Goal: Task Accomplishment & Management: Manage account settings

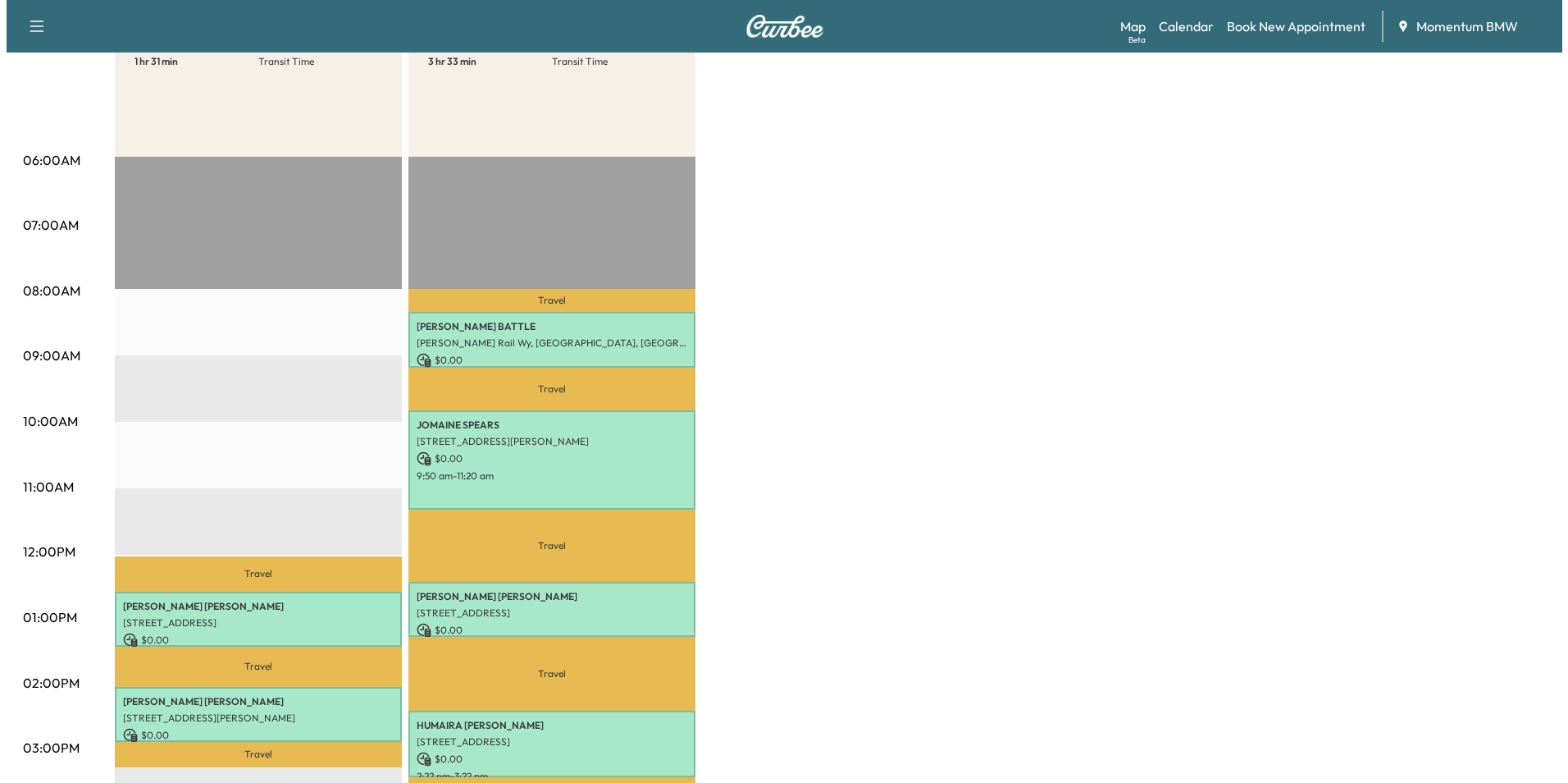
scroll to position [246, 0]
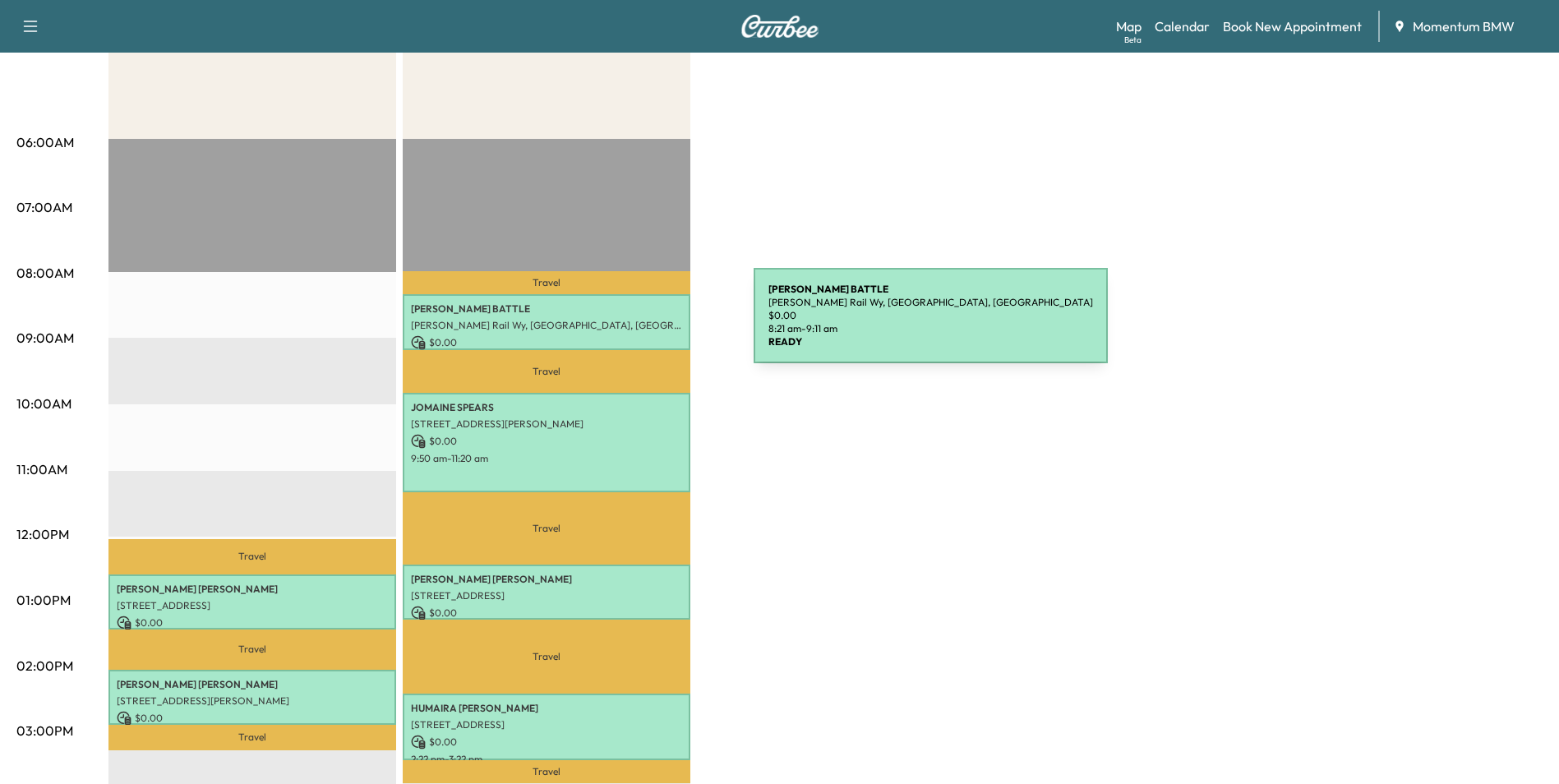
click at [631, 326] on p "[PERSON_NAME] Rail Wy, [GEOGRAPHIC_DATA], [GEOGRAPHIC_DATA]" at bounding box center [547, 326] width 272 height 13
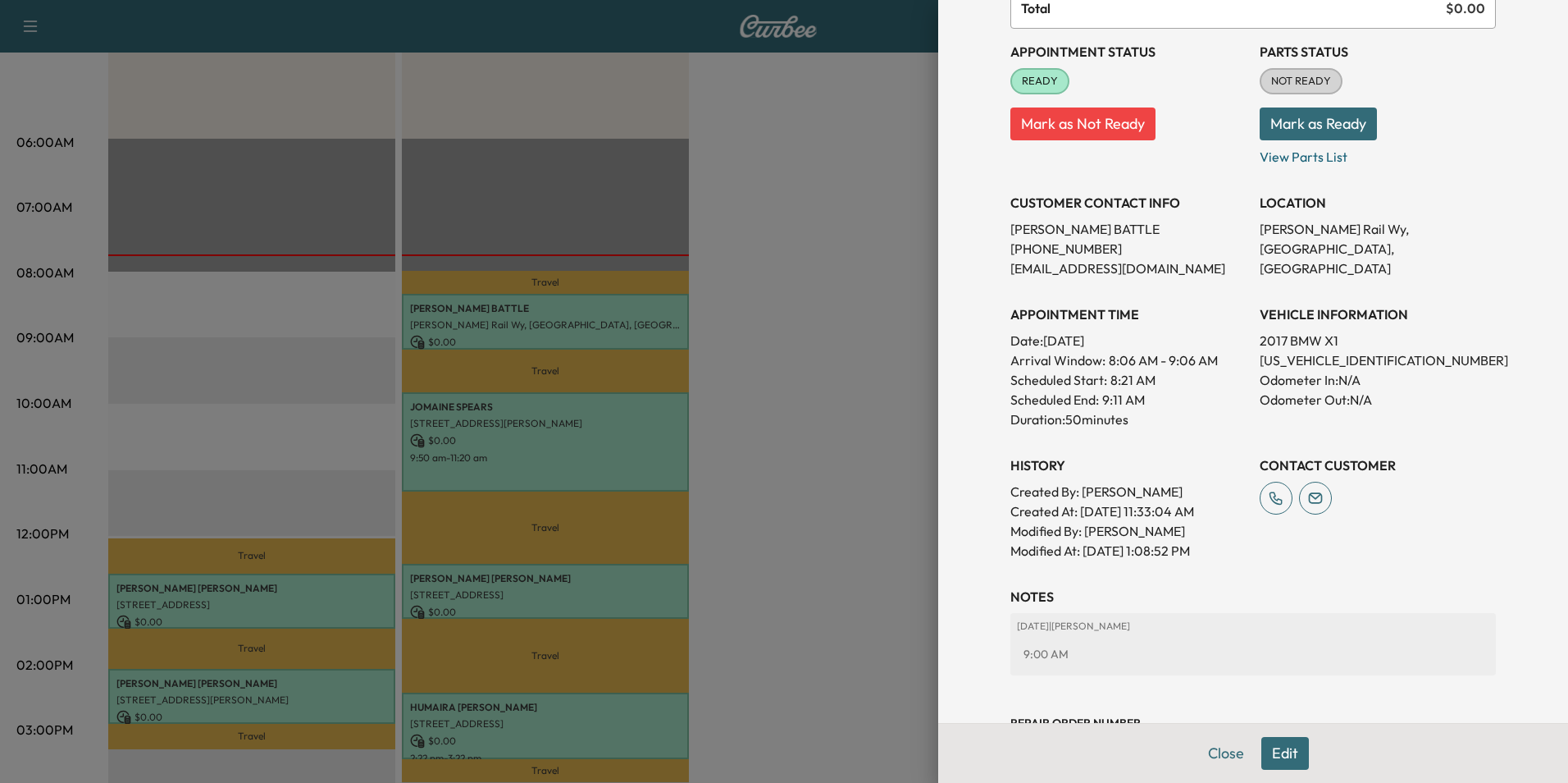
scroll to position [228, 0]
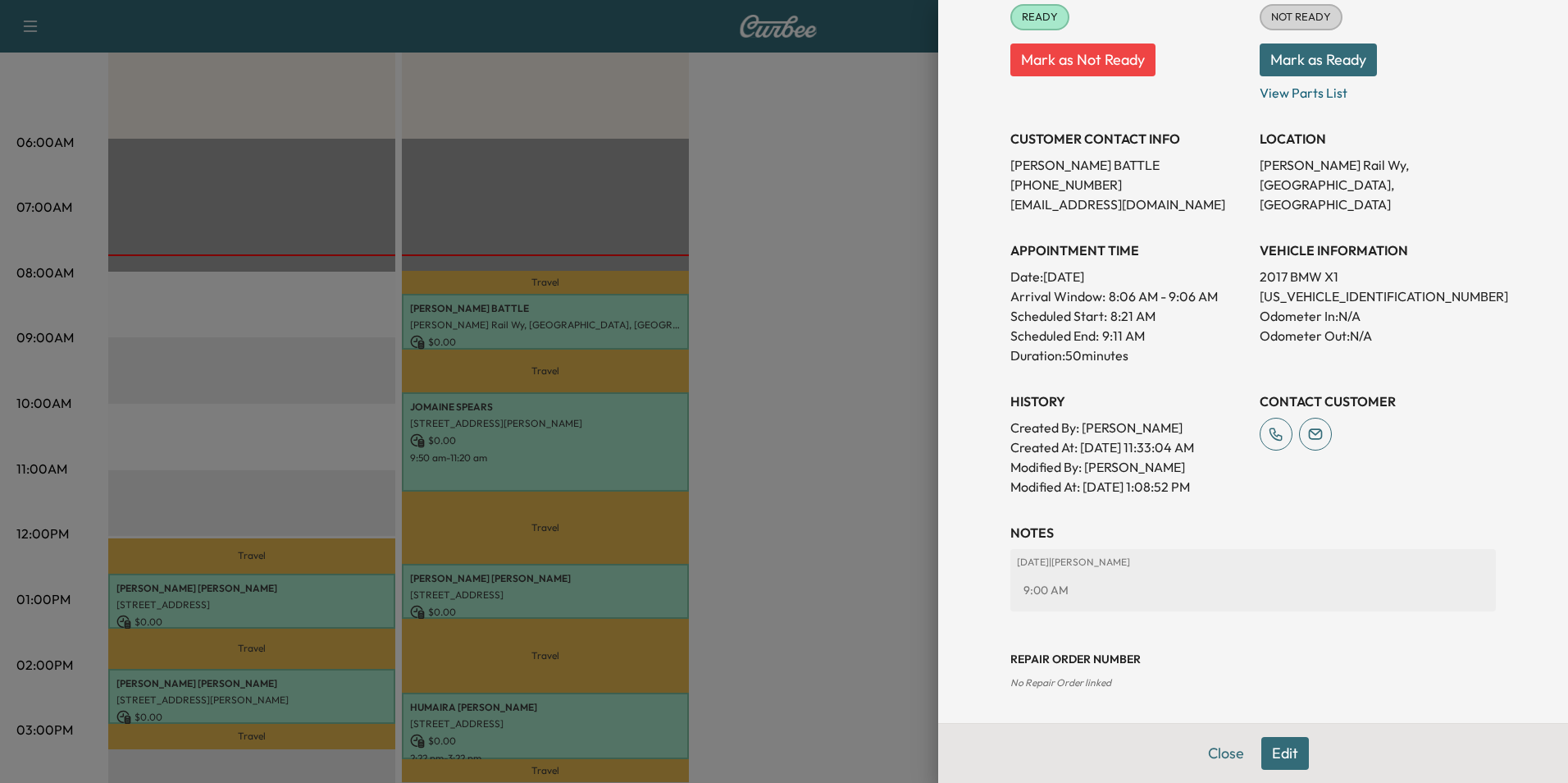
click at [1206, 755] on button "Close" at bounding box center [1226, 752] width 58 height 33
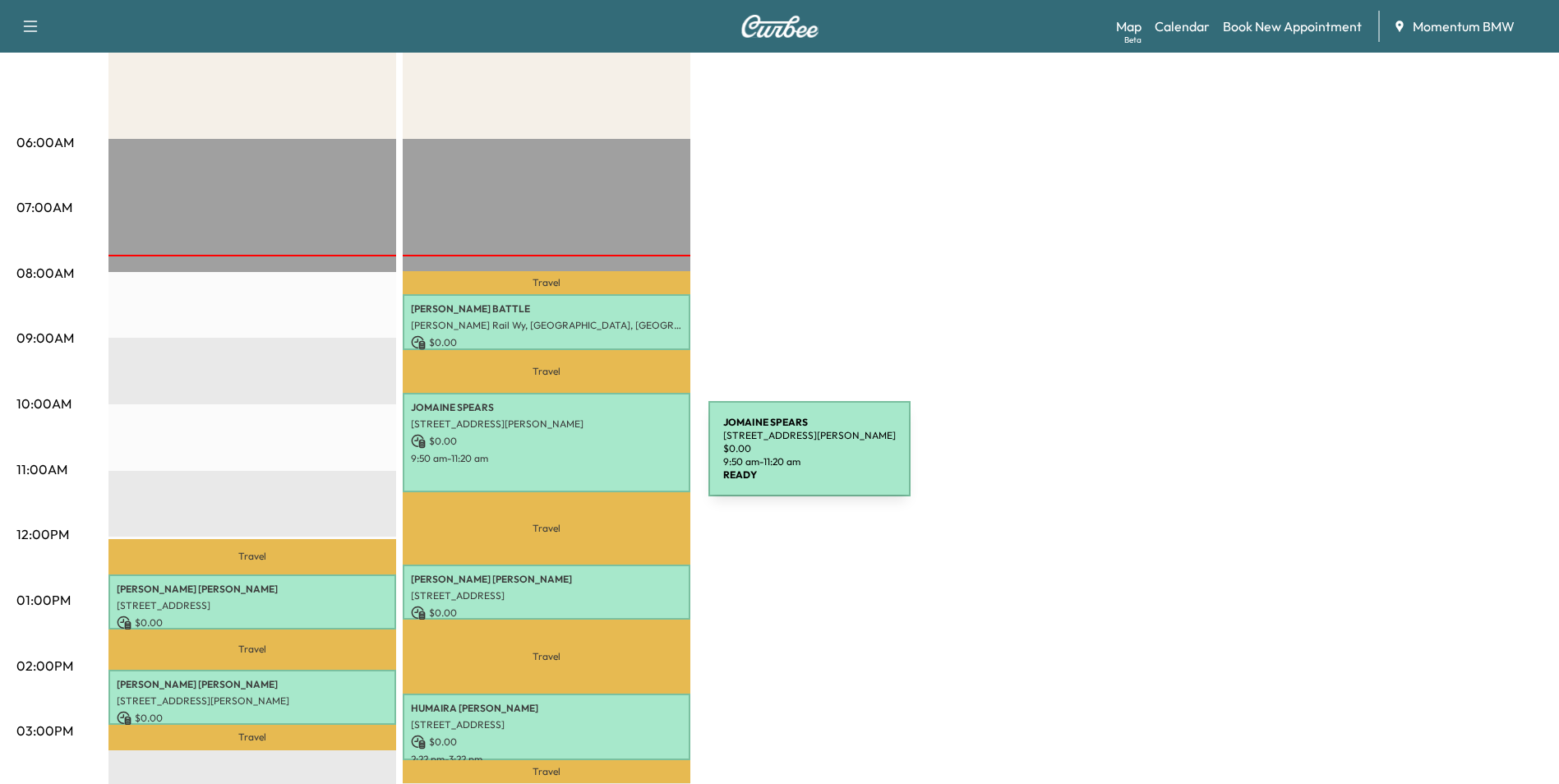
click at [585, 459] on p "9:50 am - 11:20 am" at bounding box center [547, 458] width 272 height 13
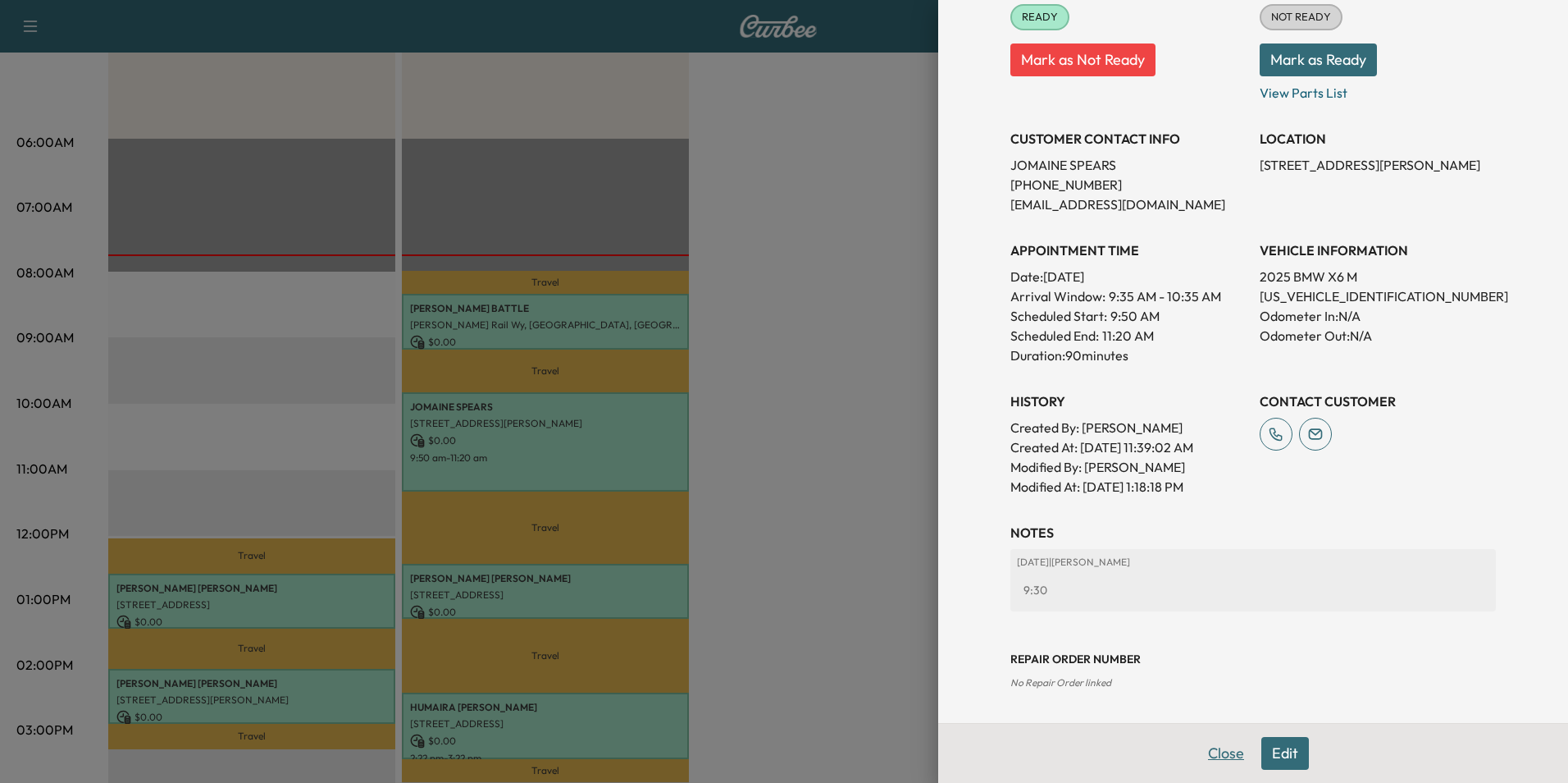
click at [1212, 749] on button "Close" at bounding box center [1226, 752] width 58 height 33
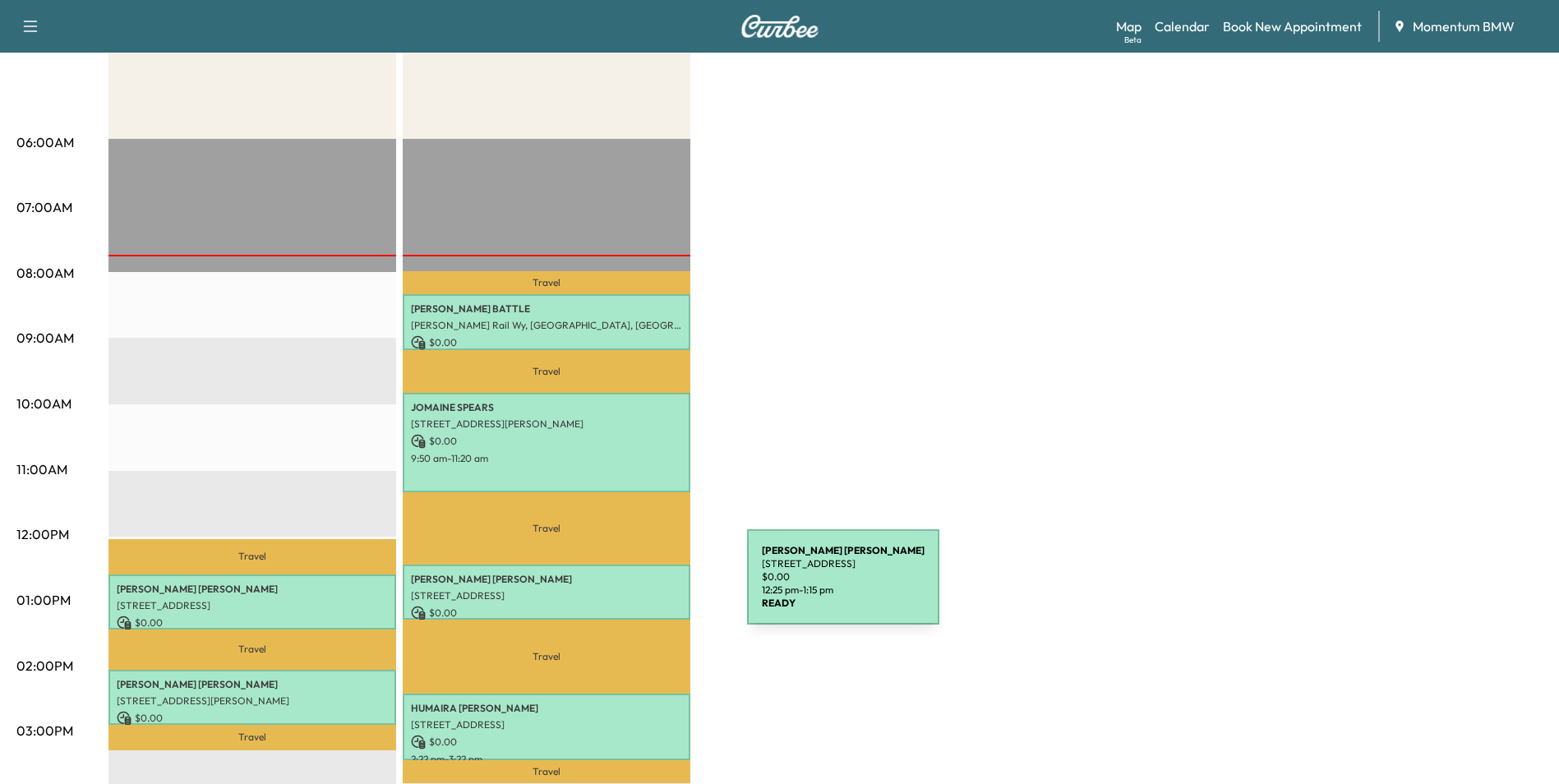
click at [623, 589] on p "[STREET_ADDRESS]" at bounding box center [547, 595] width 272 height 13
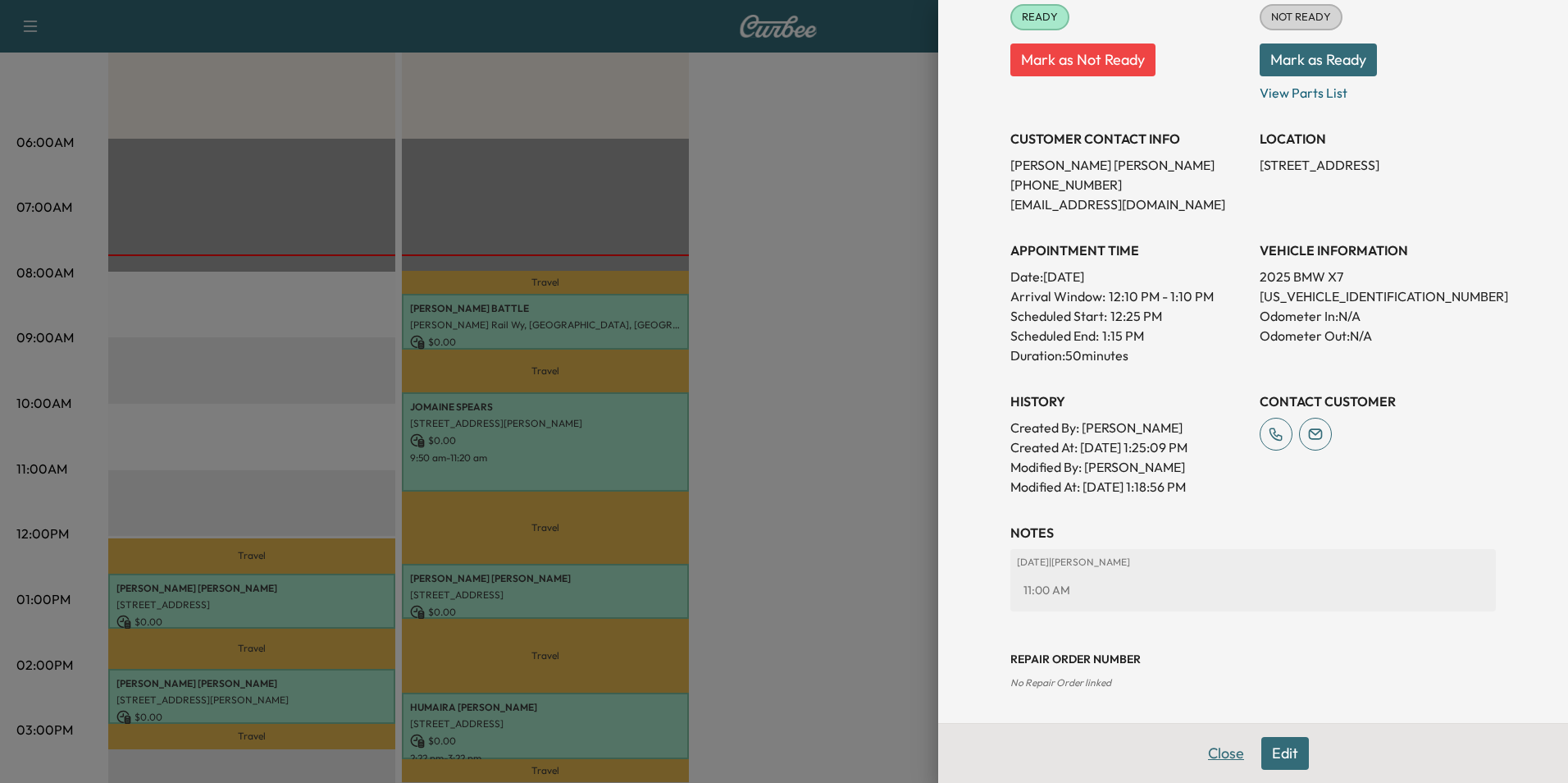
click at [1215, 758] on button "Close" at bounding box center [1226, 752] width 58 height 33
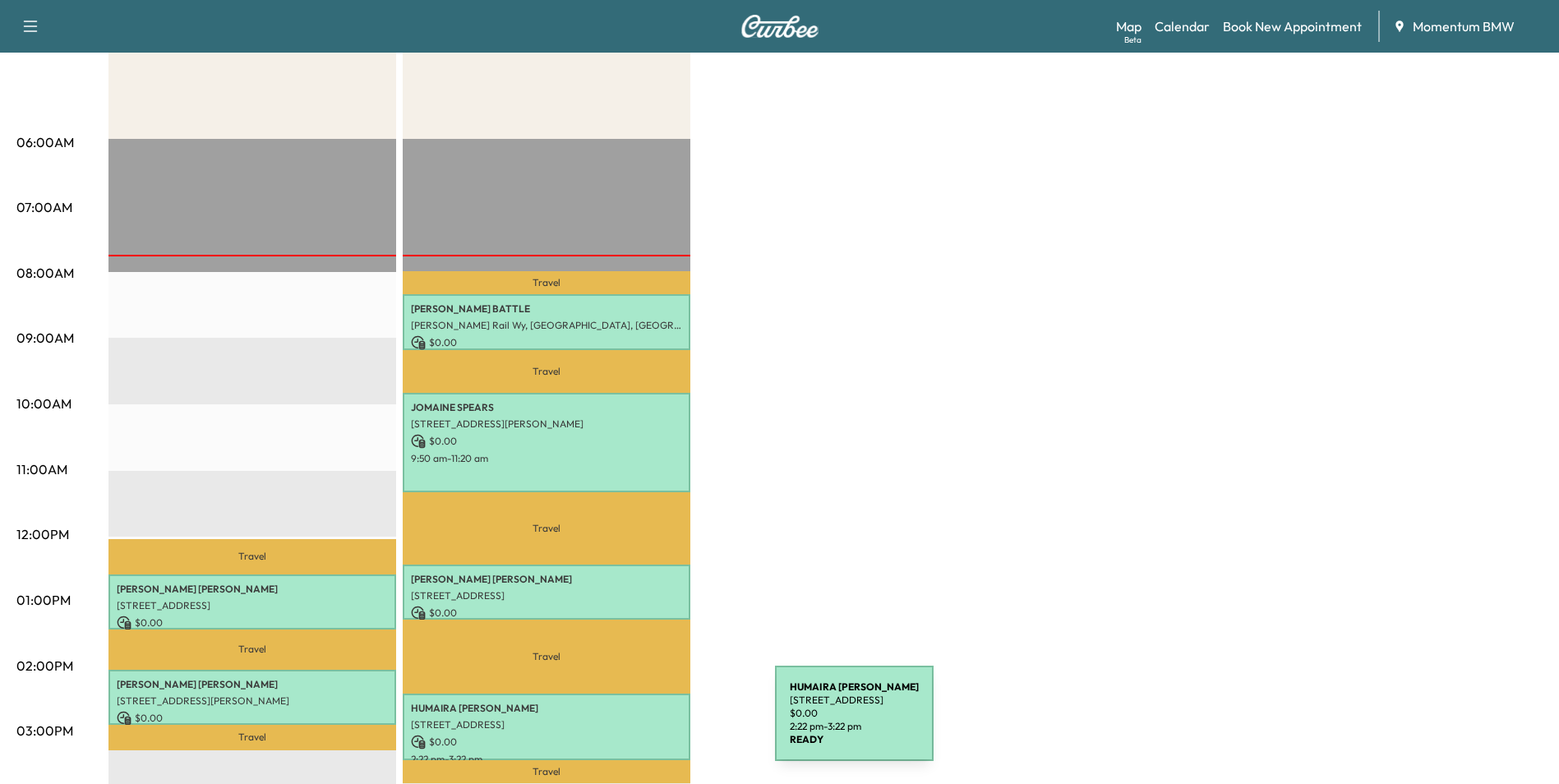
click at [653, 722] on p "[STREET_ADDRESS]" at bounding box center [547, 724] width 272 height 13
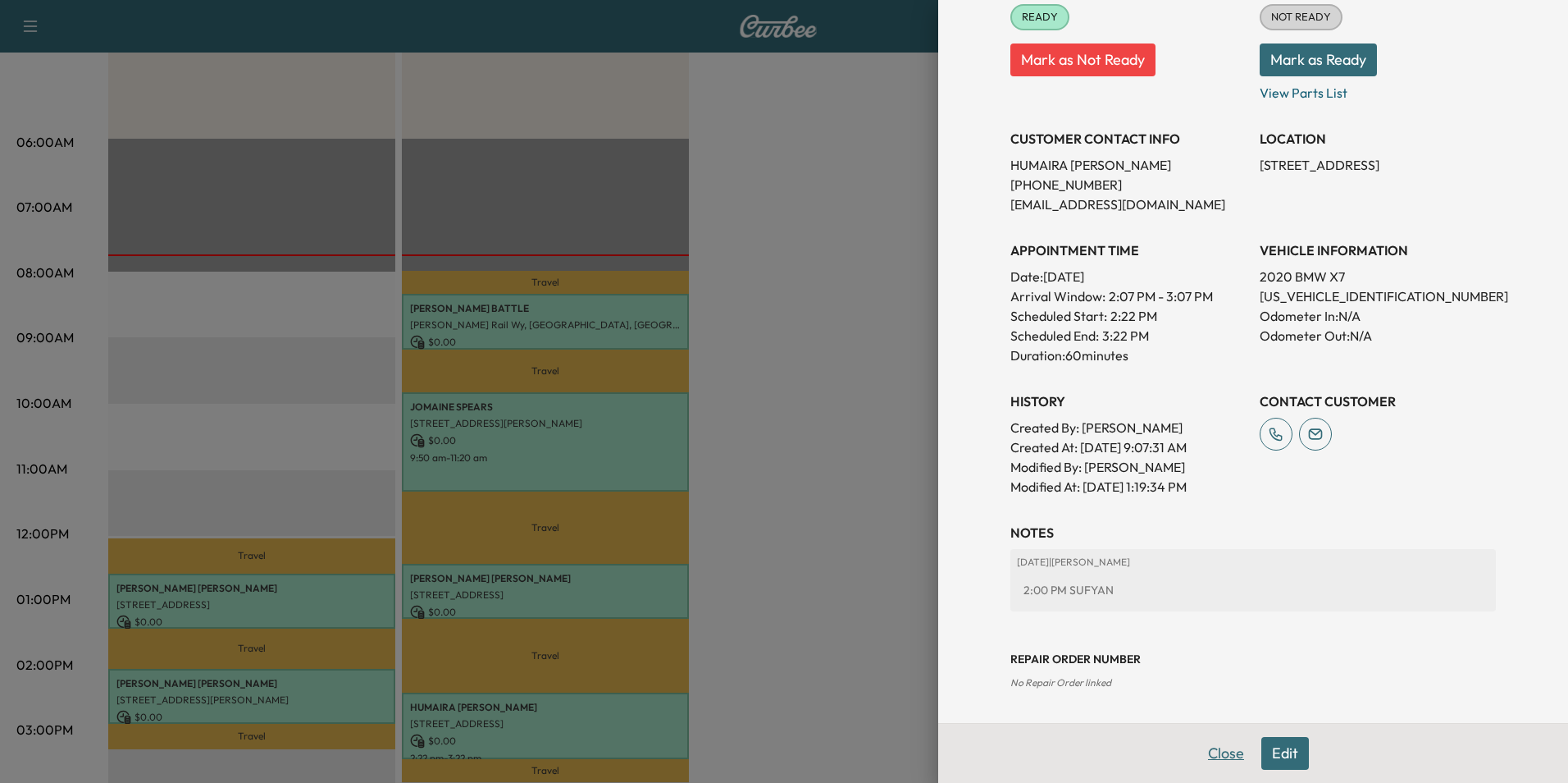
click at [1225, 752] on button "Close" at bounding box center [1226, 752] width 58 height 33
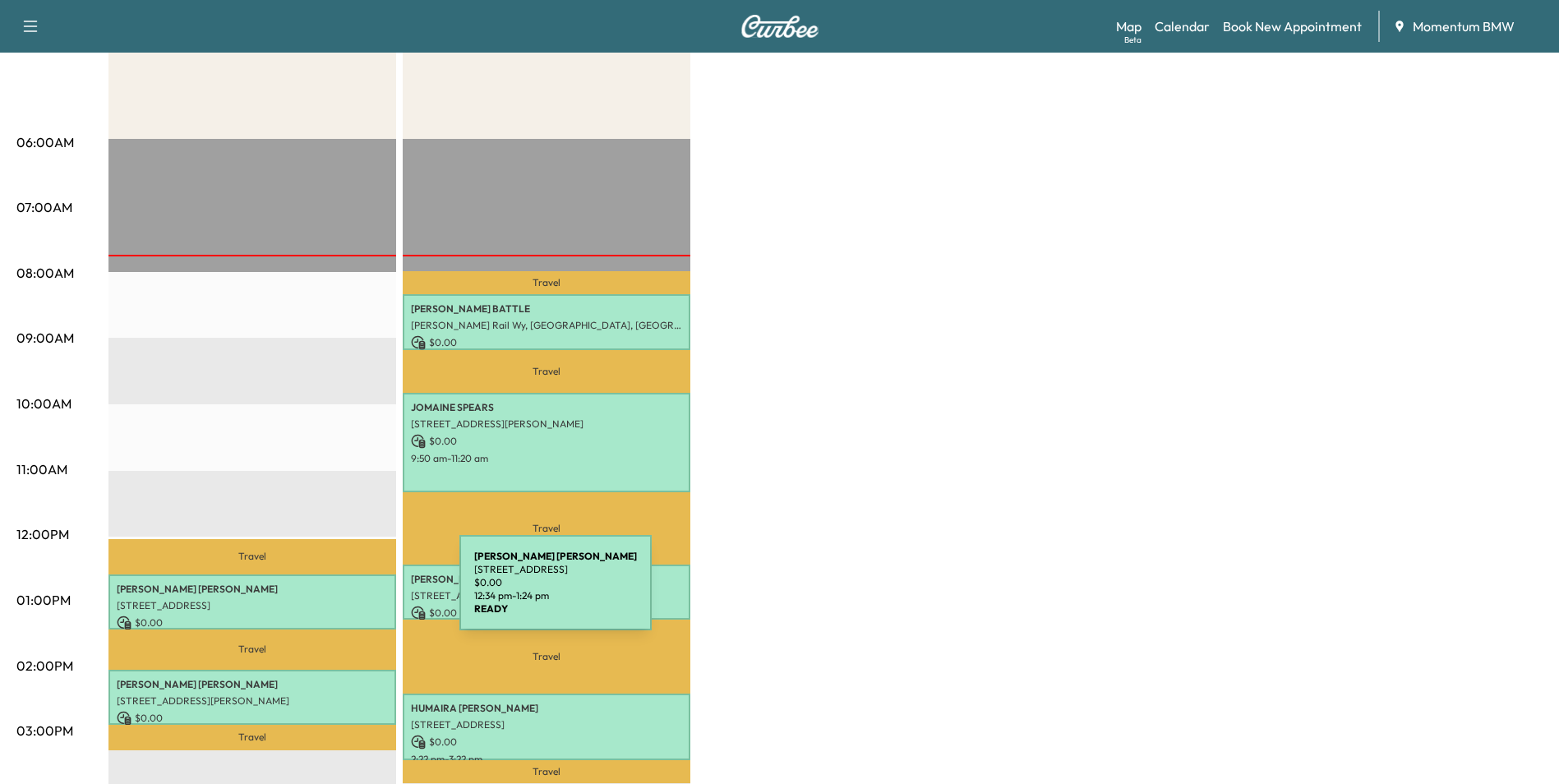
click at [336, 592] on div "[PERSON_NAME] [STREET_ADDRESS][PERSON_NAME] $ 0.00 12:34 pm - 1:24 pm" at bounding box center [252, 601] width 287 height 55
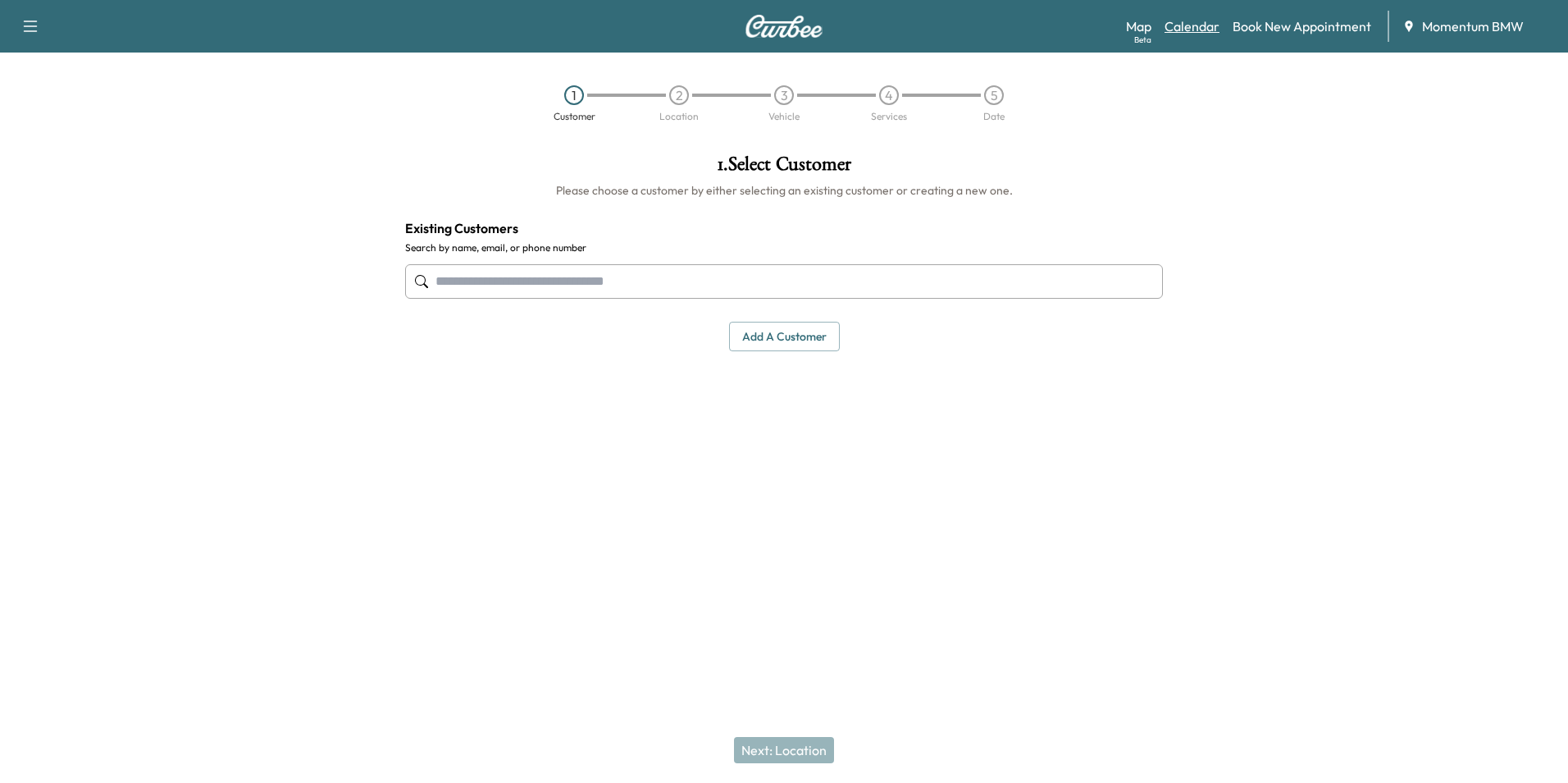
click at [1209, 25] on link "Calendar" at bounding box center [1191, 26] width 55 height 20
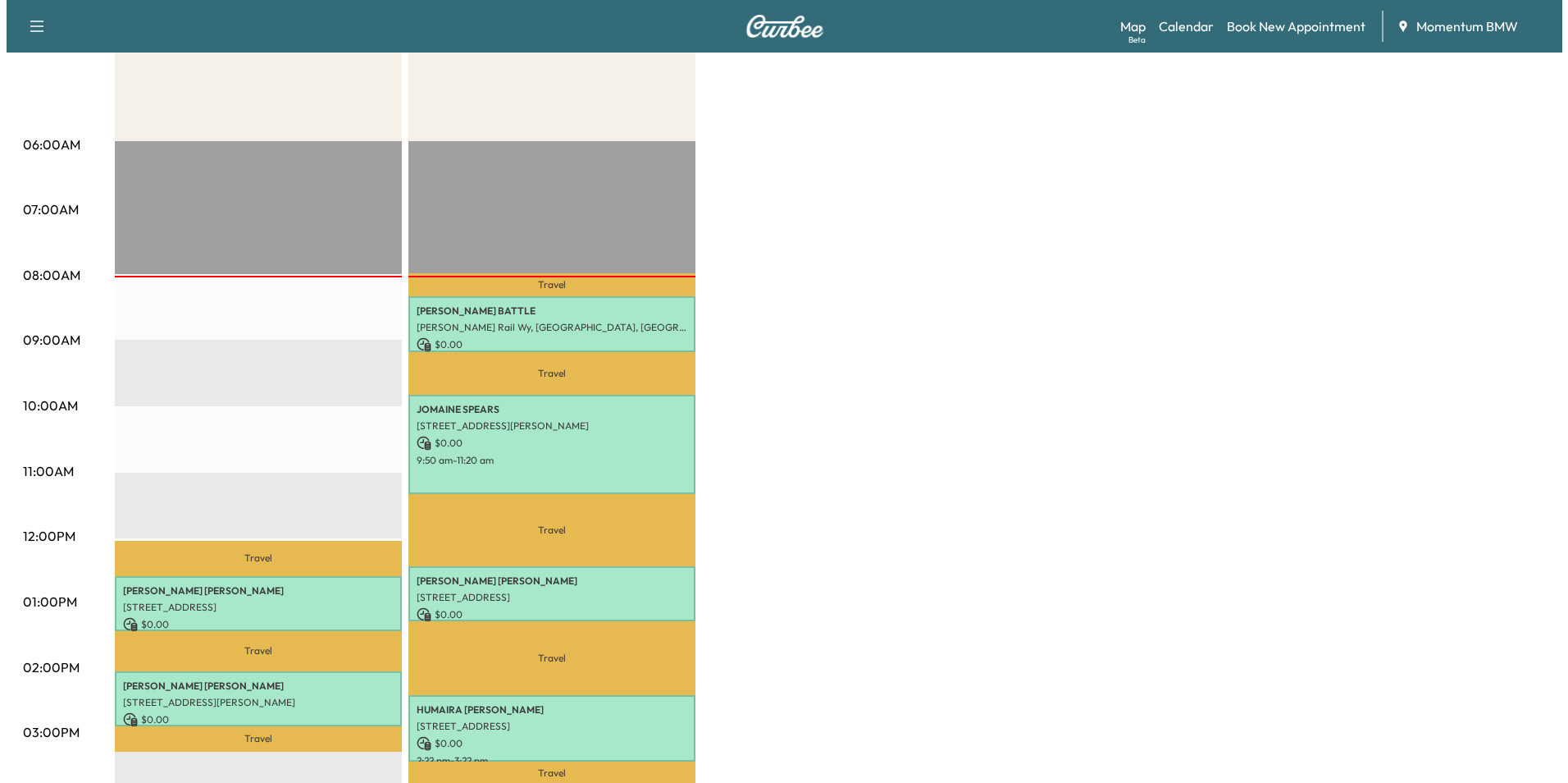
scroll to position [246, 0]
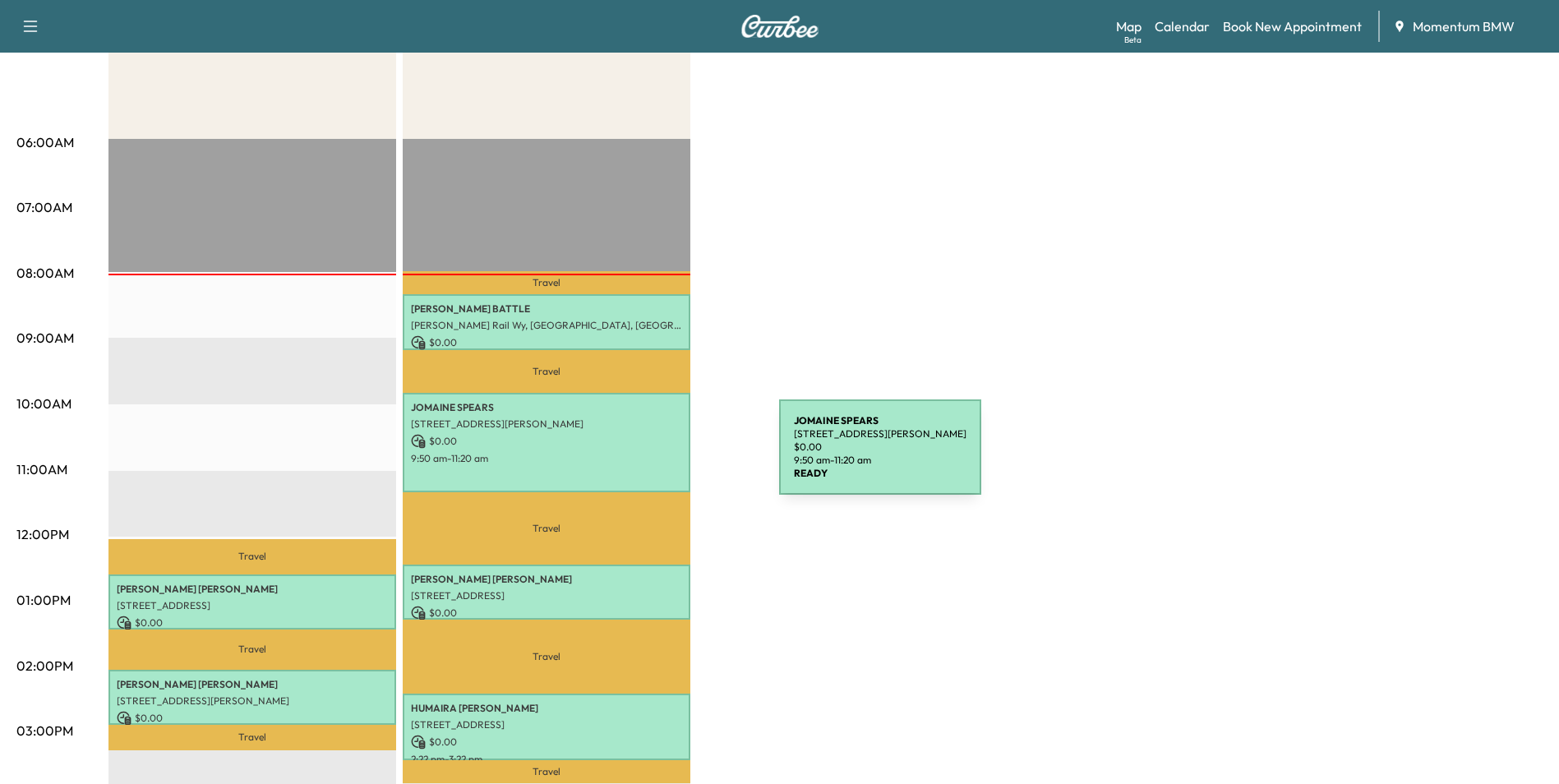
click at [656, 457] on p "9:50 am - 11:20 am" at bounding box center [547, 458] width 272 height 13
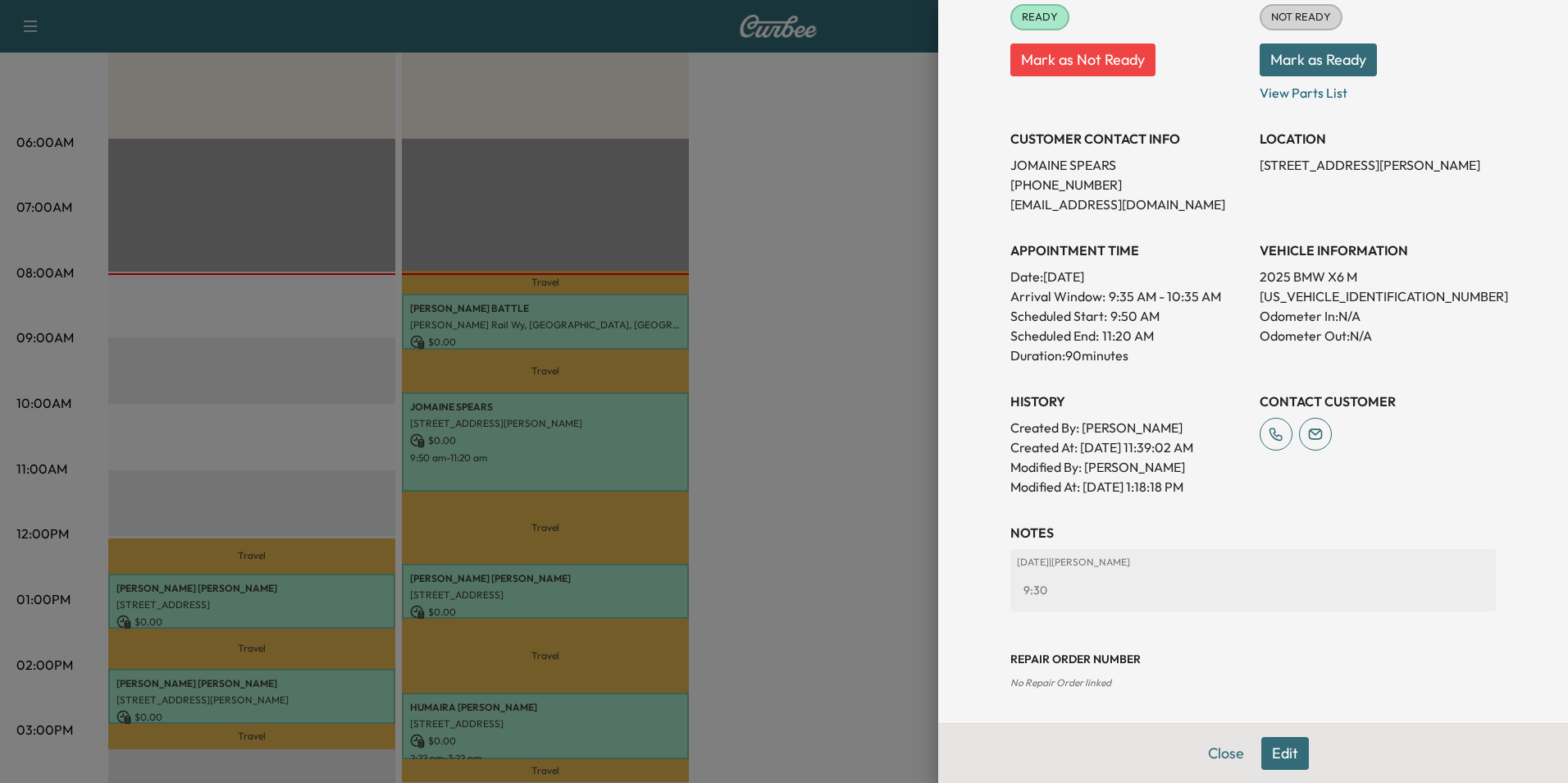
click at [1265, 753] on button "Edit" at bounding box center [1285, 752] width 47 height 33
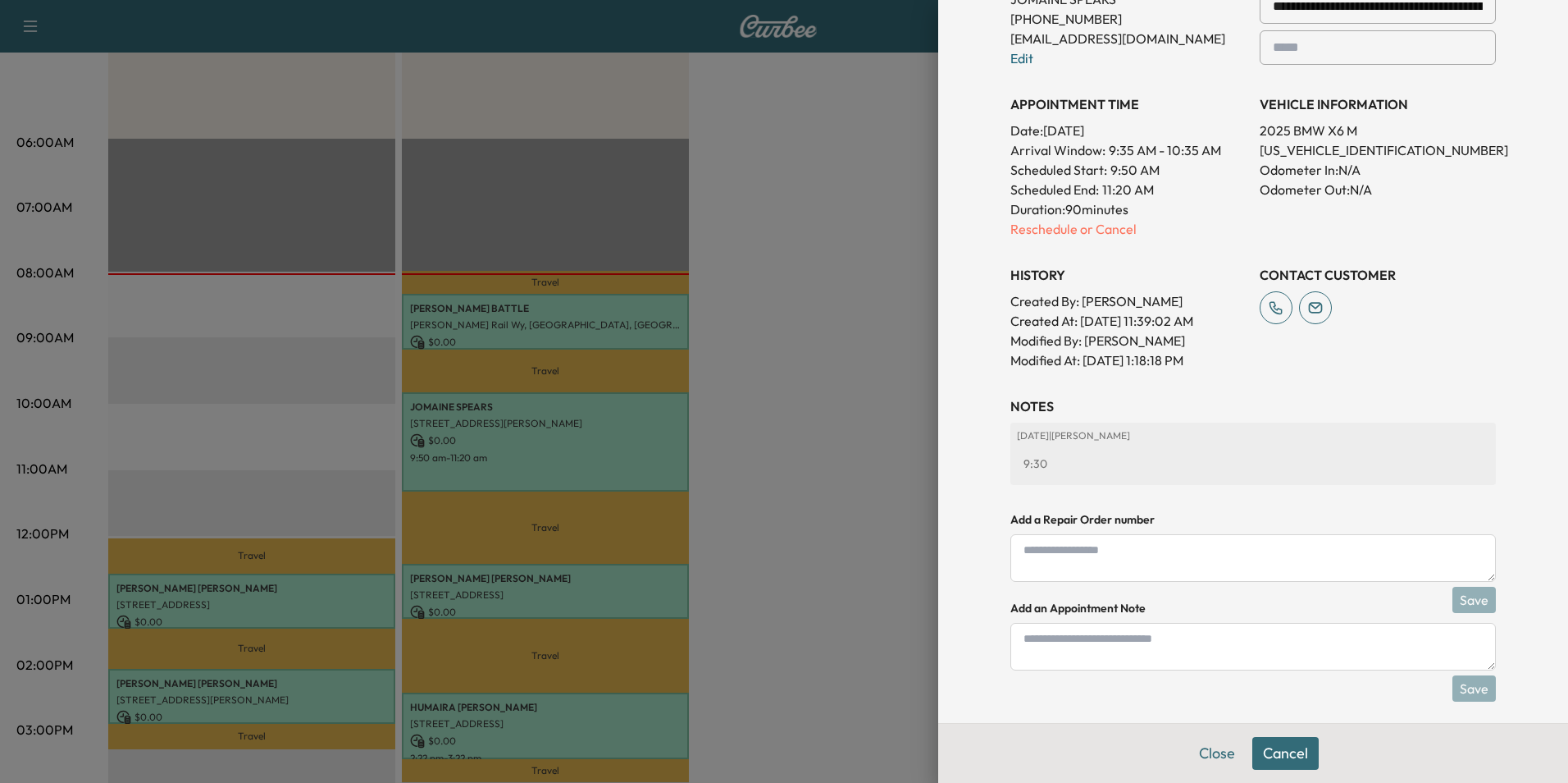
scroll to position [439, 0]
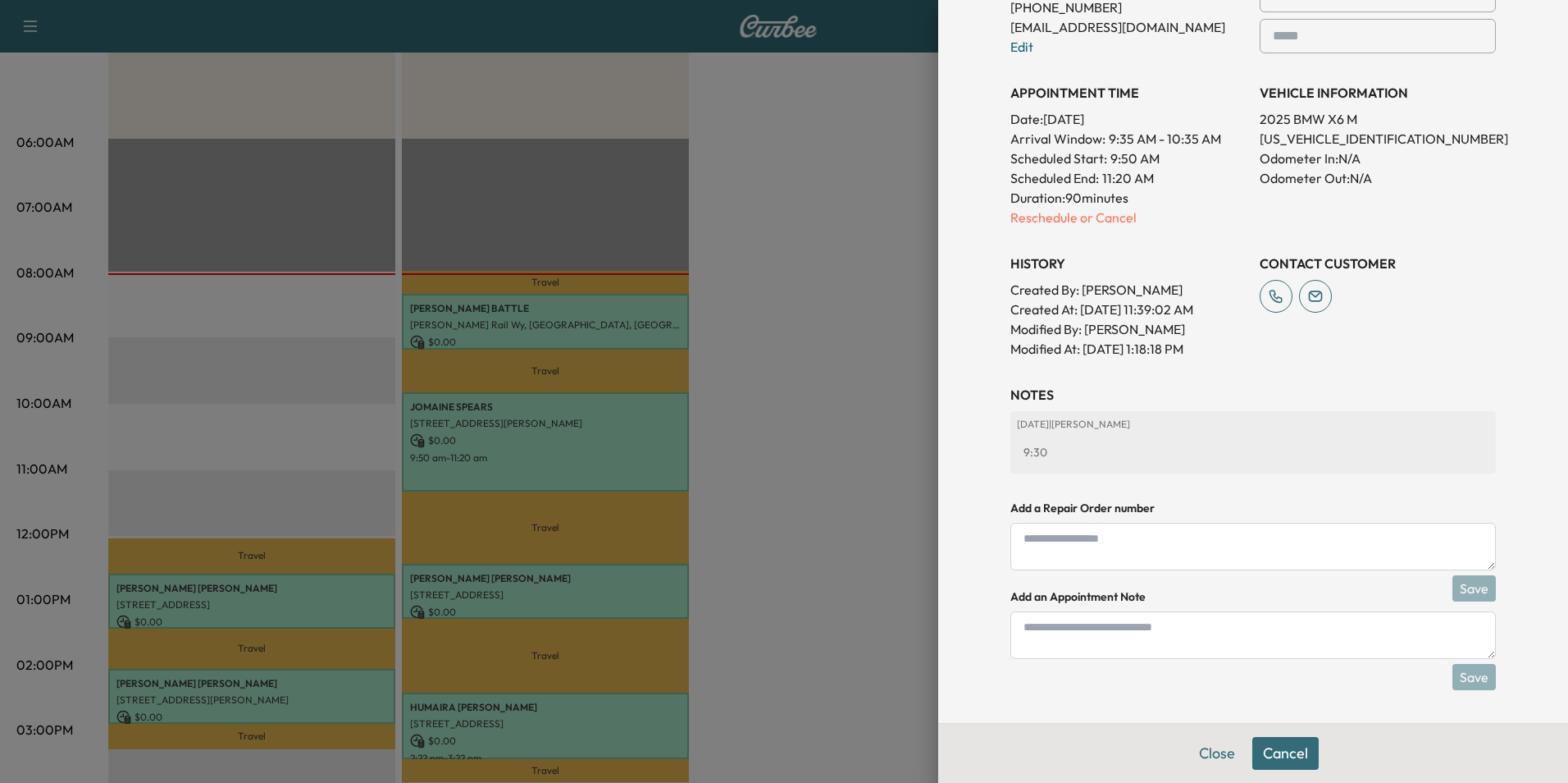
click at [1147, 645] on textarea at bounding box center [1252, 634] width 486 height 47
type textarea "*"
type textarea "****"
click at [1455, 673] on button "Save" at bounding box center [1473, 677] width 44 height 26
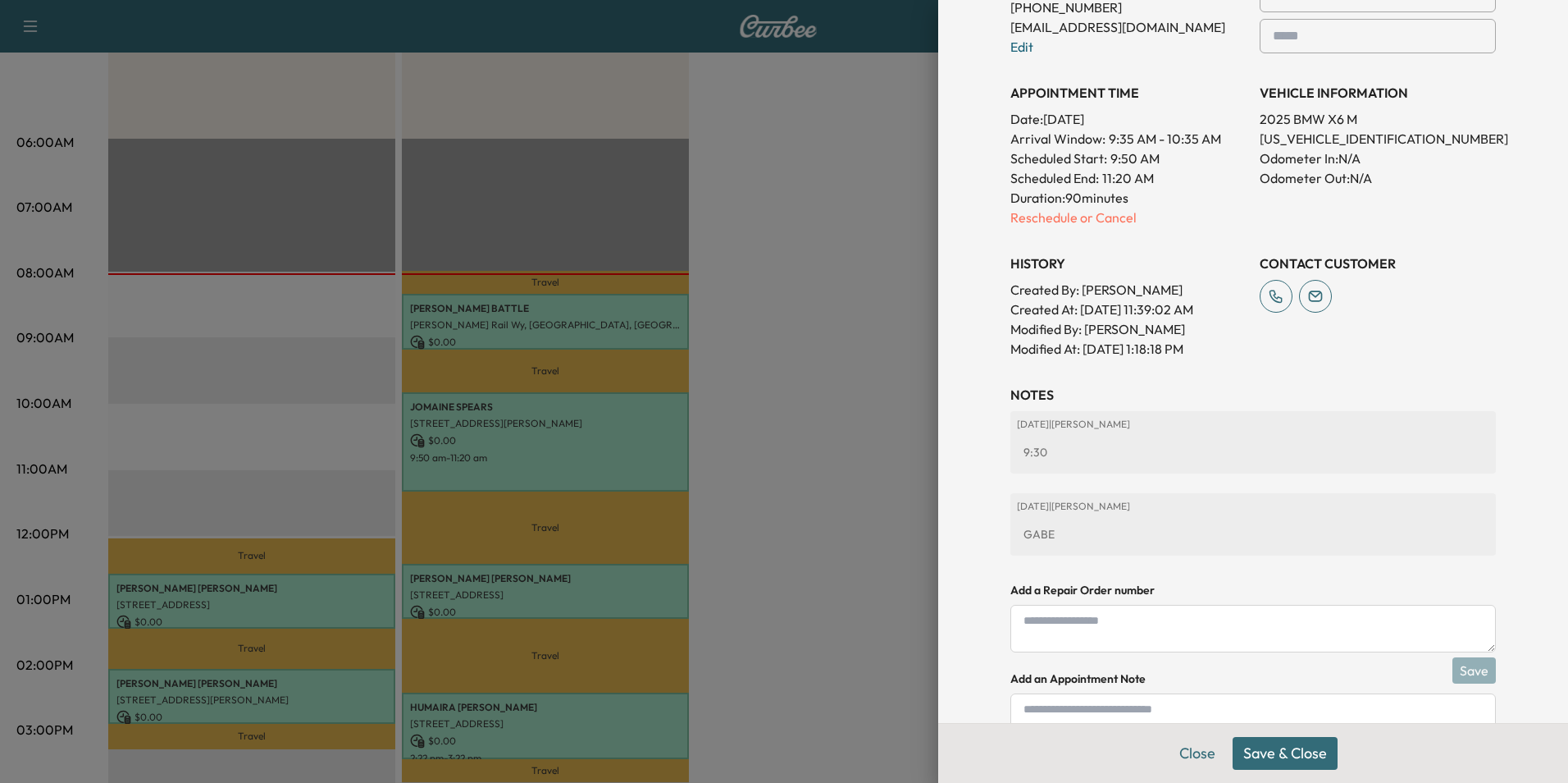
click at [1296, 754] on button "Save & Close" at bounding box center [1285, 752] width 105 height 33
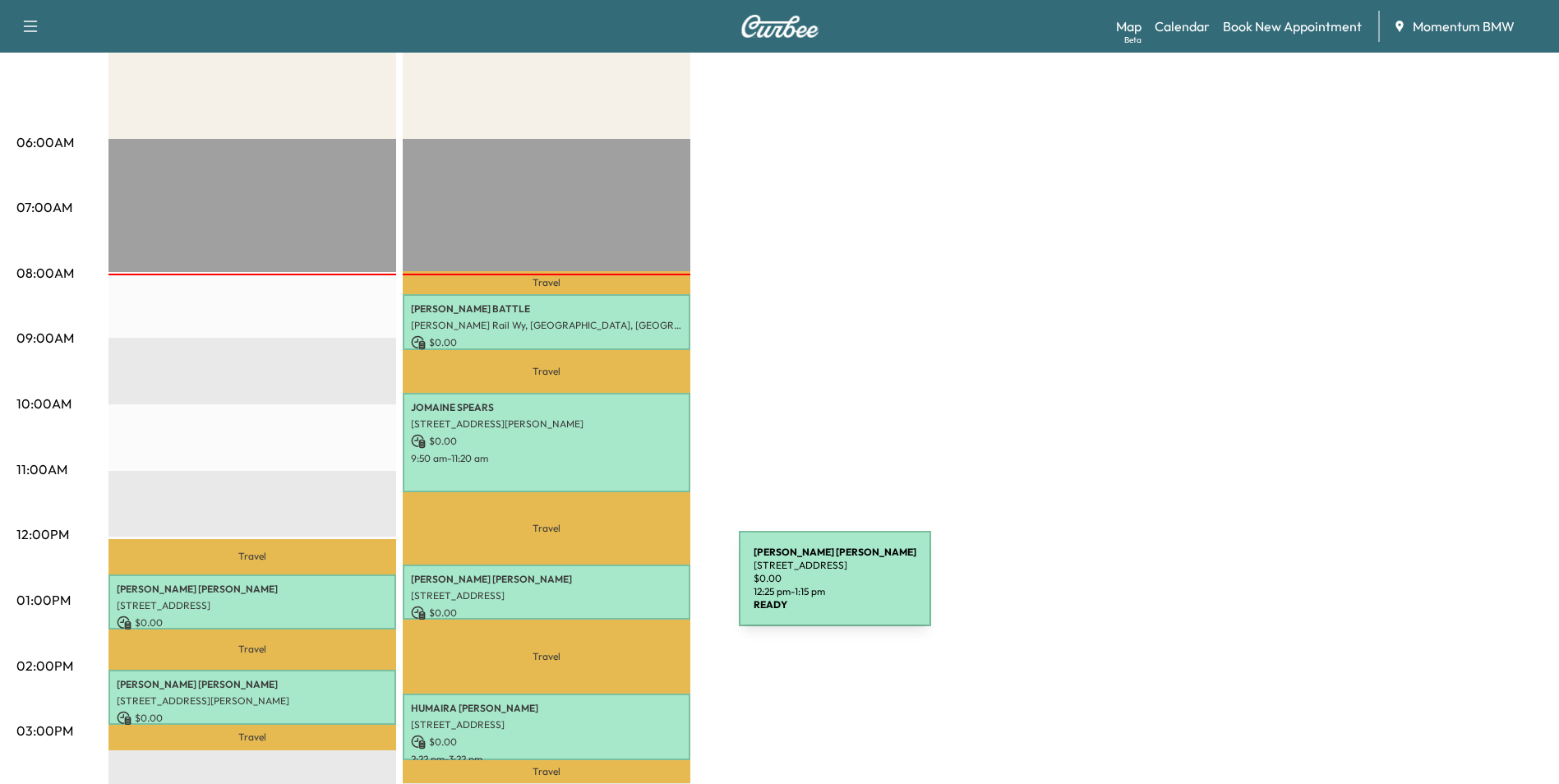
click at [616, 589] on p "[STREET_ADDRESS]" at bounding box center [547, 595] width 272 height 13
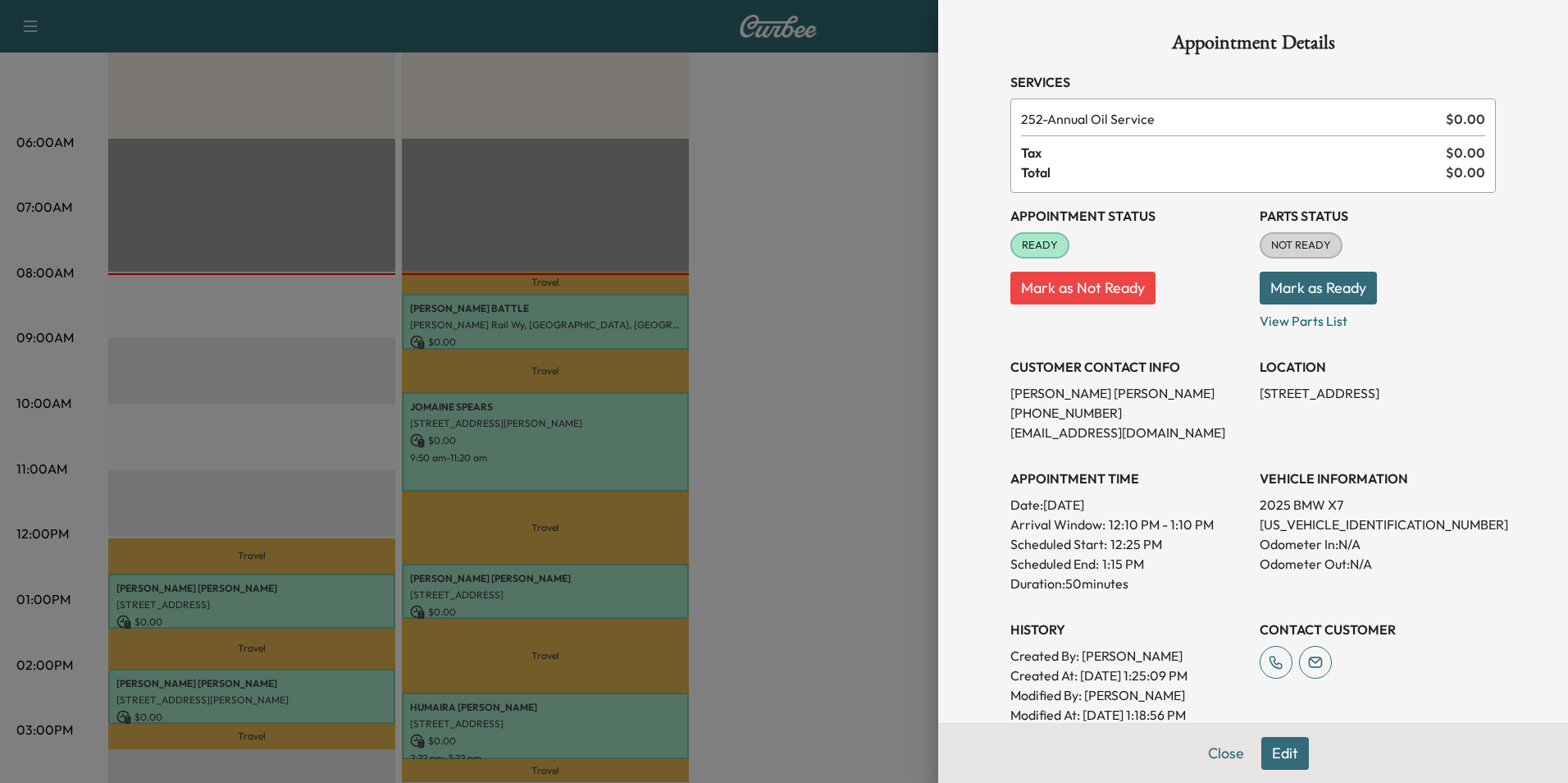
scroll to position [228, 0]
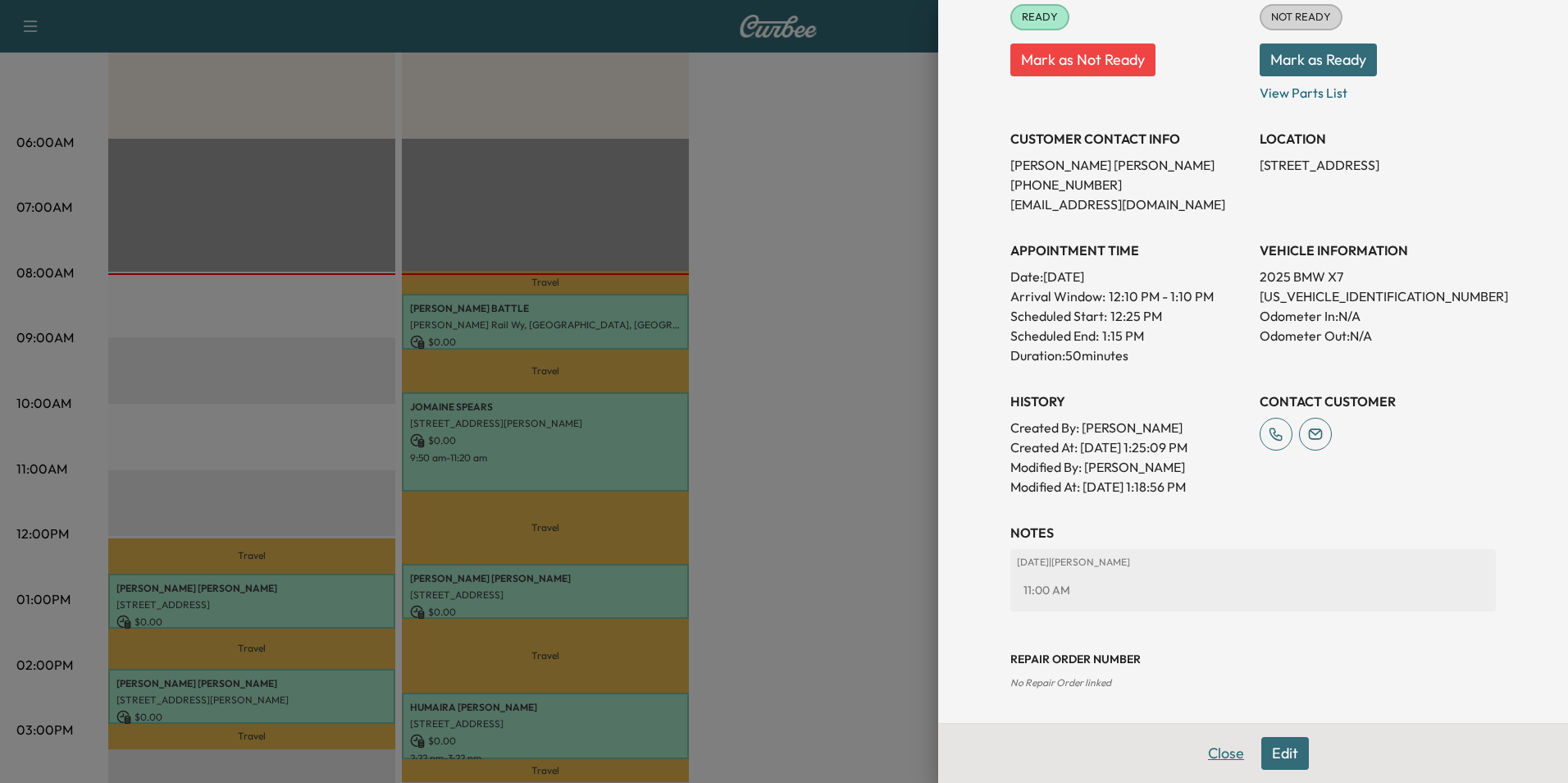
click at [1214, 741] on button "Close" at bounding box center [1226, 752] width 58 height 33
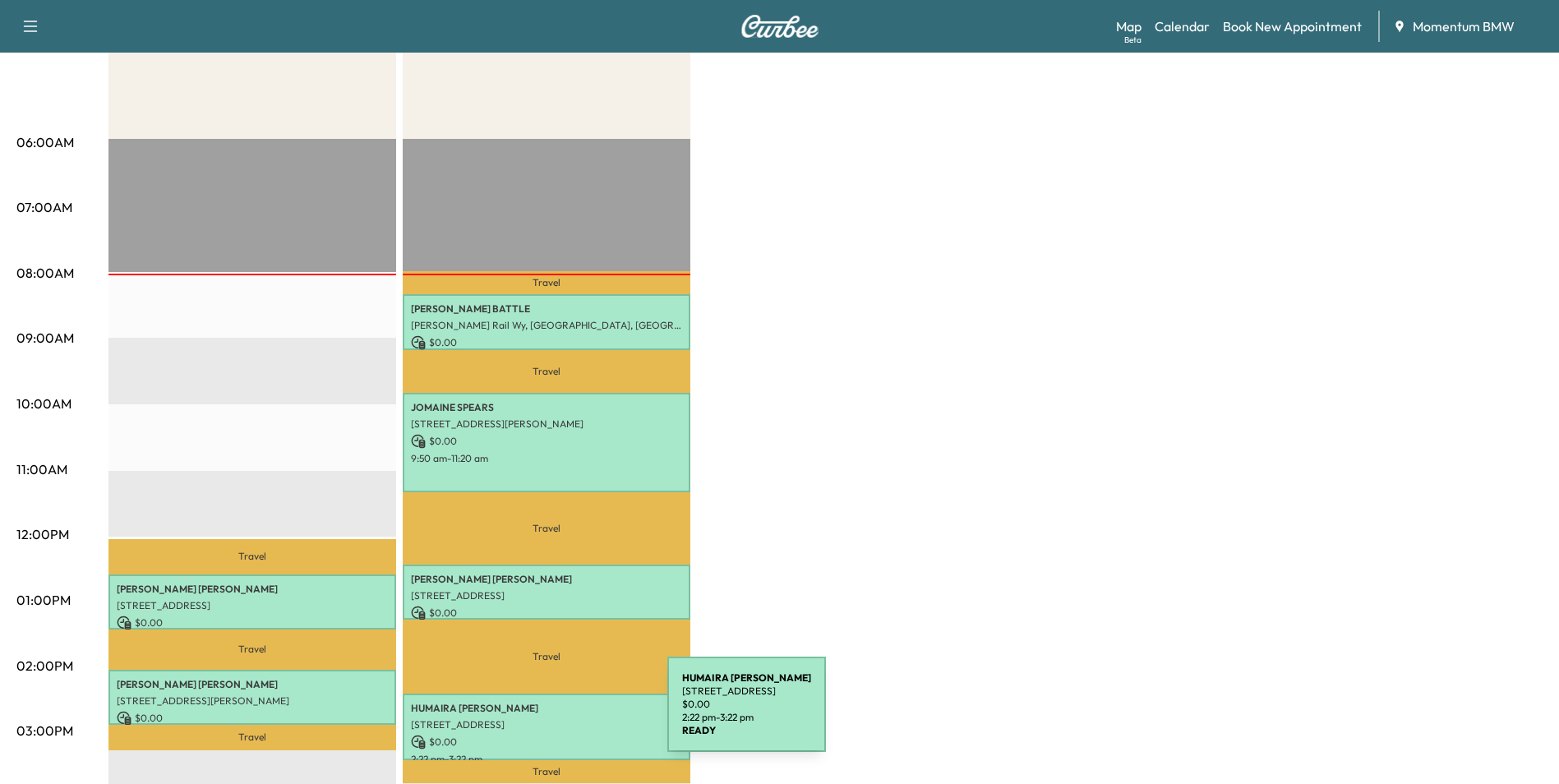
click at [544, 718] on p "[STREET_ADDRESS]" at bounding box center [547, 724] width 272 height 13
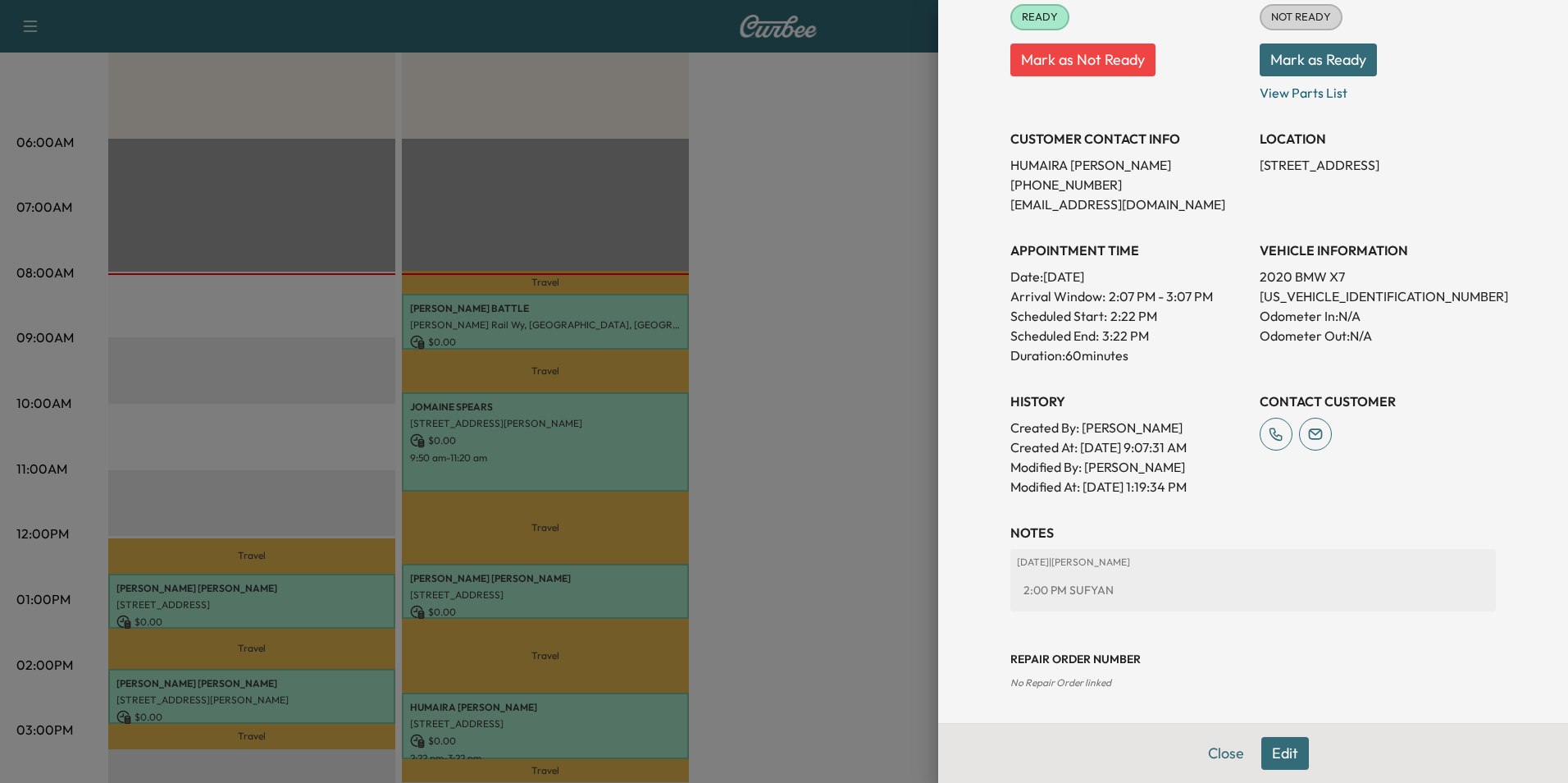
drag, startPoint x: 1208, startPoint y: 754, endPoint x: 1200, endPoint y: 749, distance: 9.4
click at [1208, 755] on button "Close" at bounding box center [1226, 752] width 58 height 33
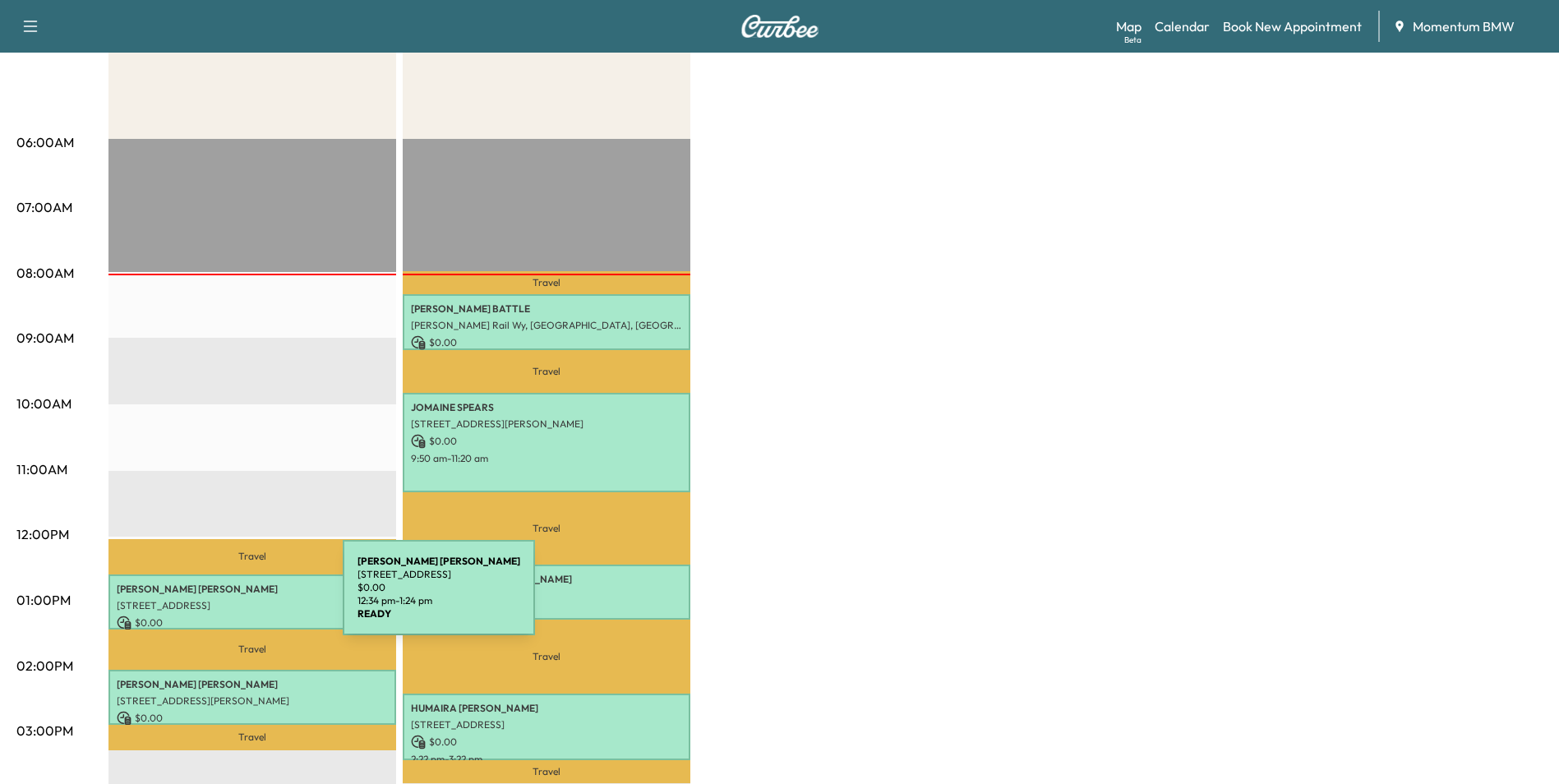
click at [220, 599] on p "[STREET_ADDRESS]" at bounding box center [252, 605] width 272 height 13
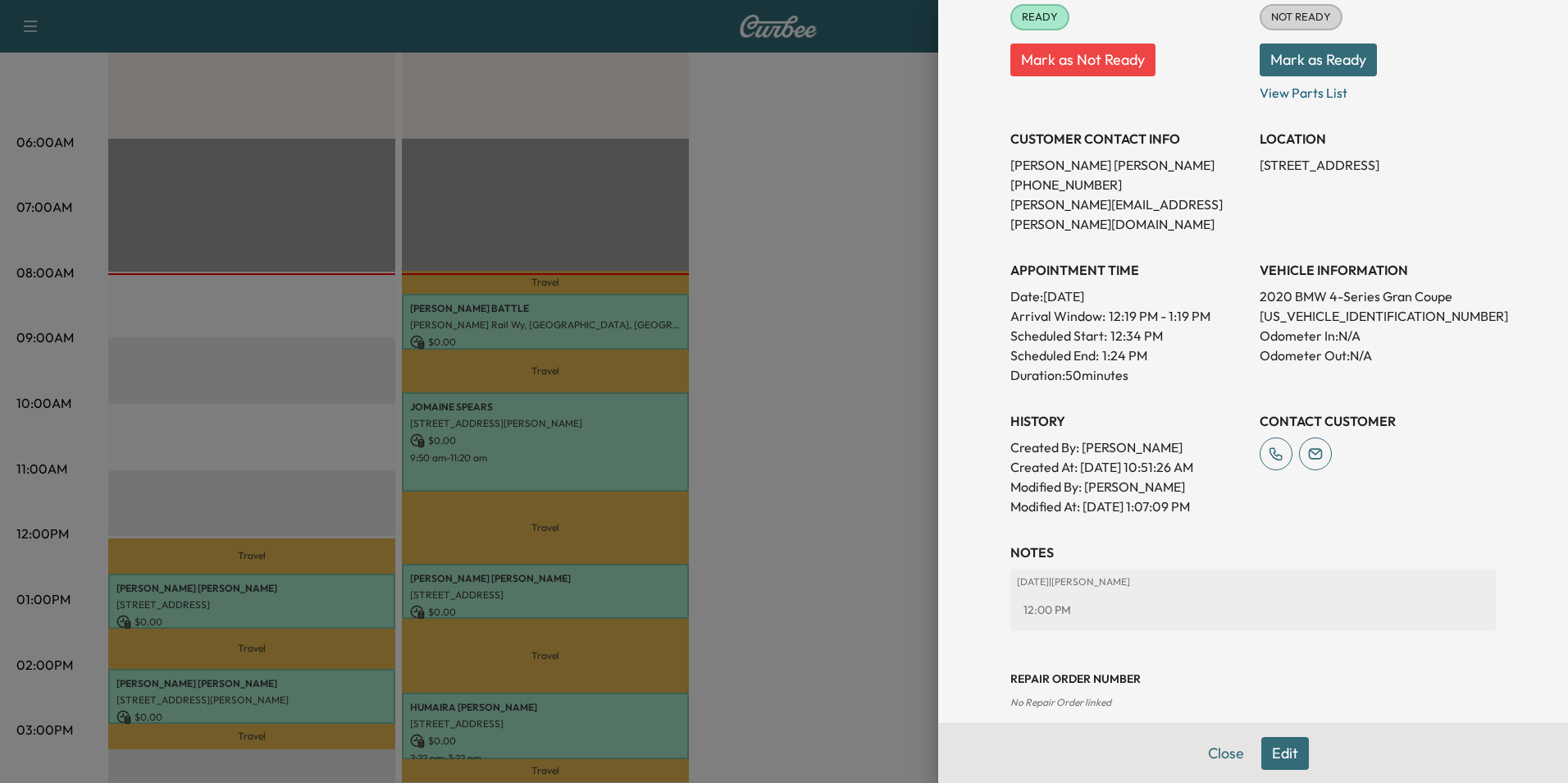
click at [1262, 750] on button "Edit" at bounding box center [1285, 752] width 47 height 33
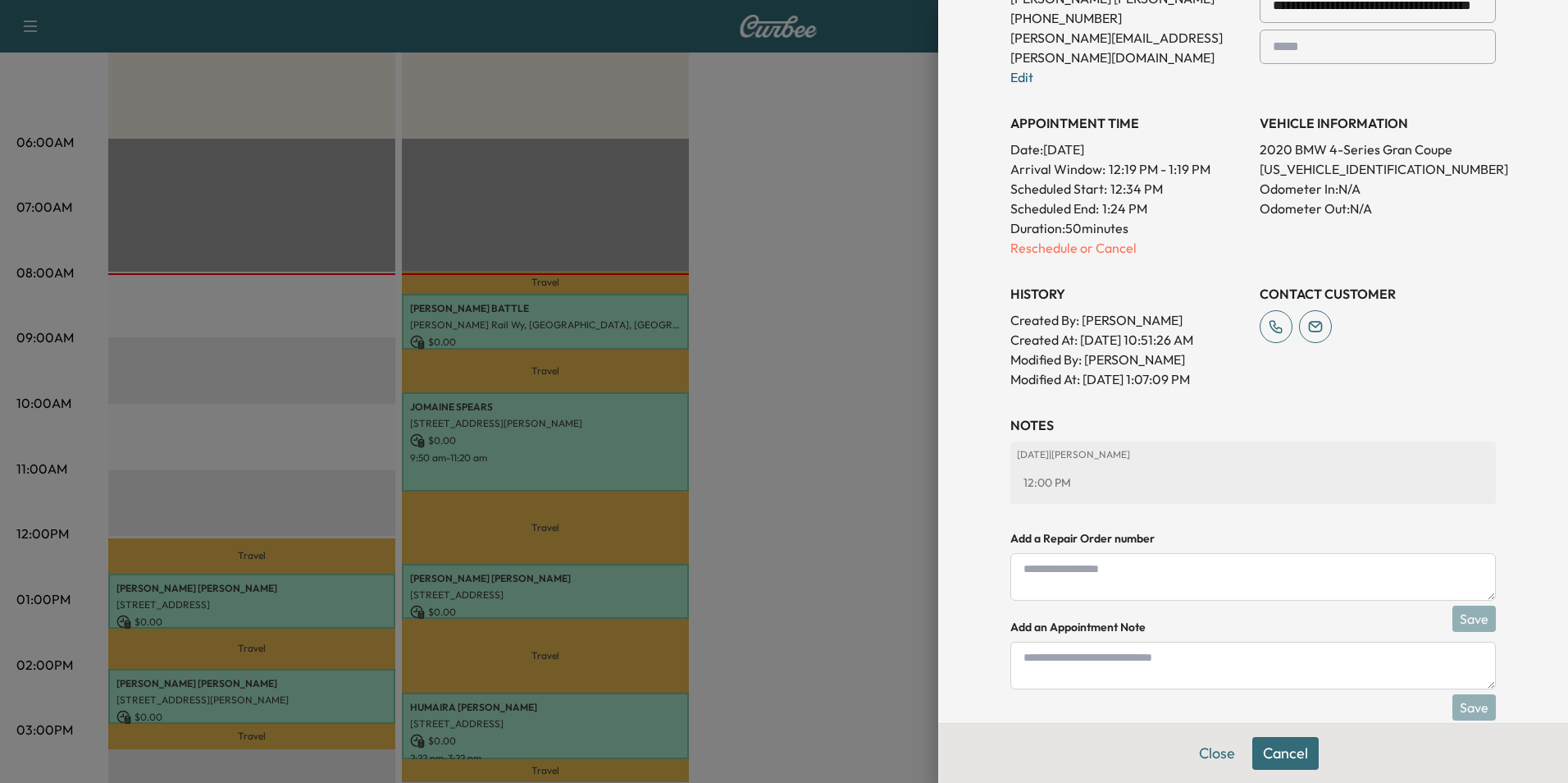
scroll to position [439, 0]
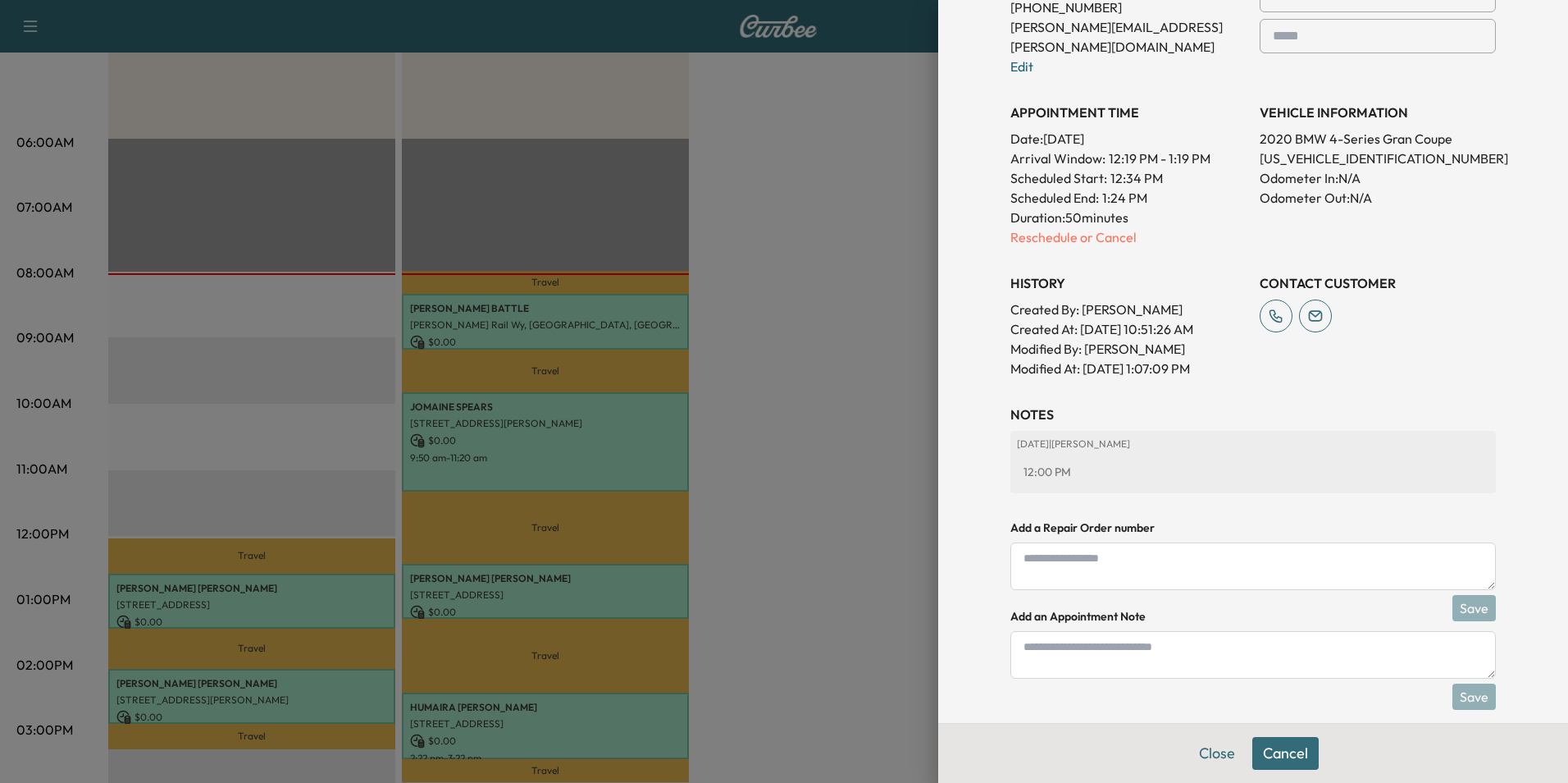
click at [1157, 640] on textarea at bounding box center [1252, 654] width 486 height 47
type textarea "****"
click at [1464, 684] on button "Save" at bounding box center [1473, 697] width 44 height 26
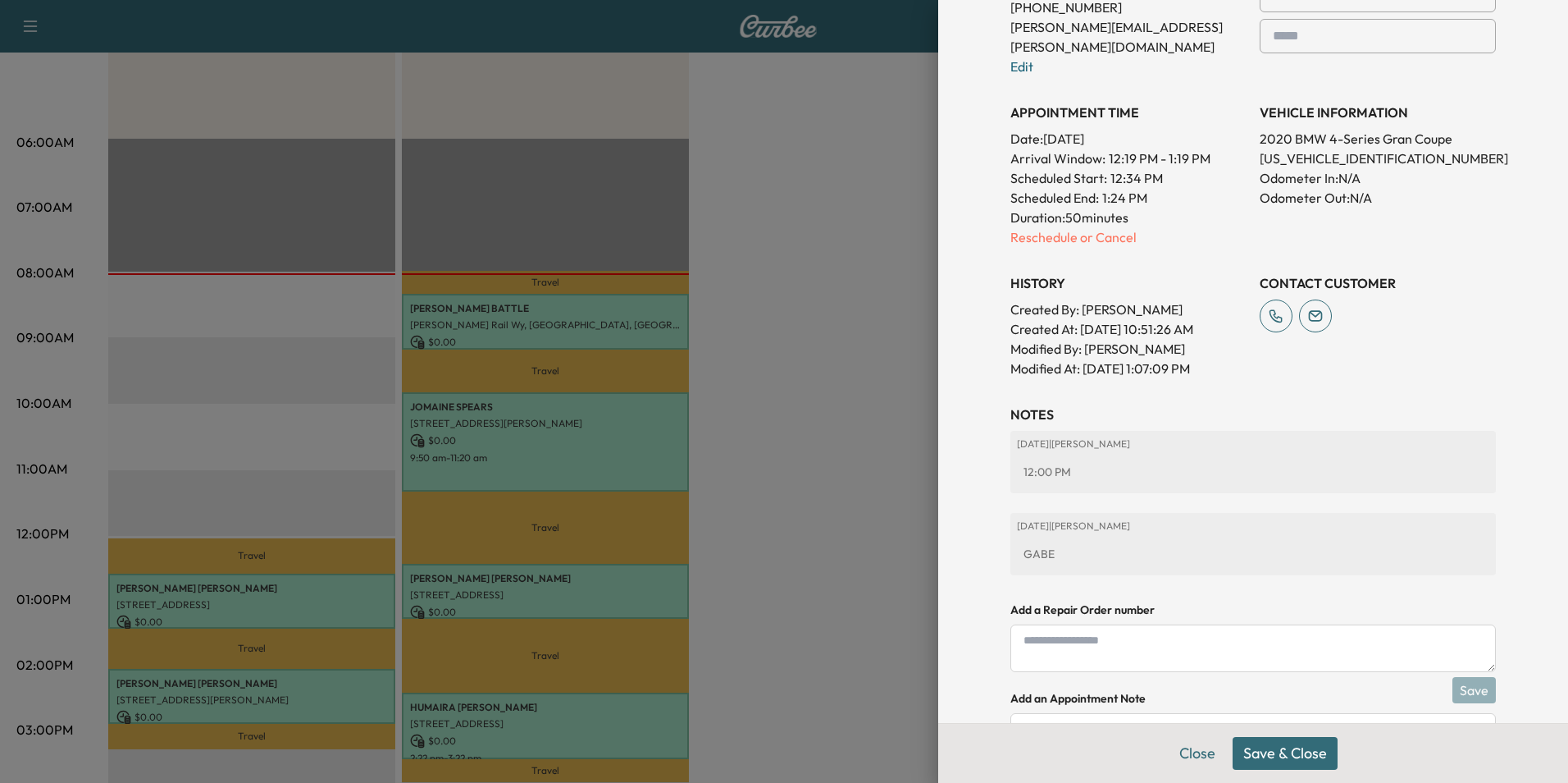
click at [1283, 750] on button "Save & Close" at bounding box center [1285, 752] width 105 height 33
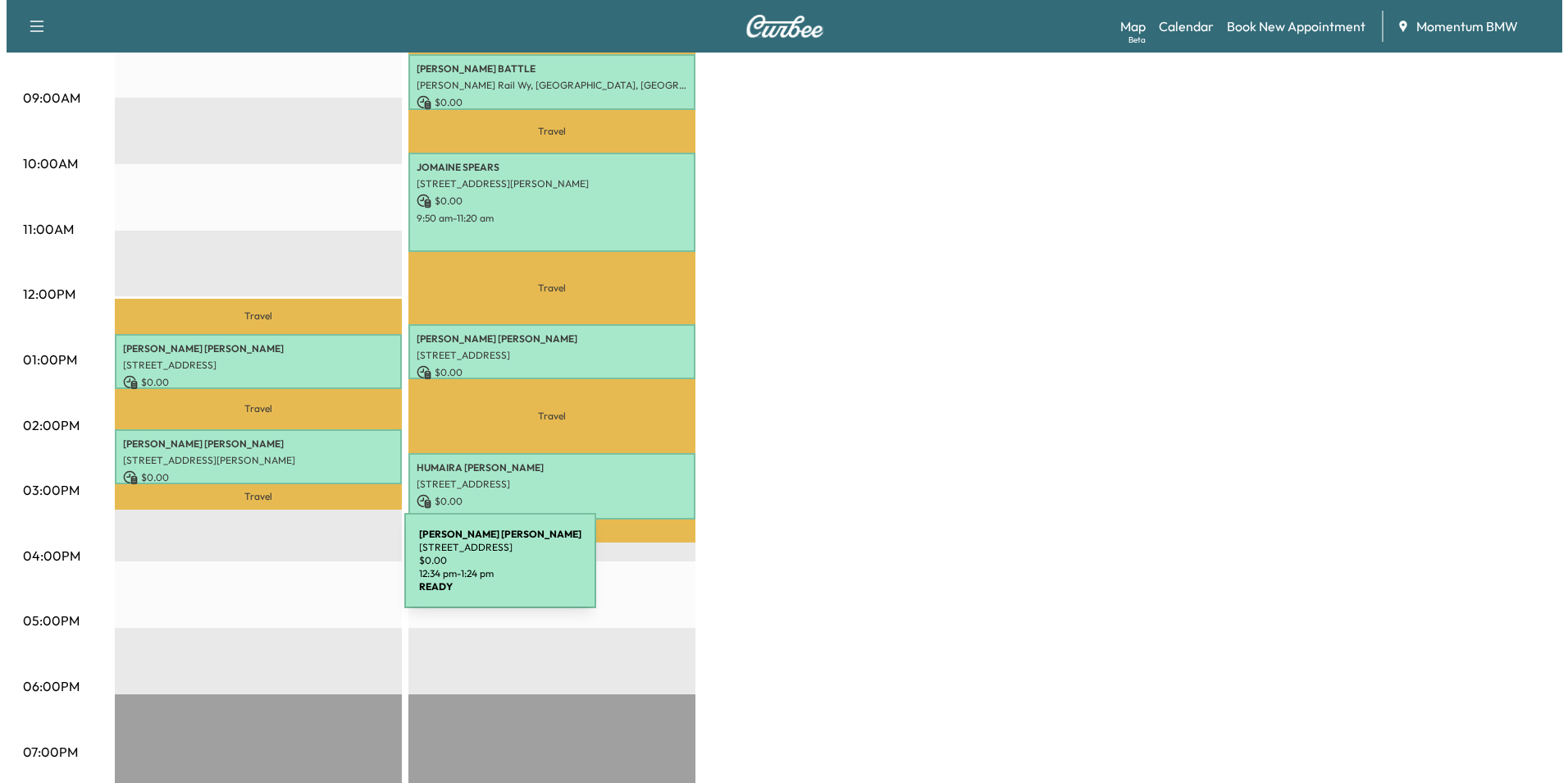
scroll to position [492, 0]
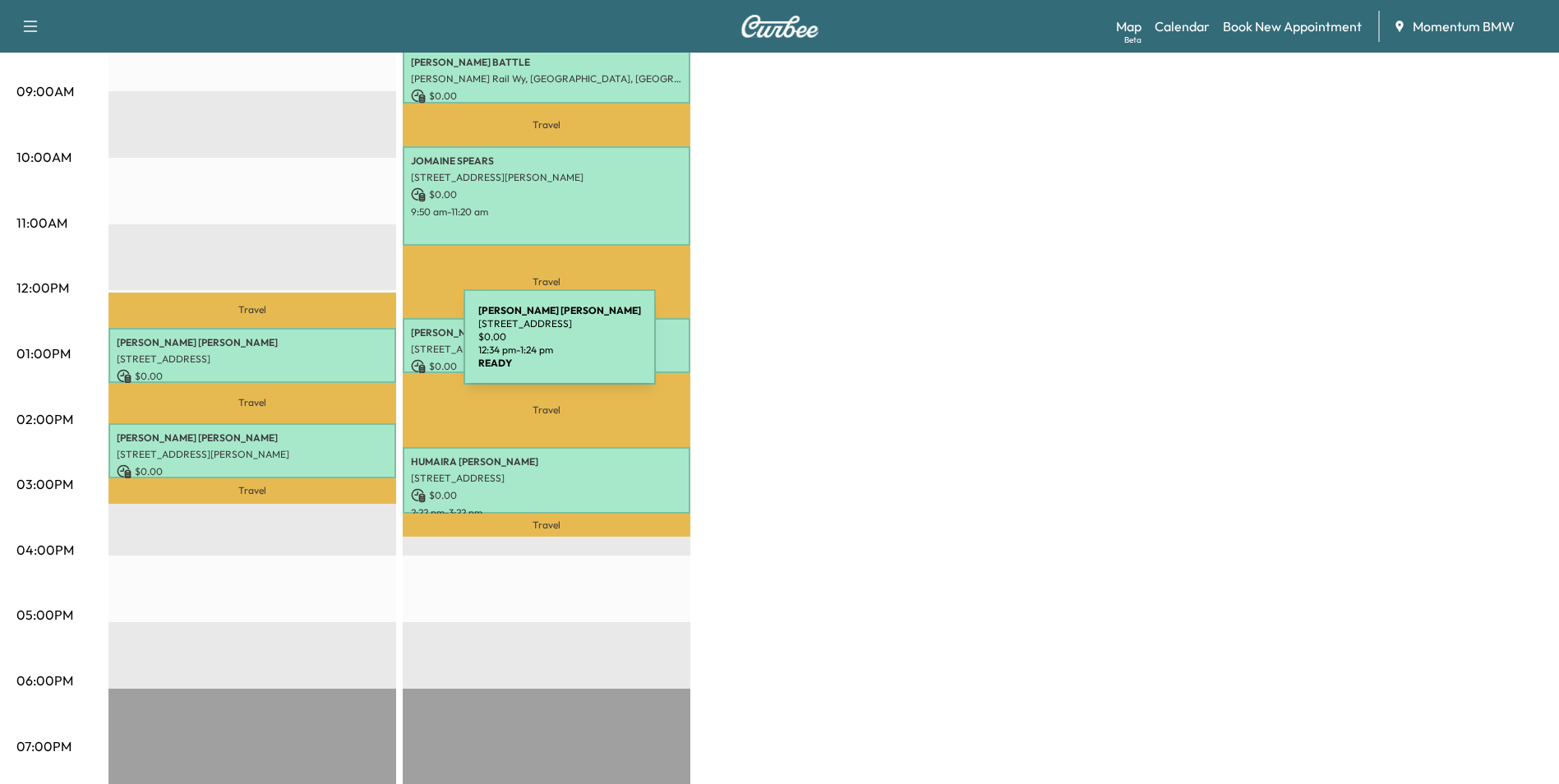
click at [340, 352] on p "[STREET_ADDRESS]" at bounding box center [252, 359] width 272 height 13
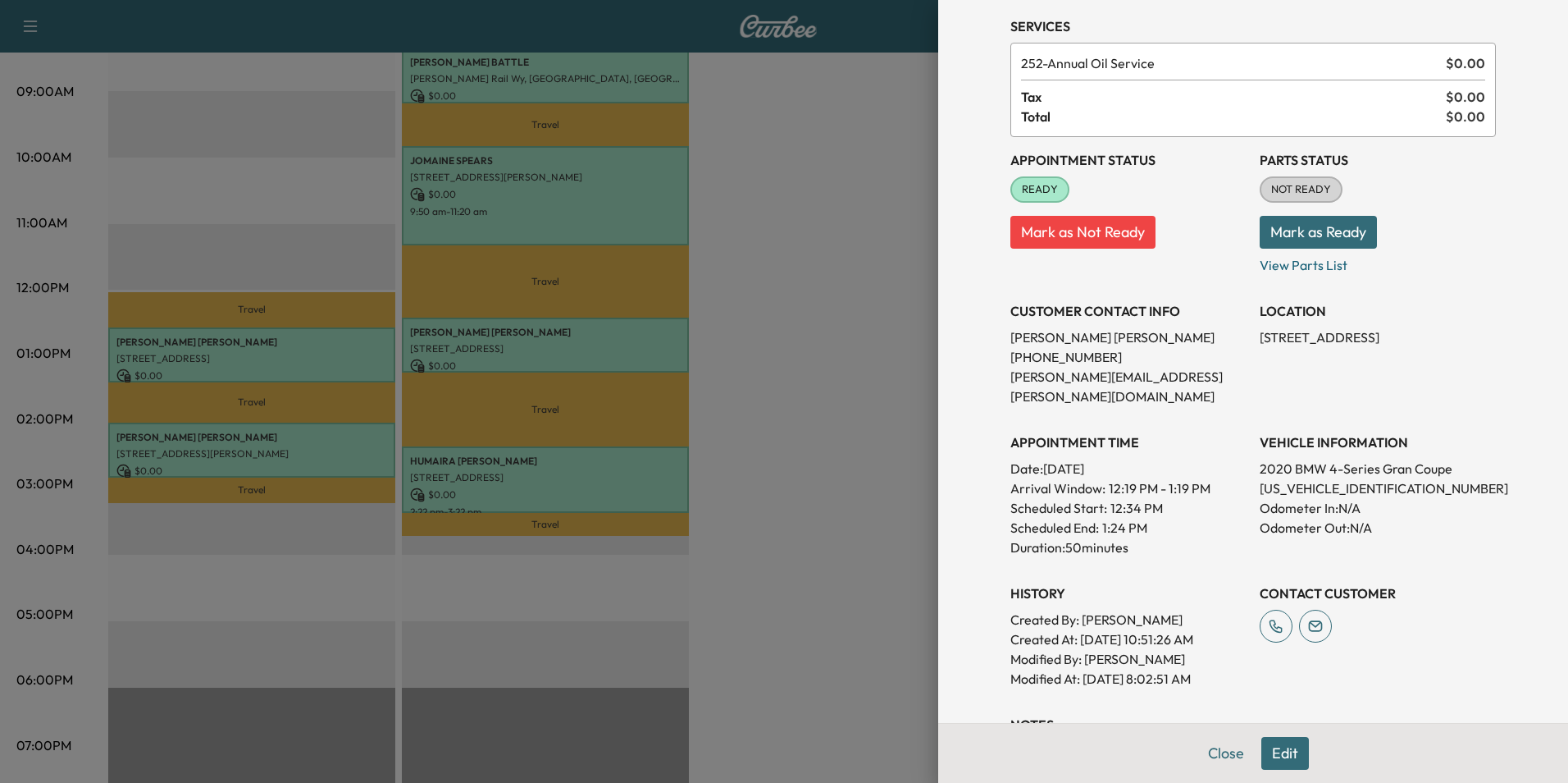
scroll to position [310, 0]
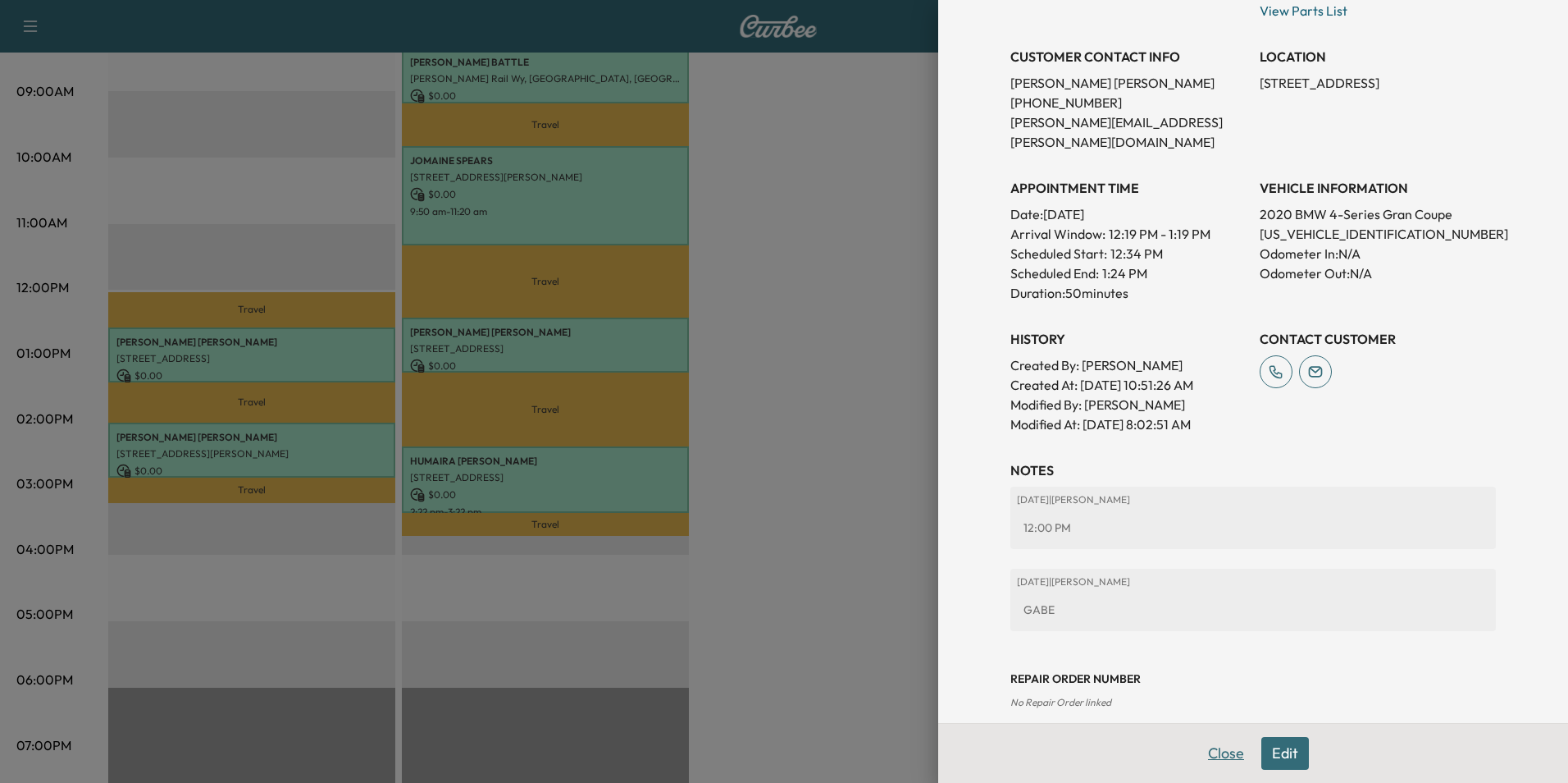
click at [1214, 754] on button "Close" at bounding box center [1226, 752] width 58 height 33
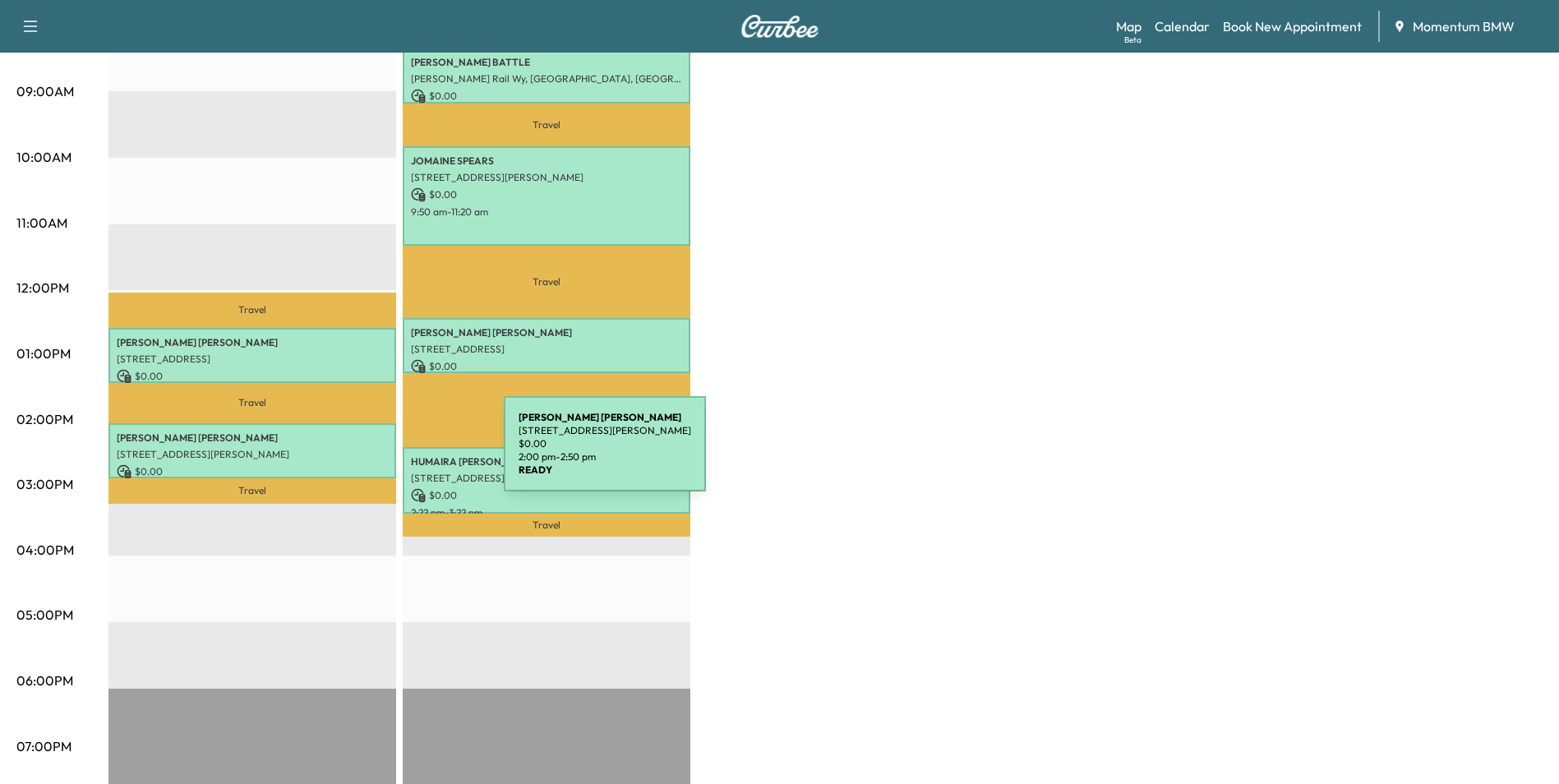
click at [380, 452] on p "[STREET_ADDRESS][PERSON_NAME]" at bounding box center [252, 454] width 272 height 13
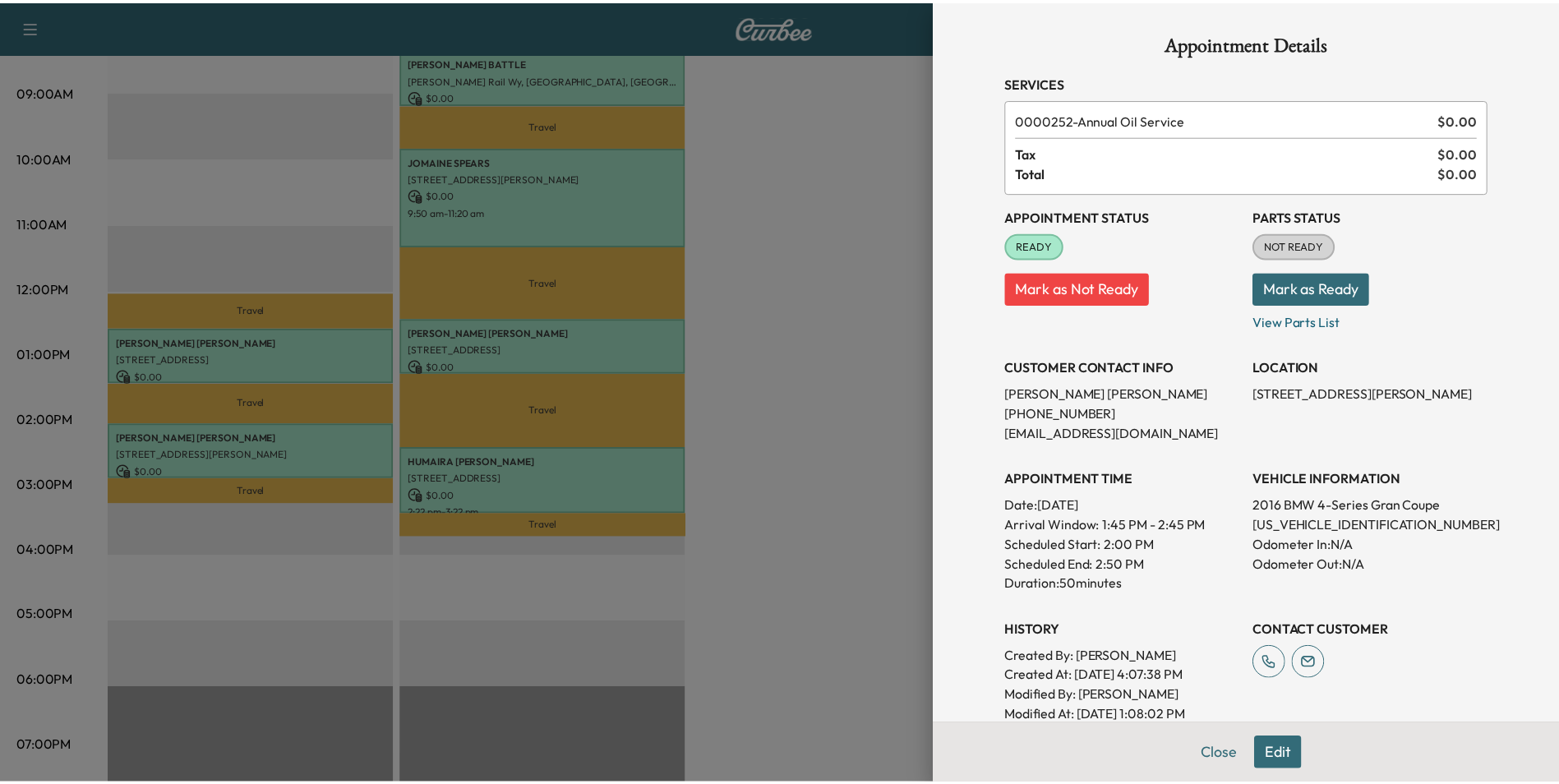
scroll to position [229, 0]
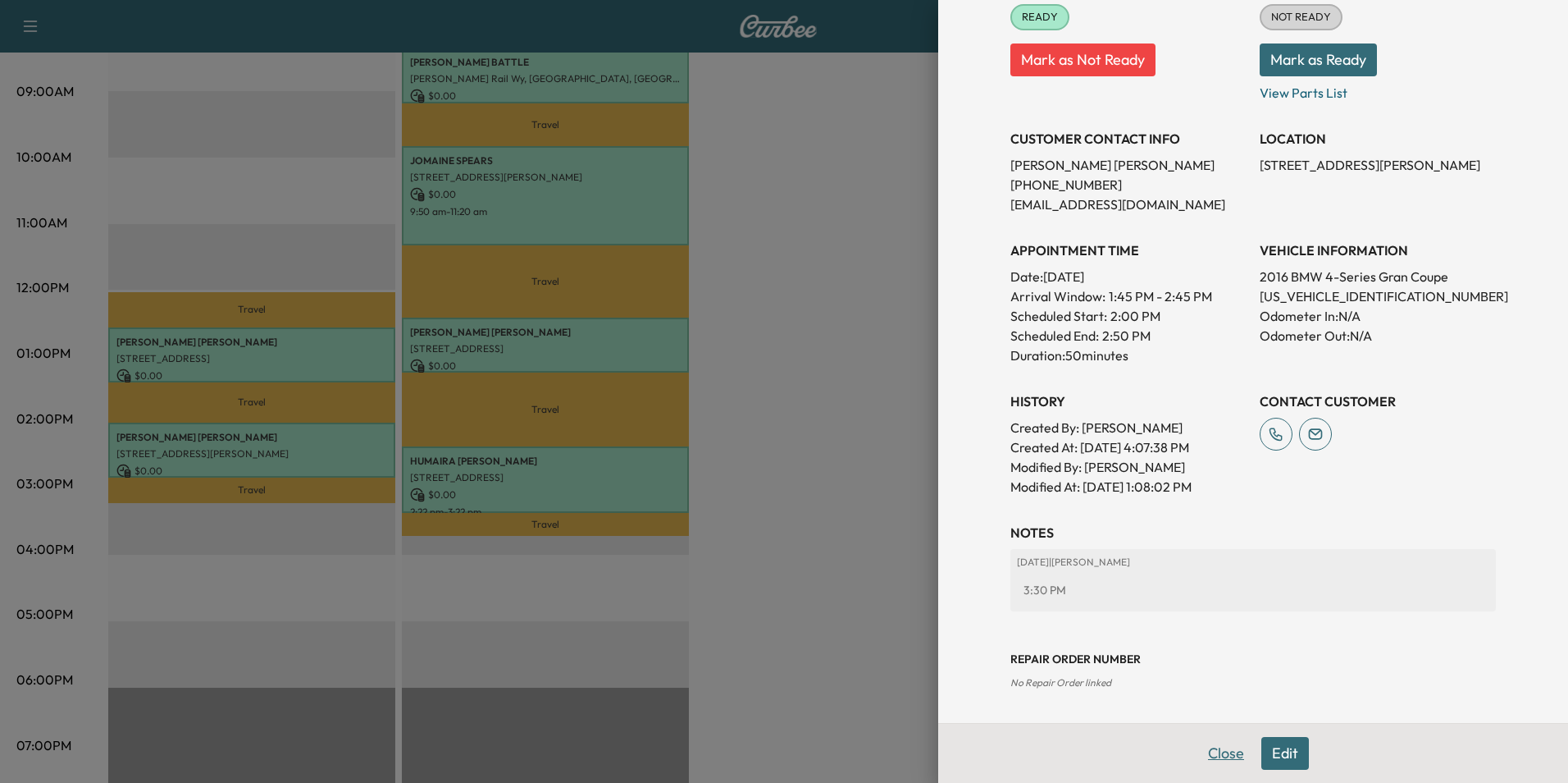
click at [1212, 755] on button "Close" at bounding box center [1226, 752] width 58 height 33
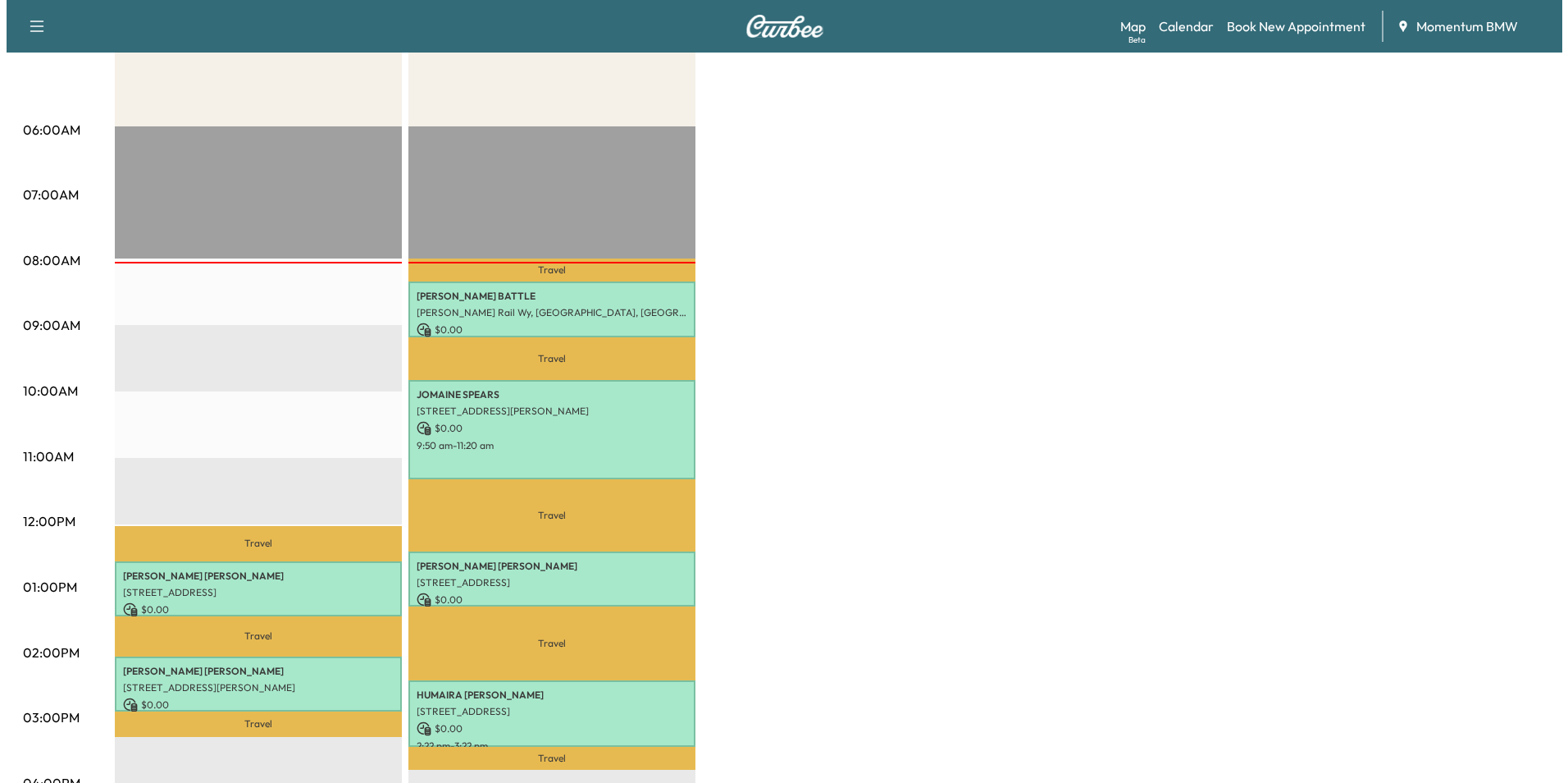
scroll to position [246, 0]
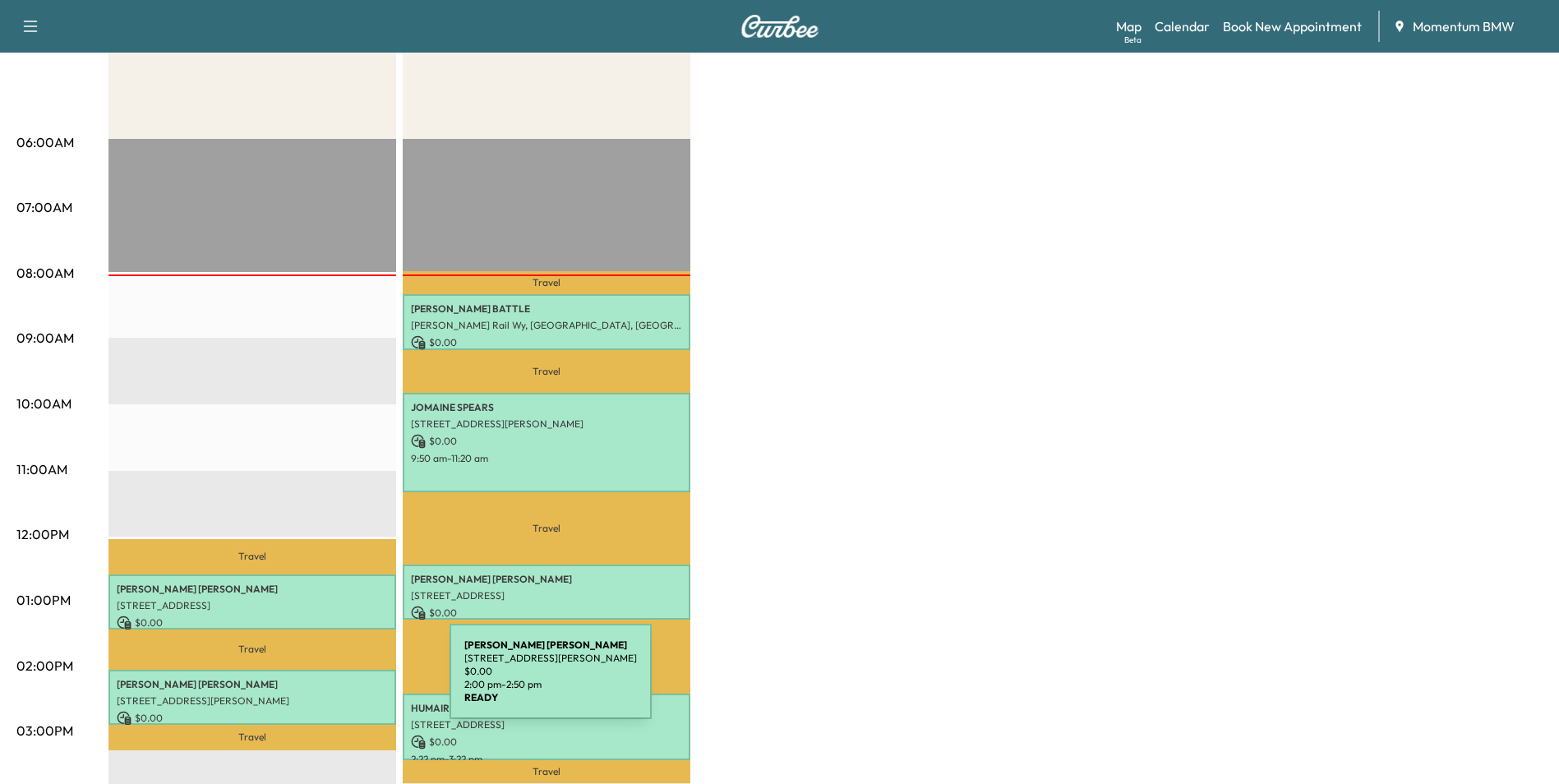
click at [326, 681] on p "PATRICIA CANTU" at bounding box center [252, 684] width 272 height 13
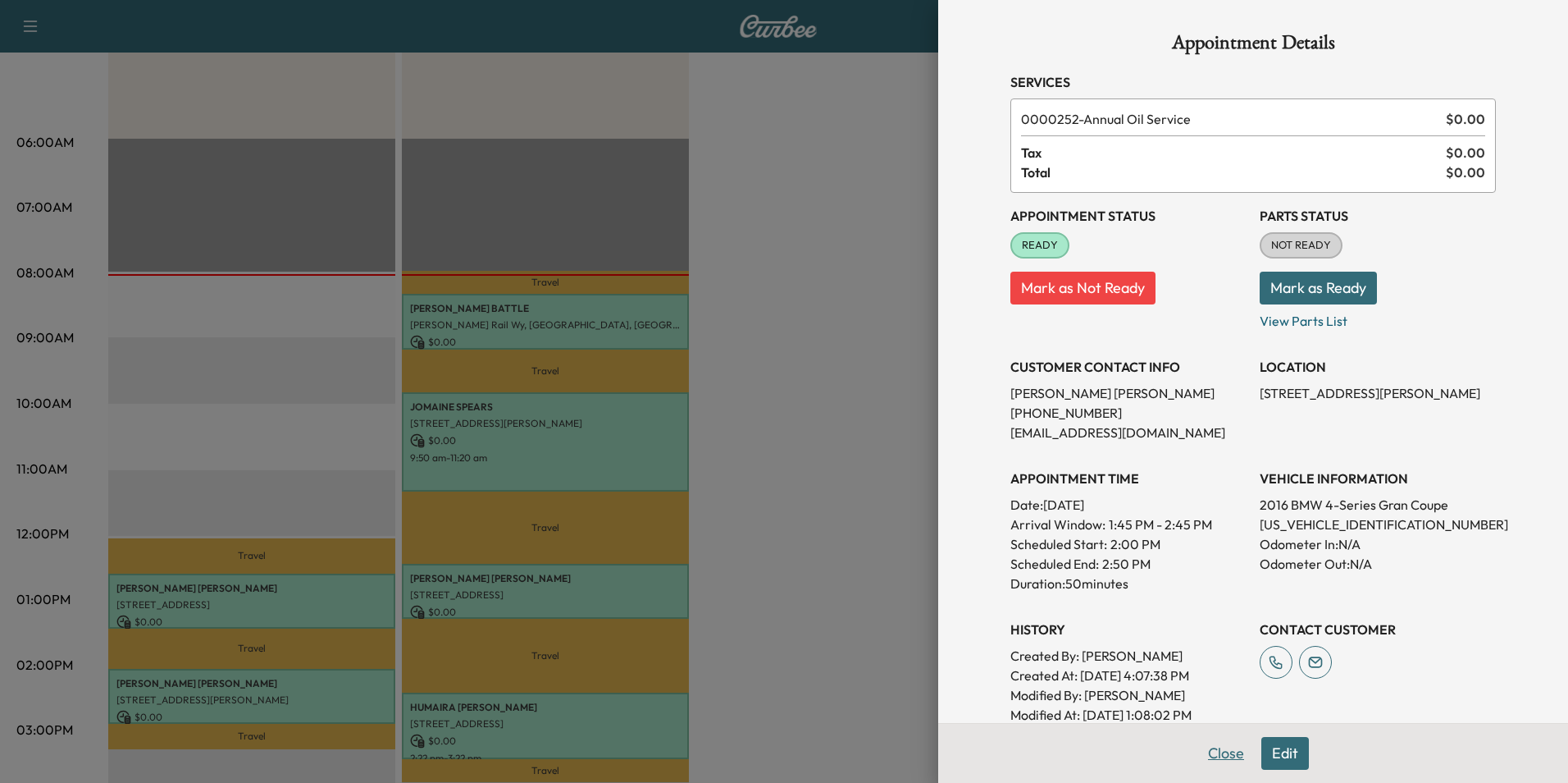
click at [1221, 756] on button "Close" at bounding box center [1226, 752] width 58 height 33
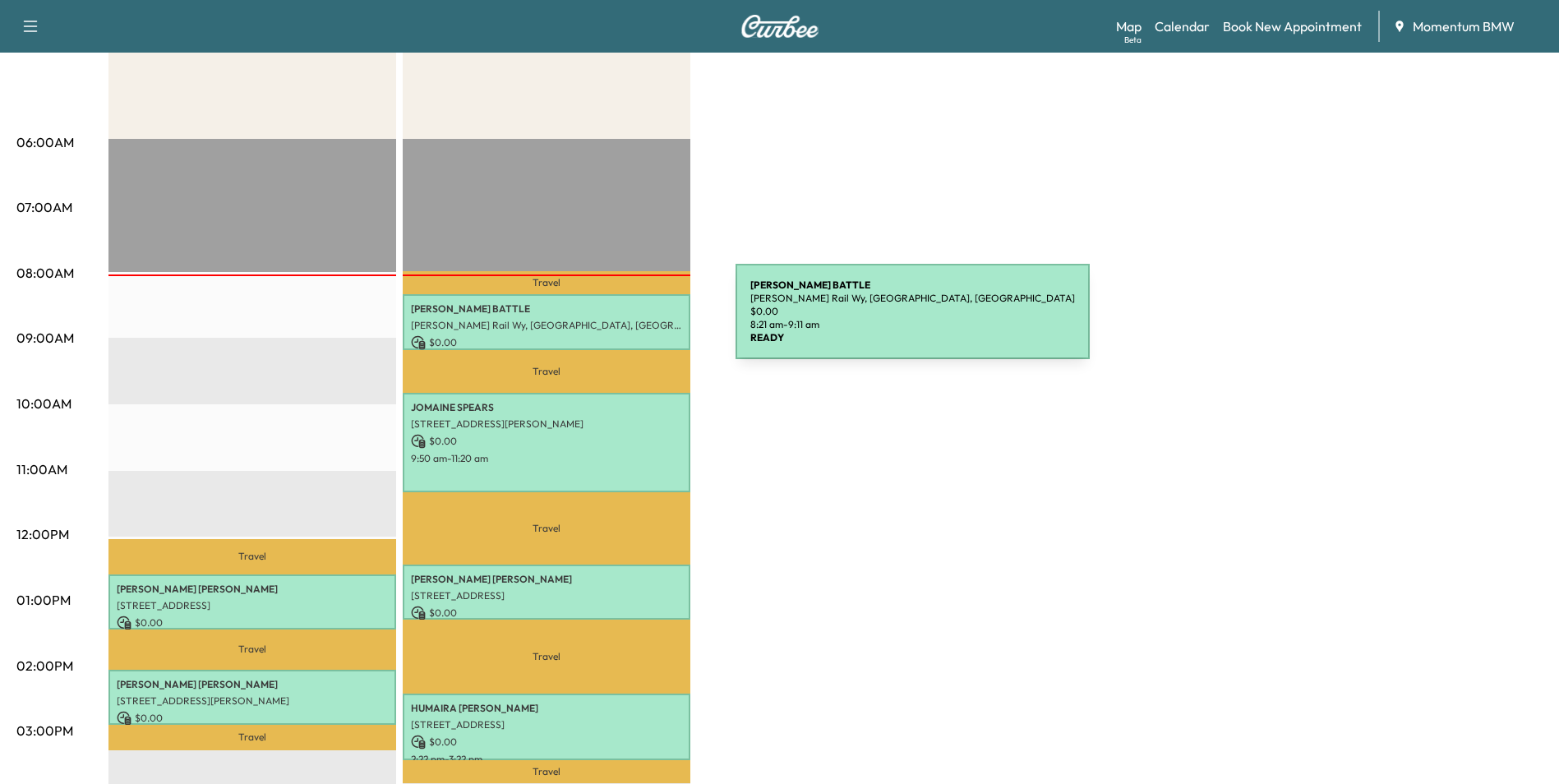
click at [612, 321] on p "[PERSON_NAME] Rail Wy, [GEOGRAPHIC_DATA], [GEOGRAPHIC_DATA]" at bounding box center [547, 326] width 272 height 13
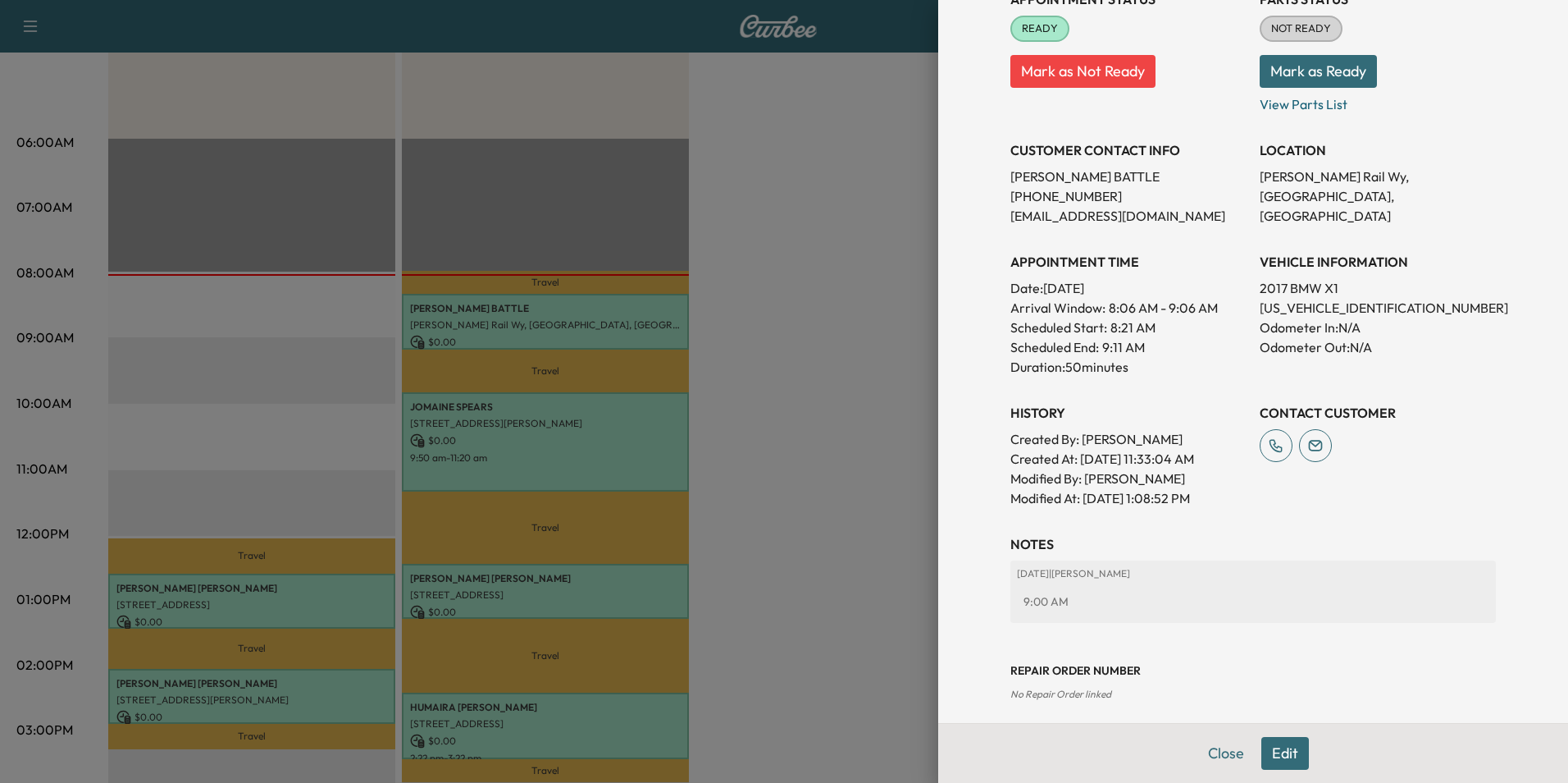
scroll to position [228, 0]
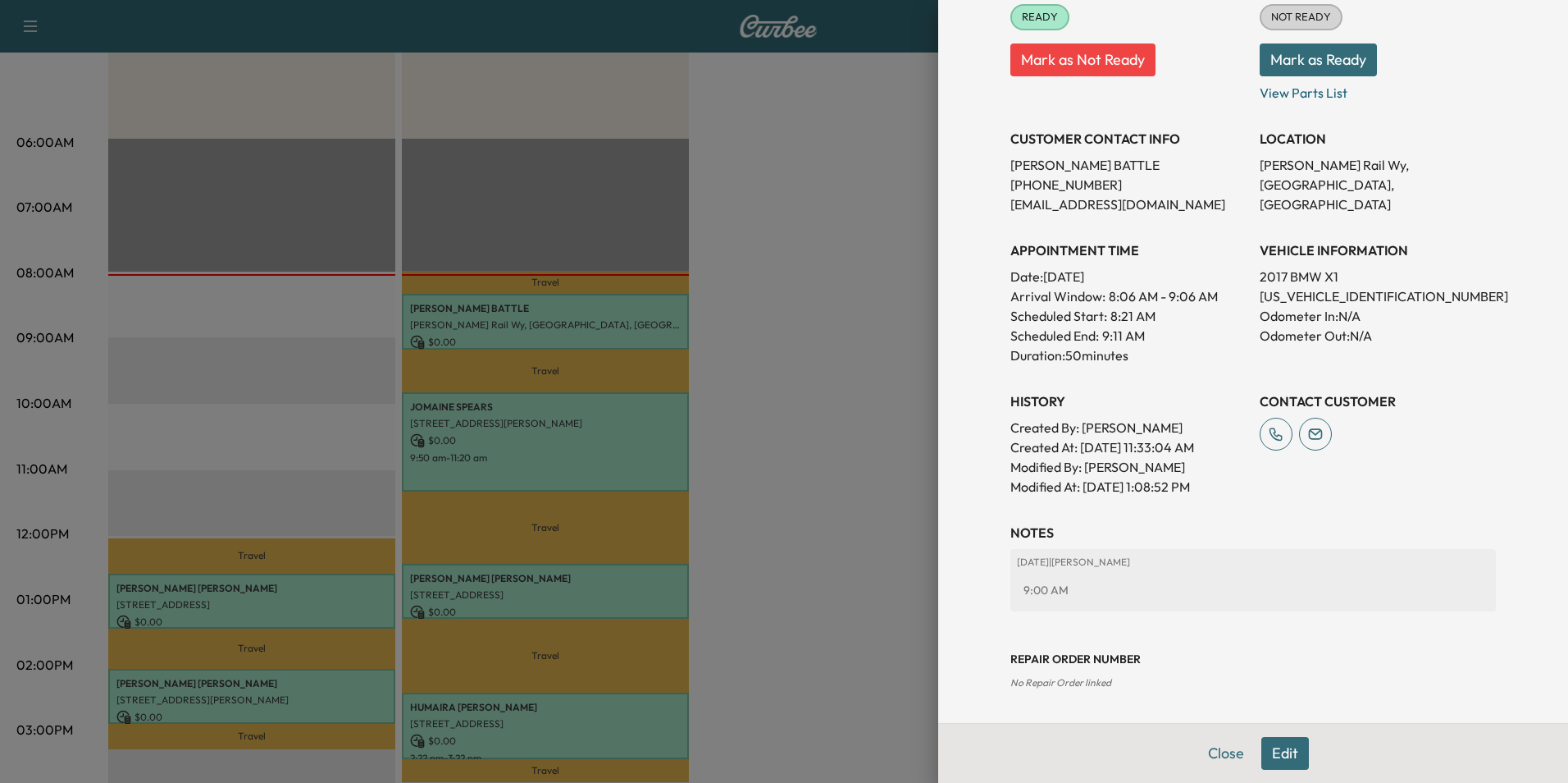
click at [1277, 763] on button "Edit" at bounding box center [1285, 752] width 47 height 33
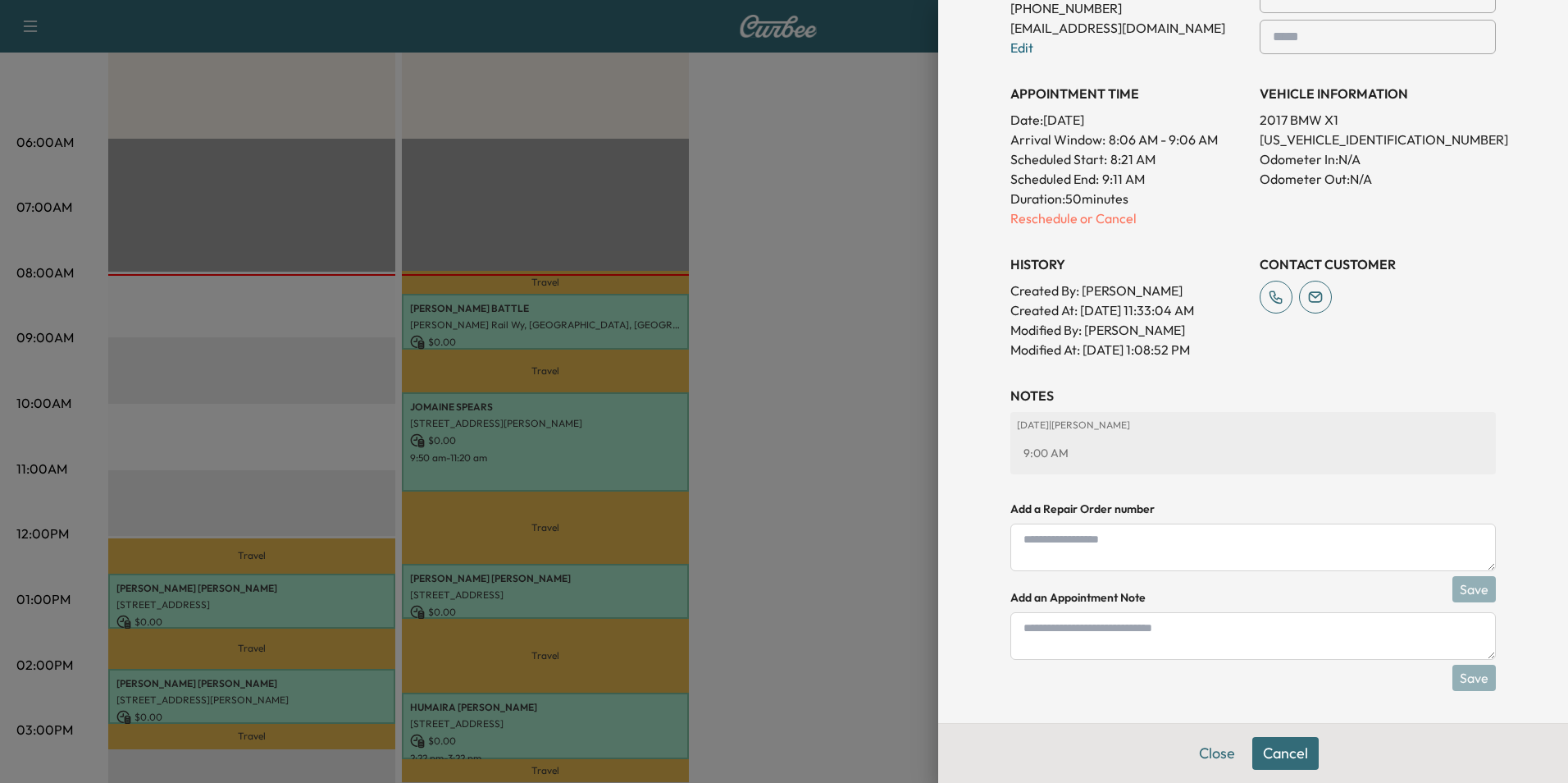
scroll to position [439, 0]
click at [1185, 637] on textarea at bounding box center [1252, 634] width 486 height 47
type textarea "*****"
click at [1471, 685] on button "Save" at bounding box center [1473, 677] width 44 height 26
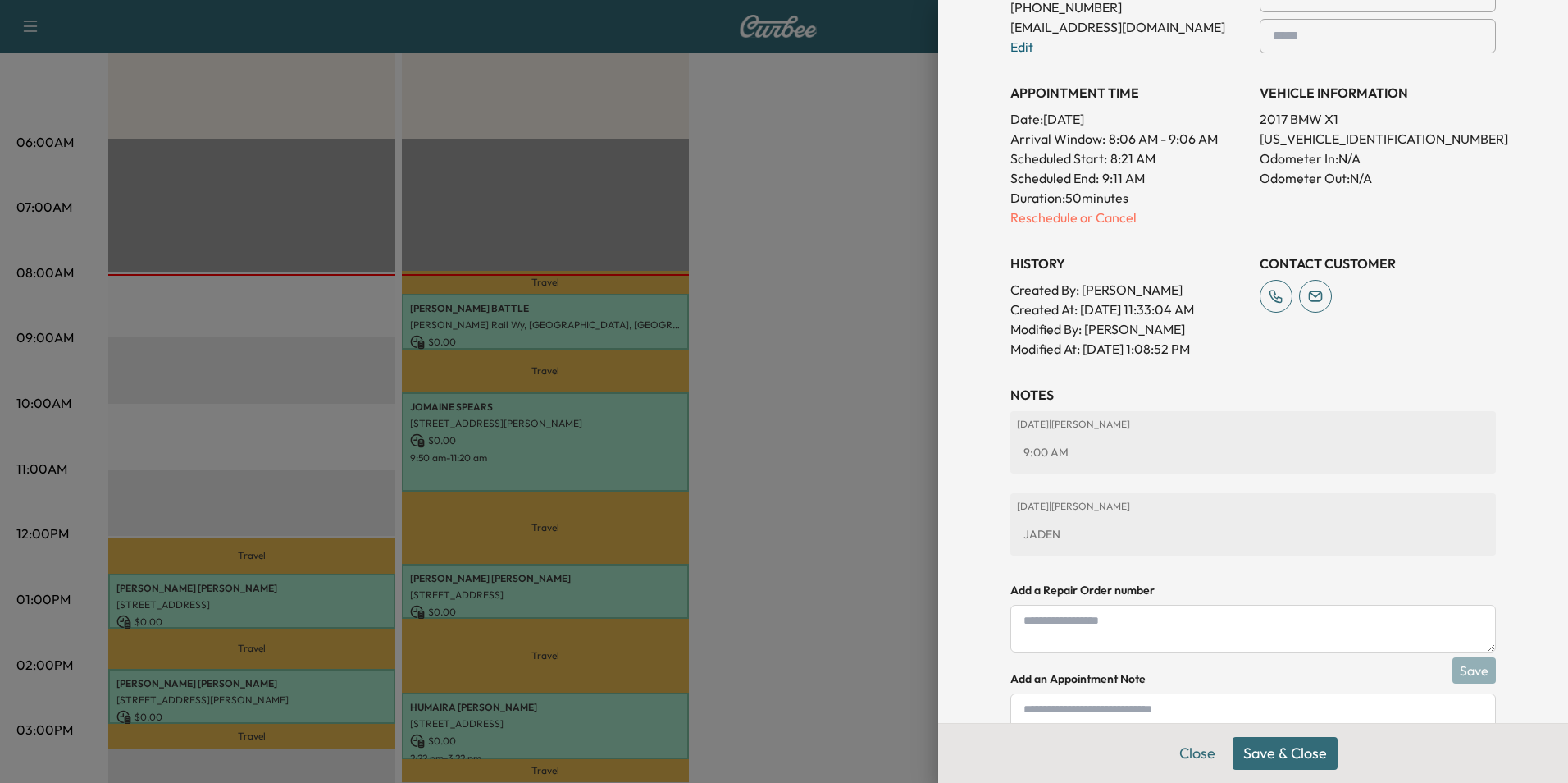
click at [1302, 752] on button "Save & Close" at bounding box center [1285, 752] width 105 height 33
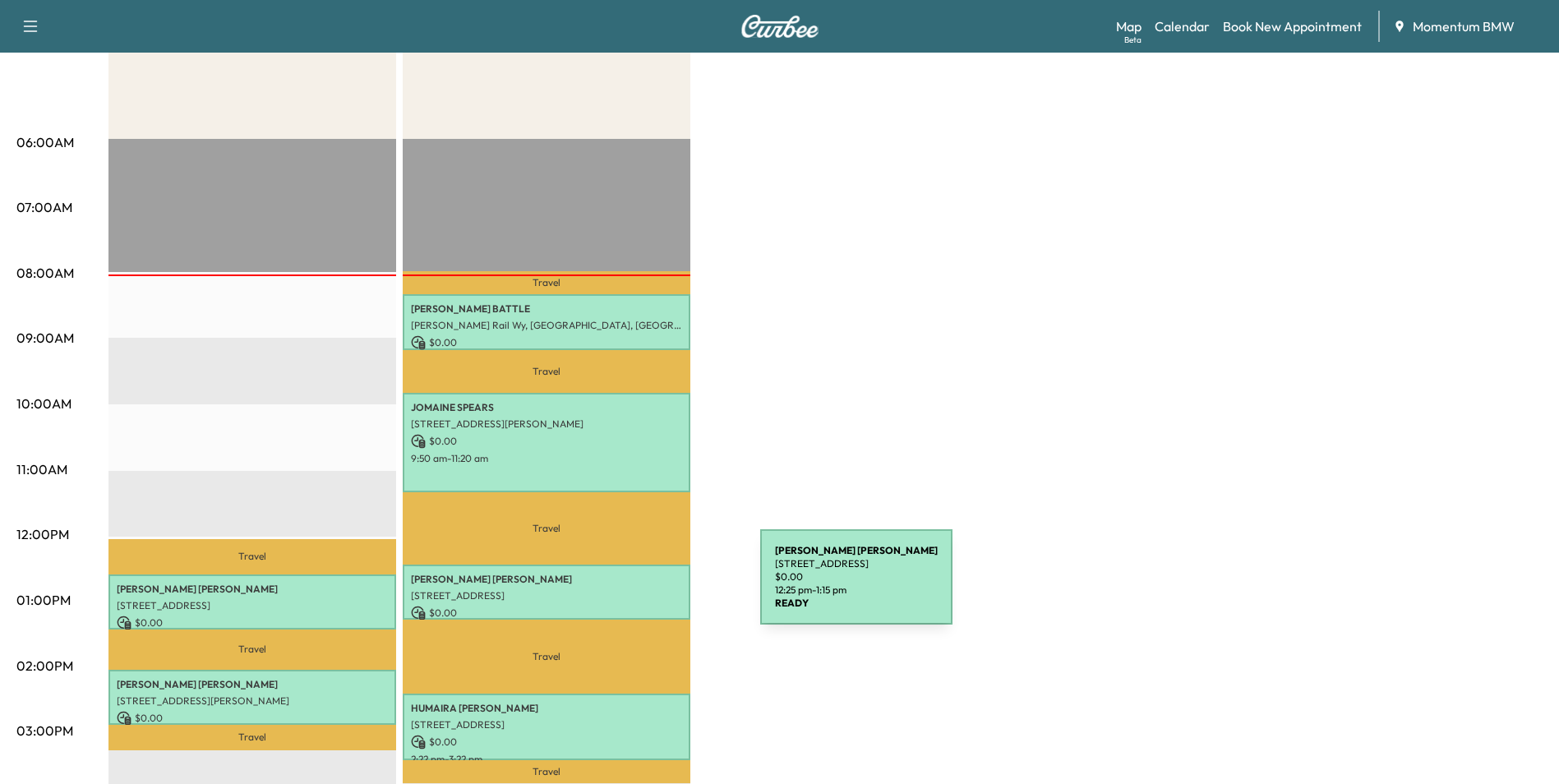
click at [637, 589] on p "[STREET_ADDRESS]" at bounding box center [547, 595] width 272 height 13
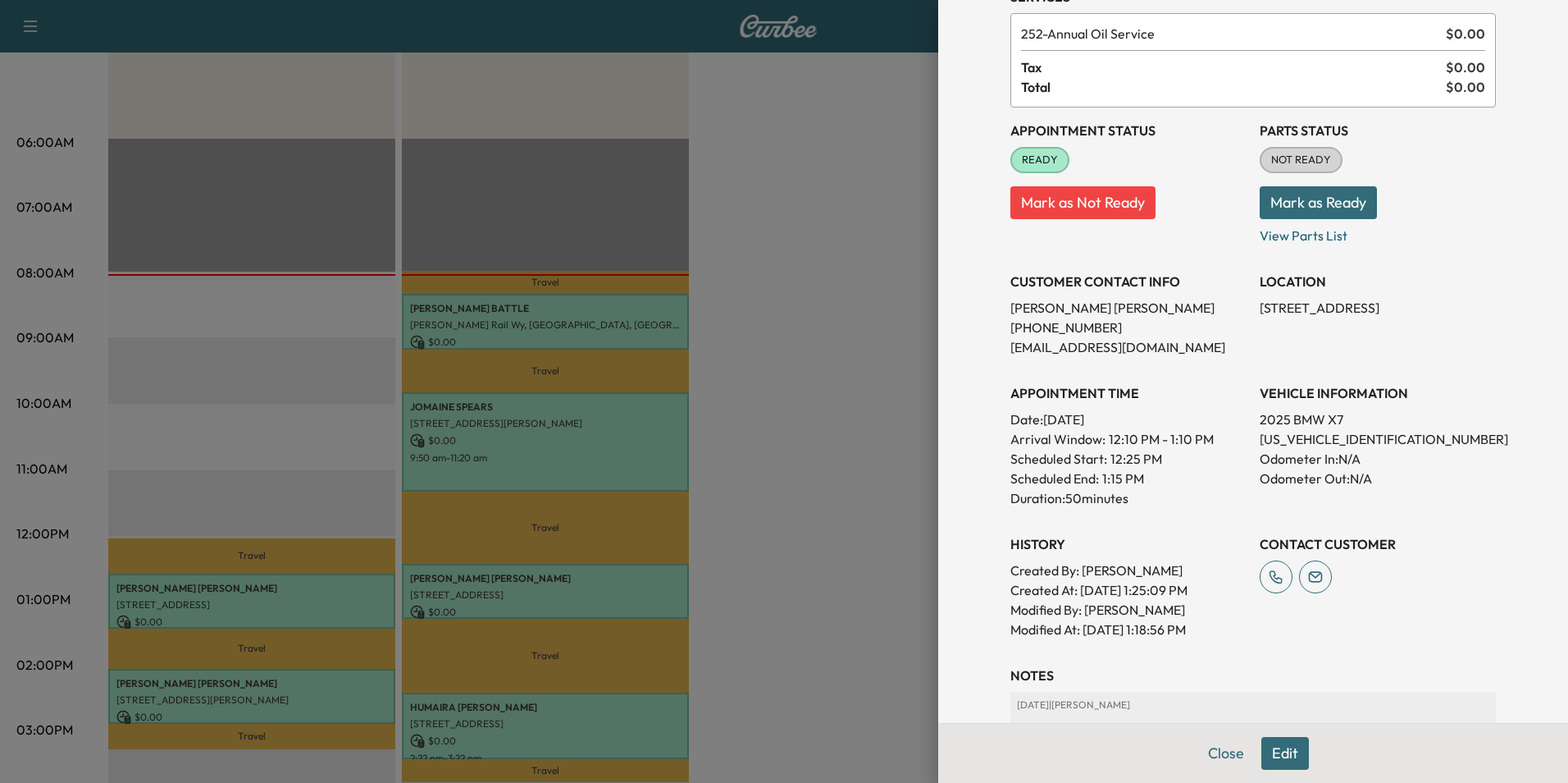
scroll to position [228, 0]
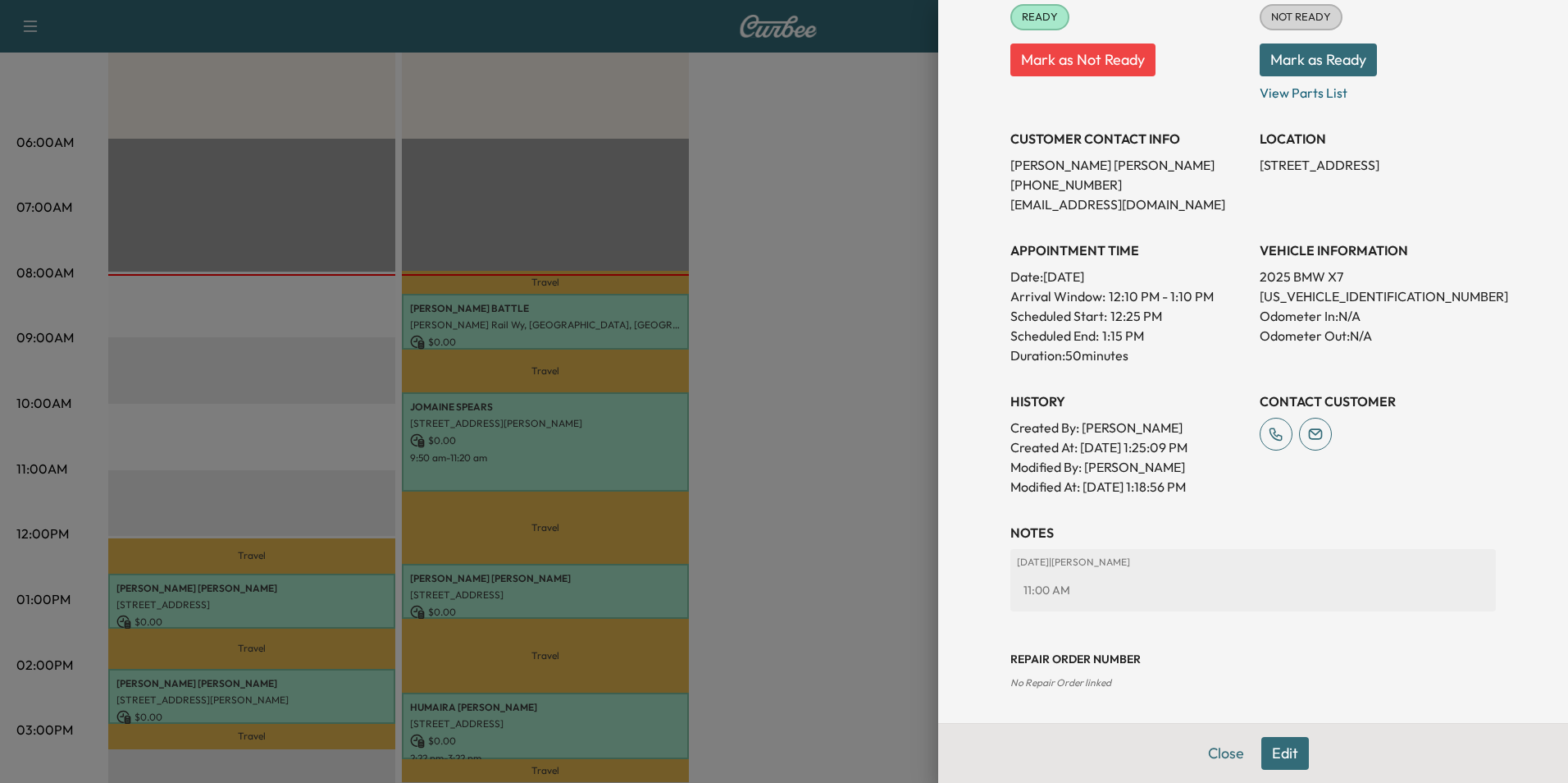
click at [1279, 752] on button "Edit" at bounding box center [1285, 752] width 47 height 33
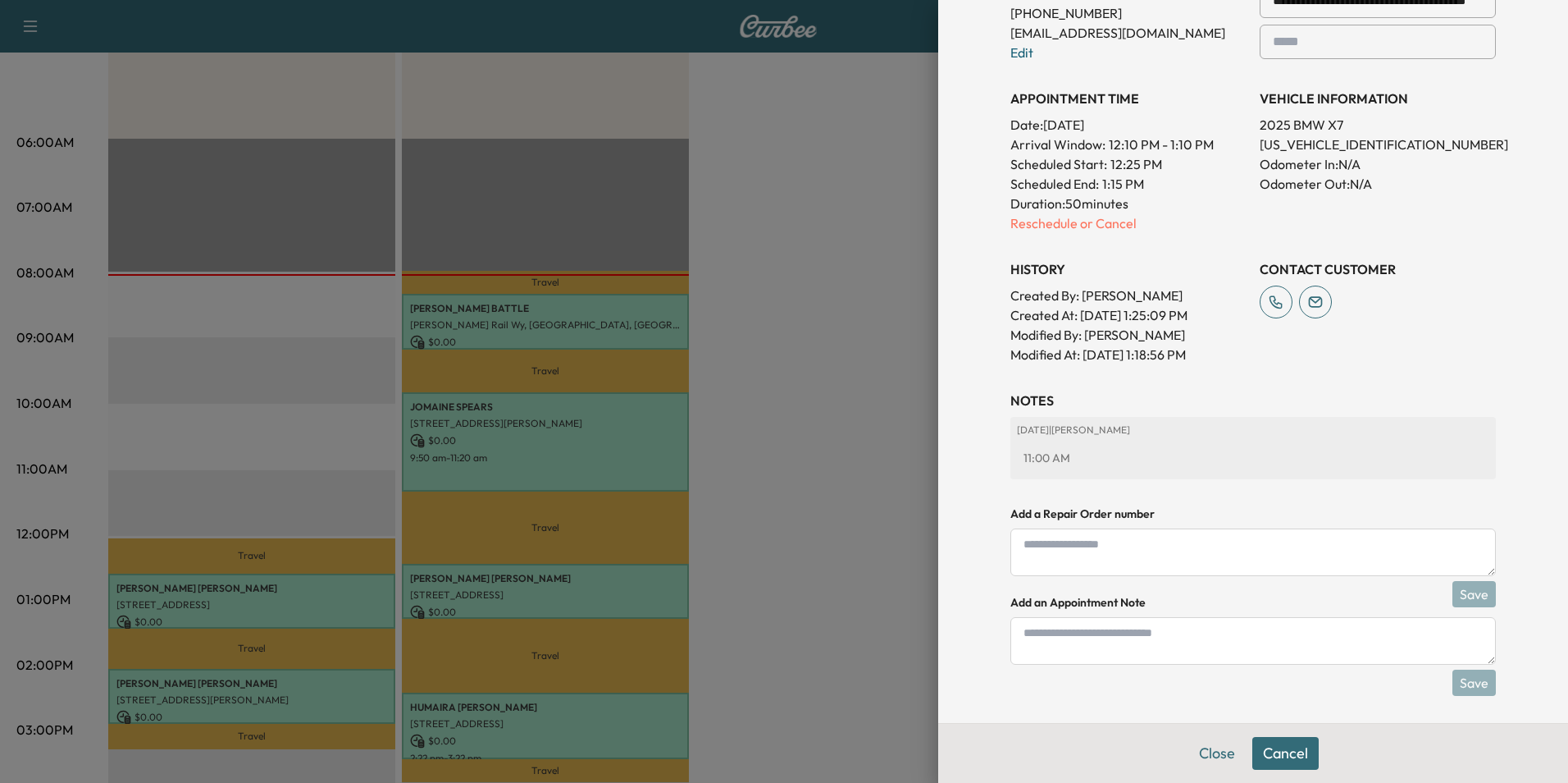
scroll to position [439, 0]
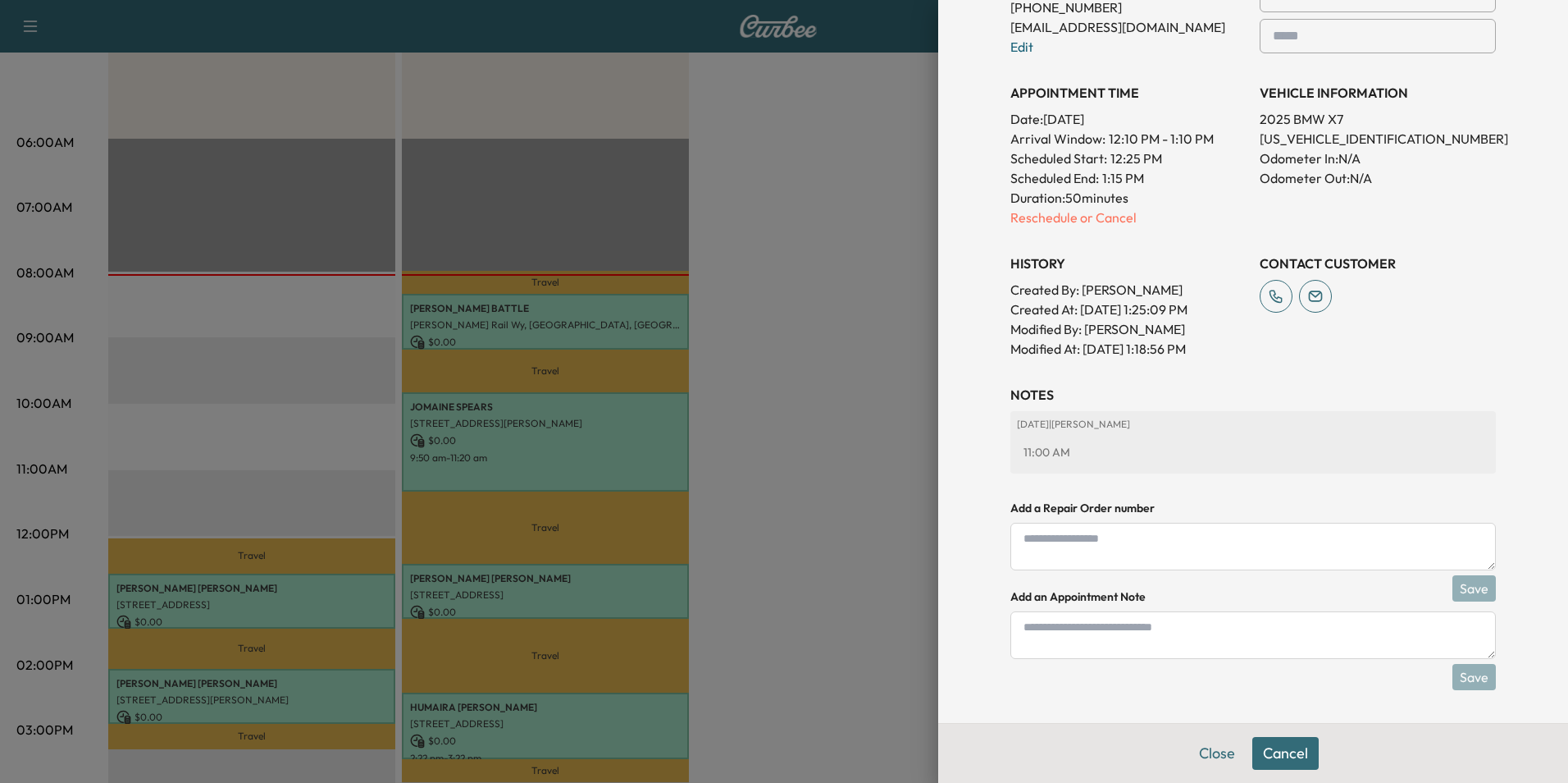
click at [1192, 630] on textarea at bounding box center [1252, 634] width 486 height 47
type textarea "*****"
click at [1470, 673] on button "Save" at bounding box center [1473, 677] width 44 height 26
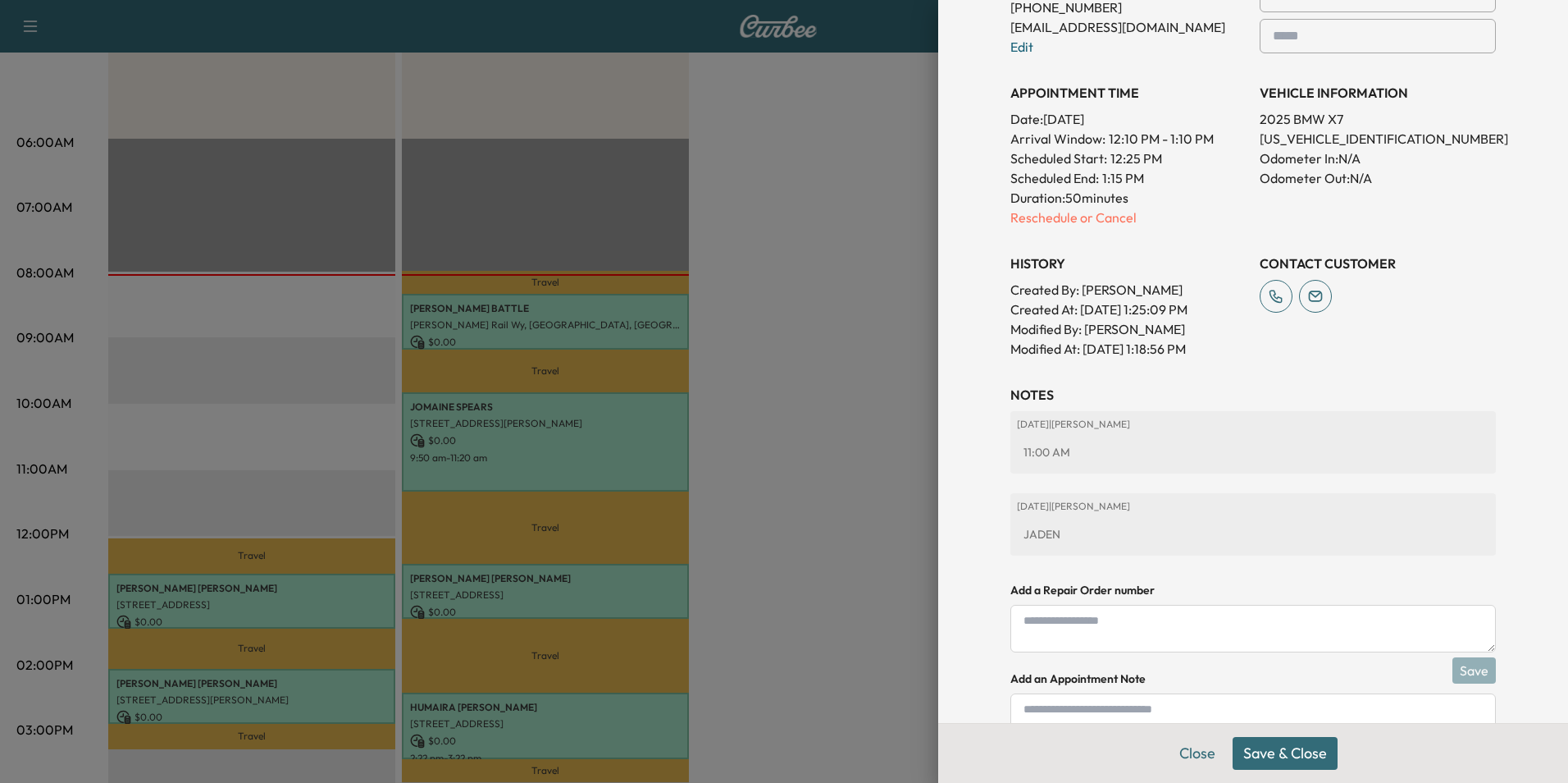
click at [1310, 751] on button "Save & Close" at bounding box center [1285, 752] width 105 height 33
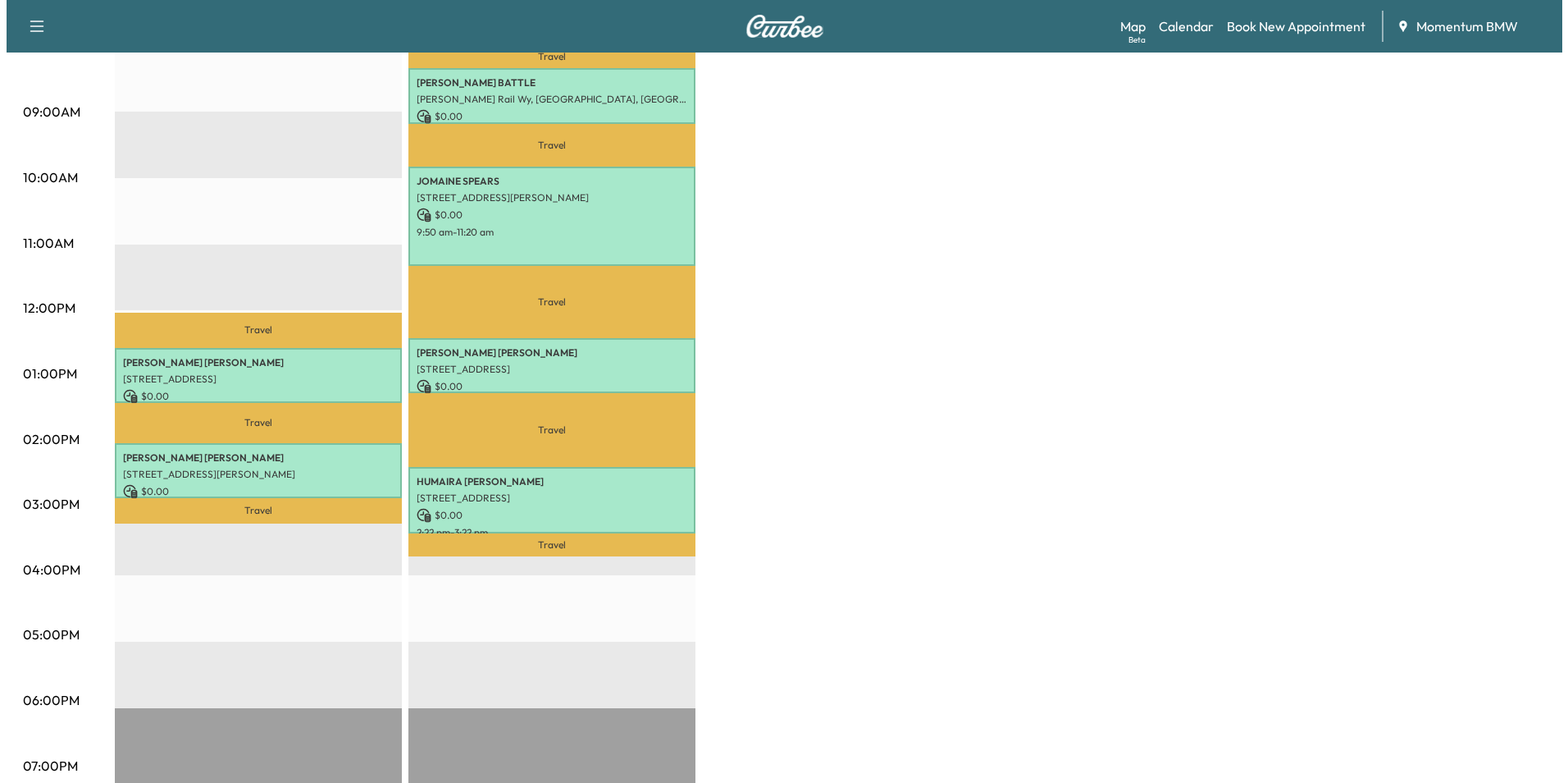
scroll to position [492, 0]
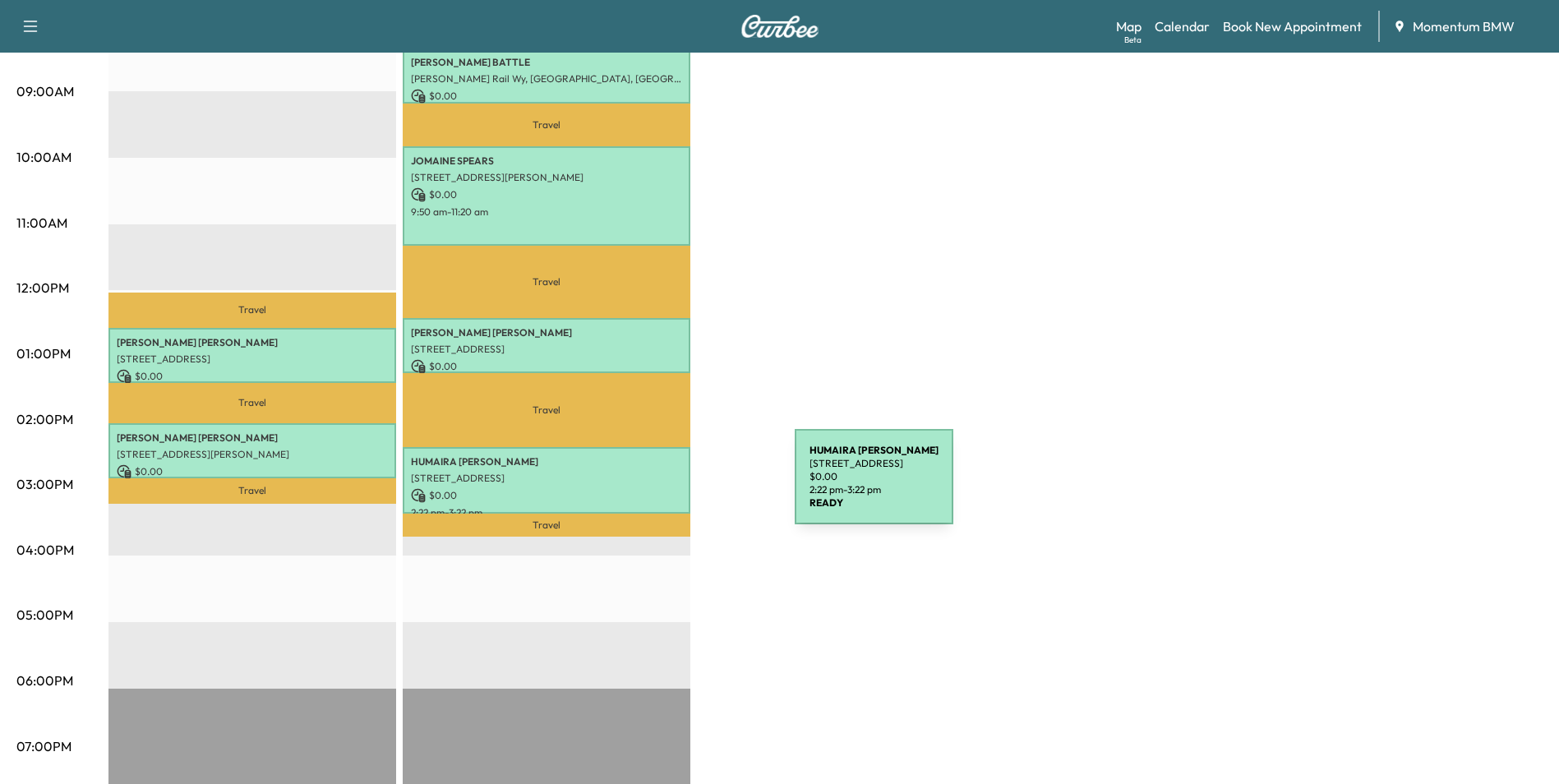
click at [672, 488] on p "$ 0.00" at bounding box center [547, 496] width 272 height 15
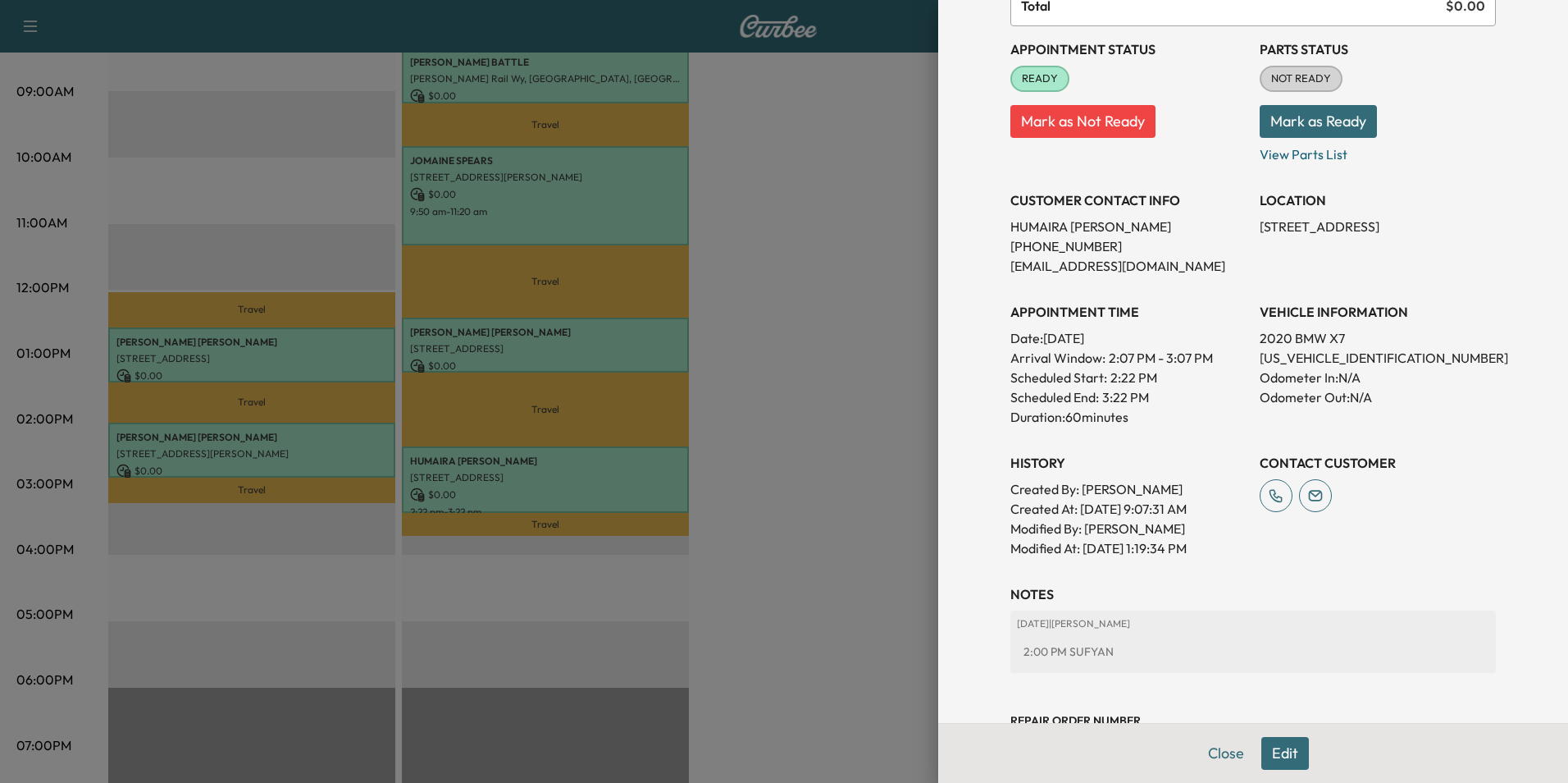
scroll to position [0, 0]
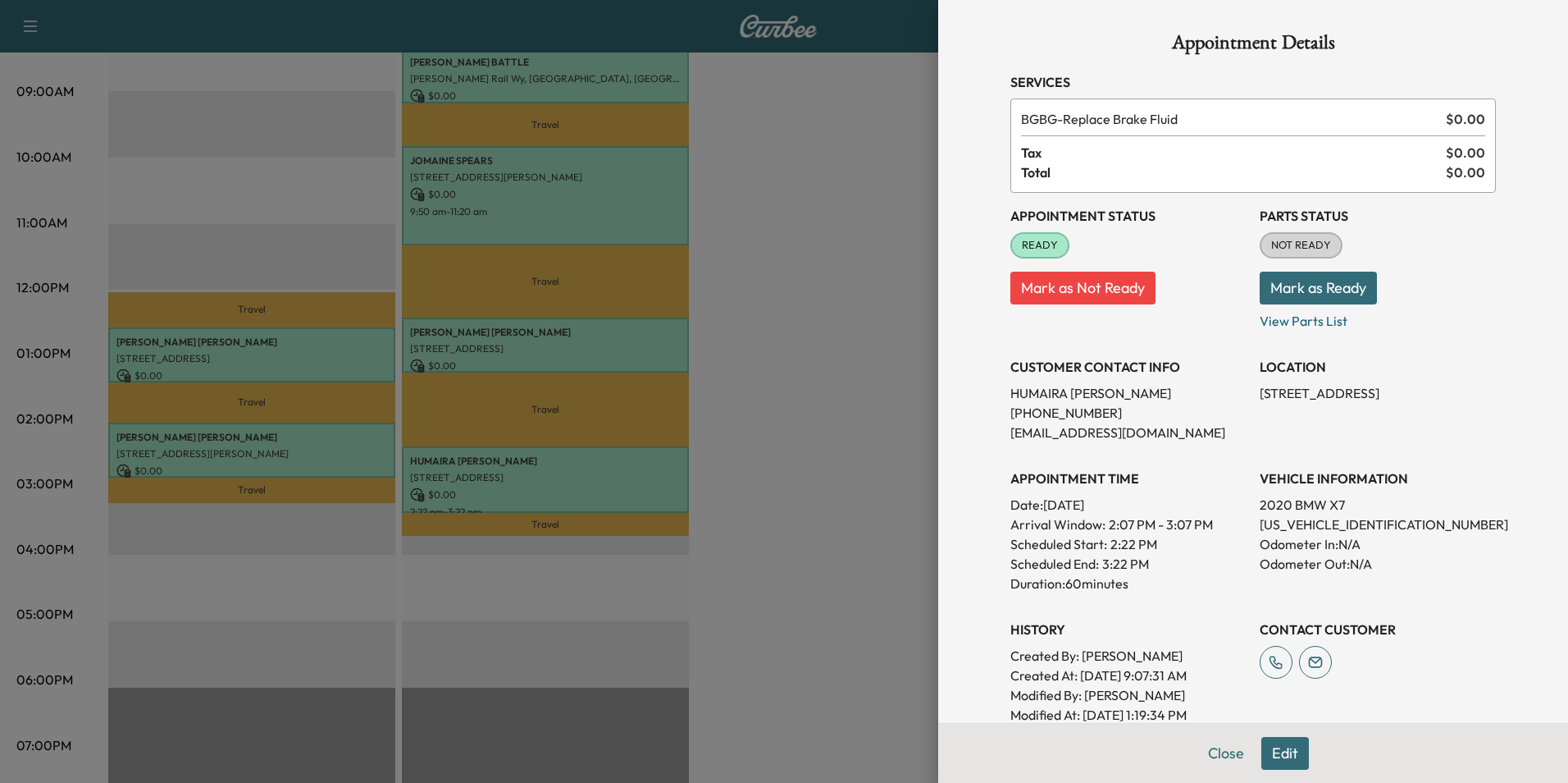
click at [1264, 759] on button "Edit" at bounding box center [1285, 752] width 47 height 33
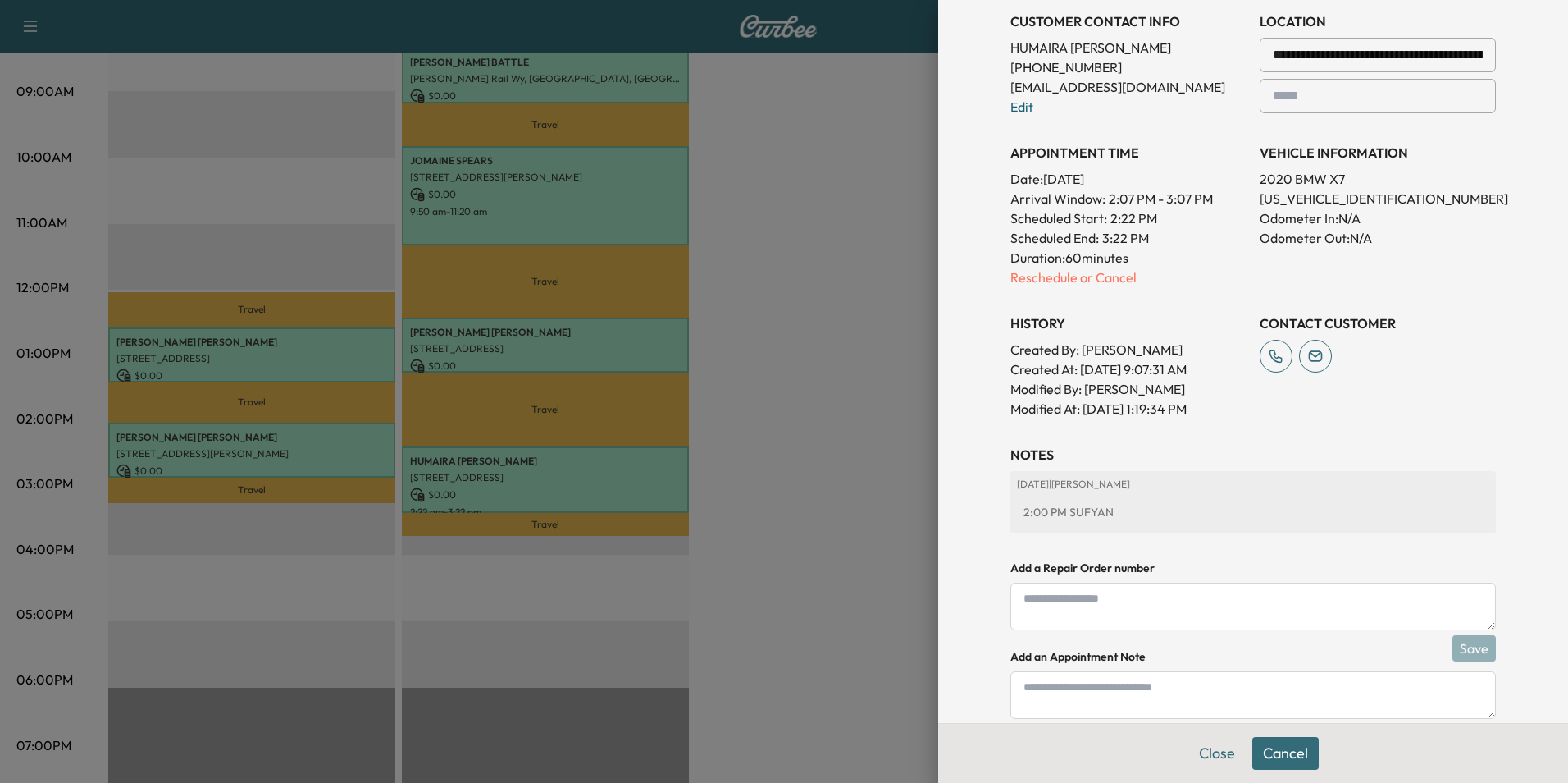
scroll to position [439, 0]
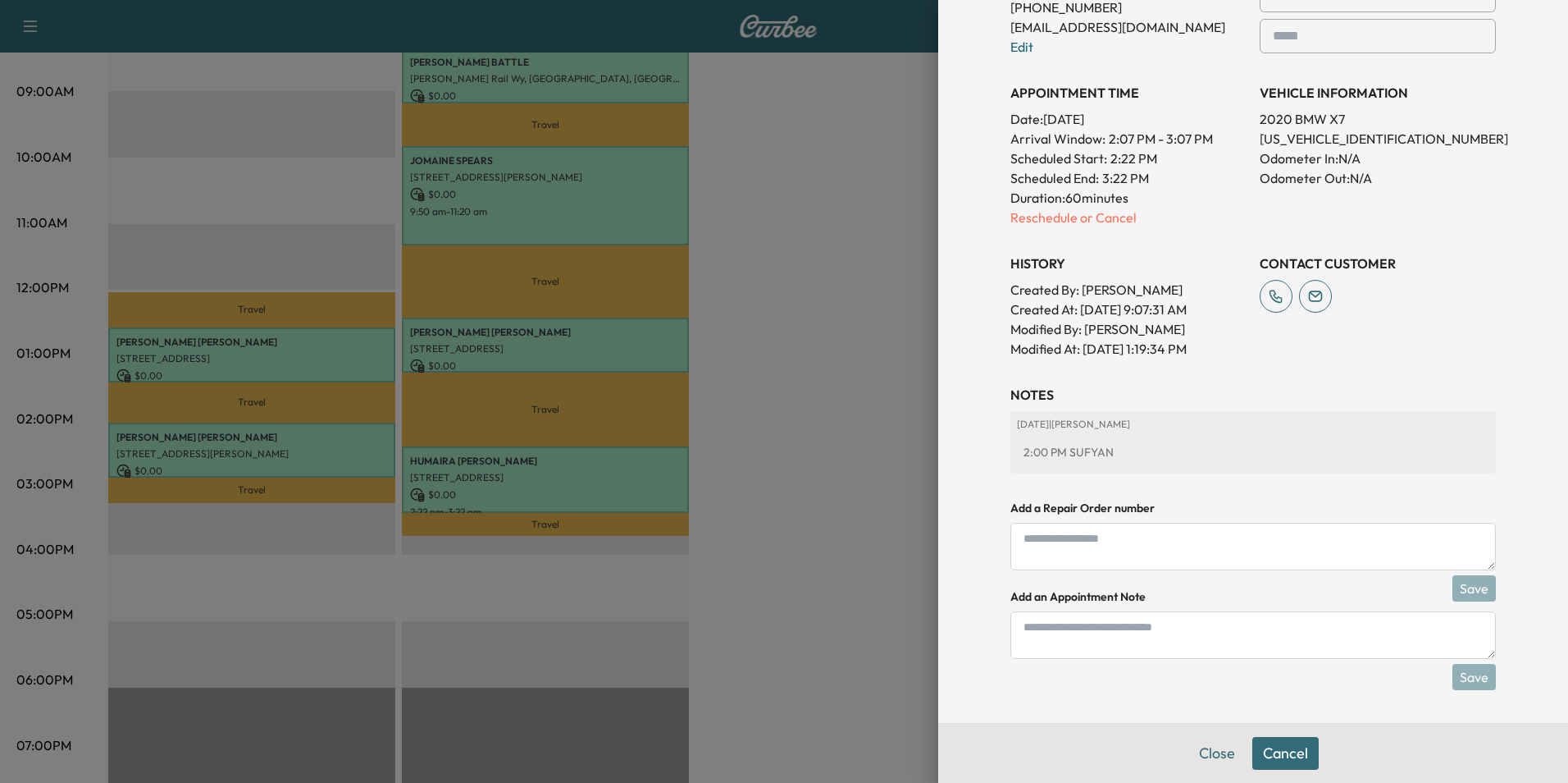
click at [1209, 636] on textarea at bounding box center [1252, 634] width 486 height 47
type textarea "*****"
click at [1462, 670] on button "Save" at bounding box center [1473, 677] width 44 height 26
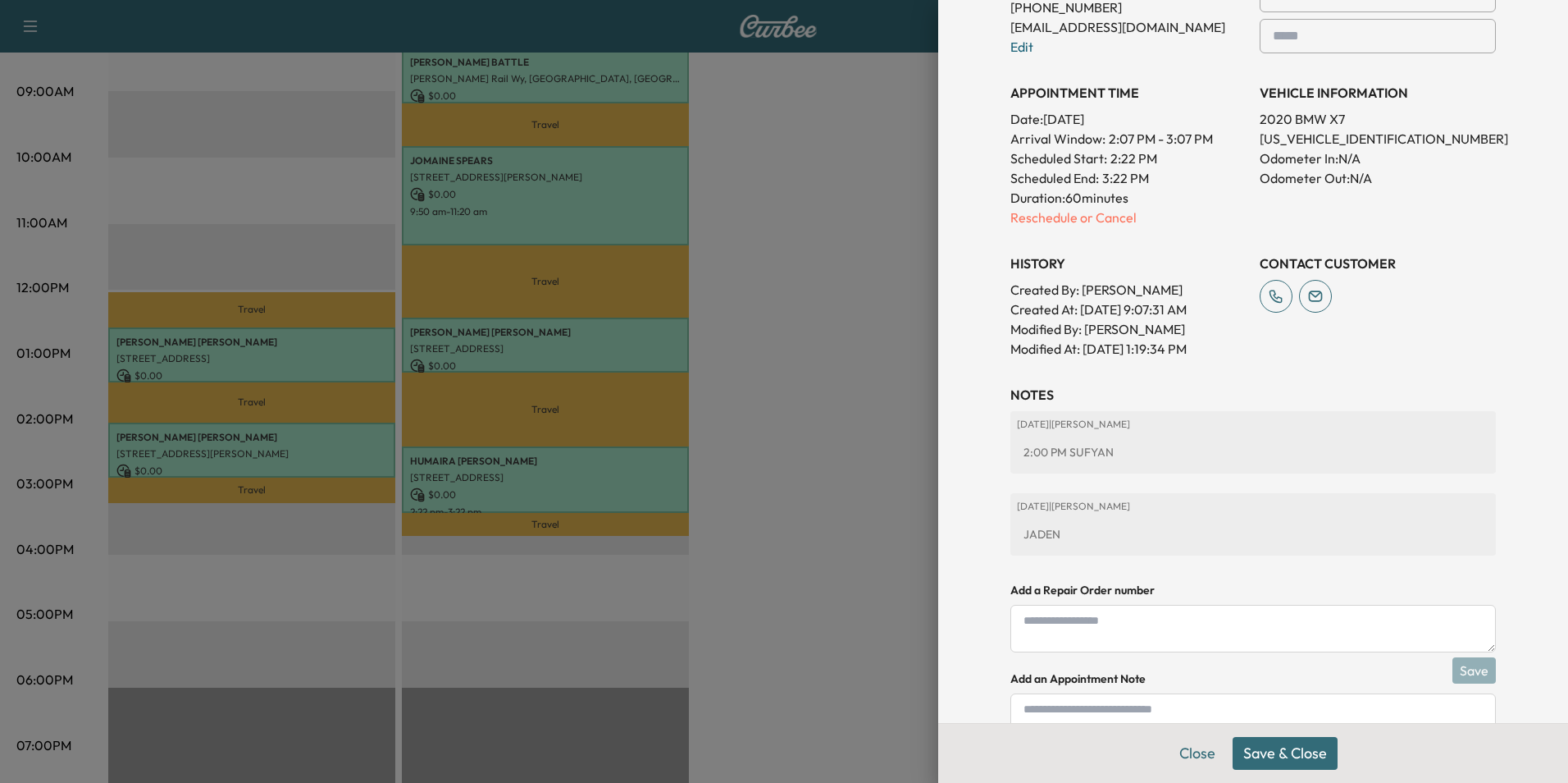
click at [1298, 750] on button "Save & Close" at bounding box center [1285, 752] width 105 height 33
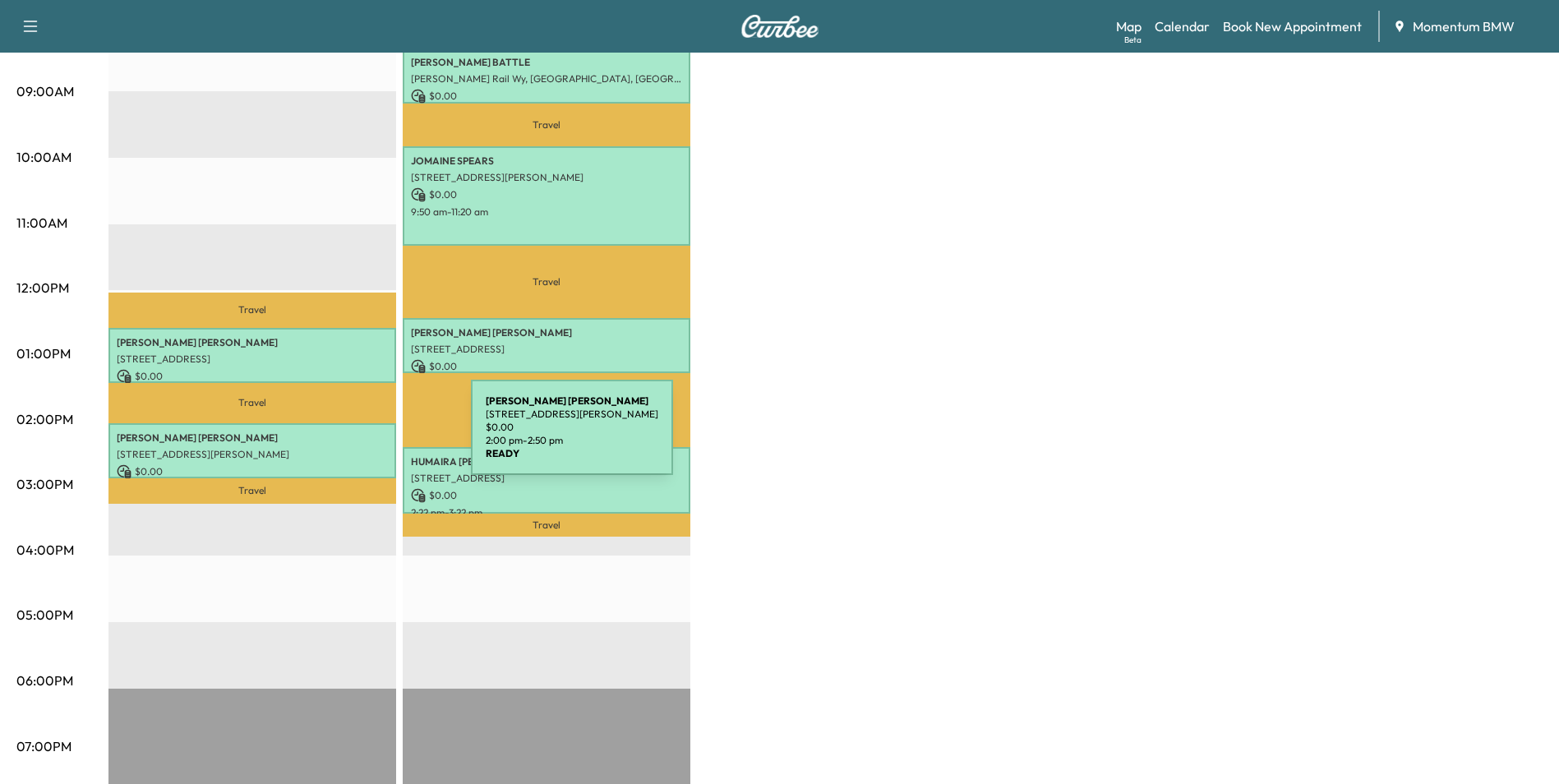
click at [348, 437] on p "PATRICIA CANTU" at bounding box center [252, 438] width 272 height 13
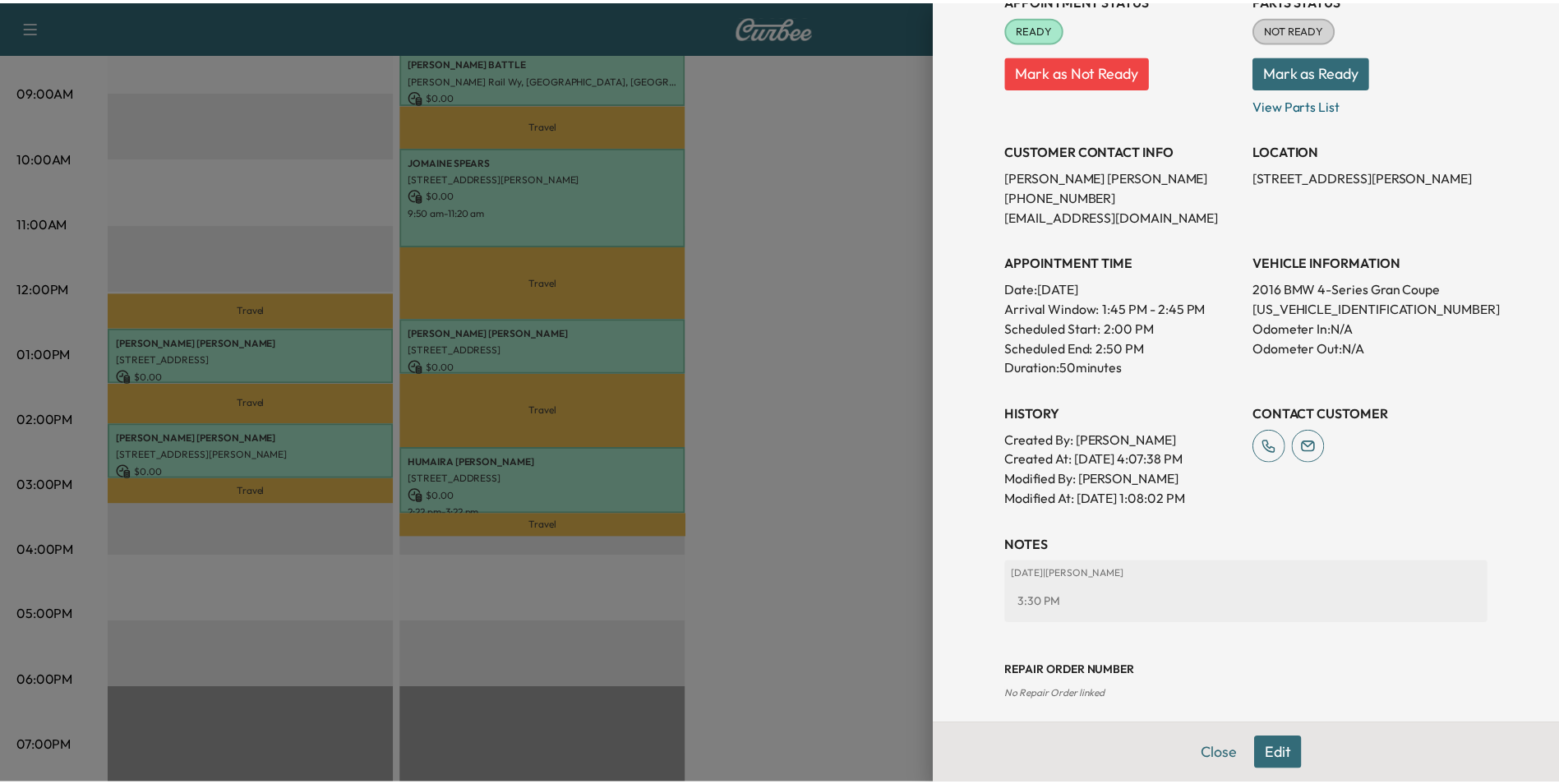
scroll to position [229, 0]
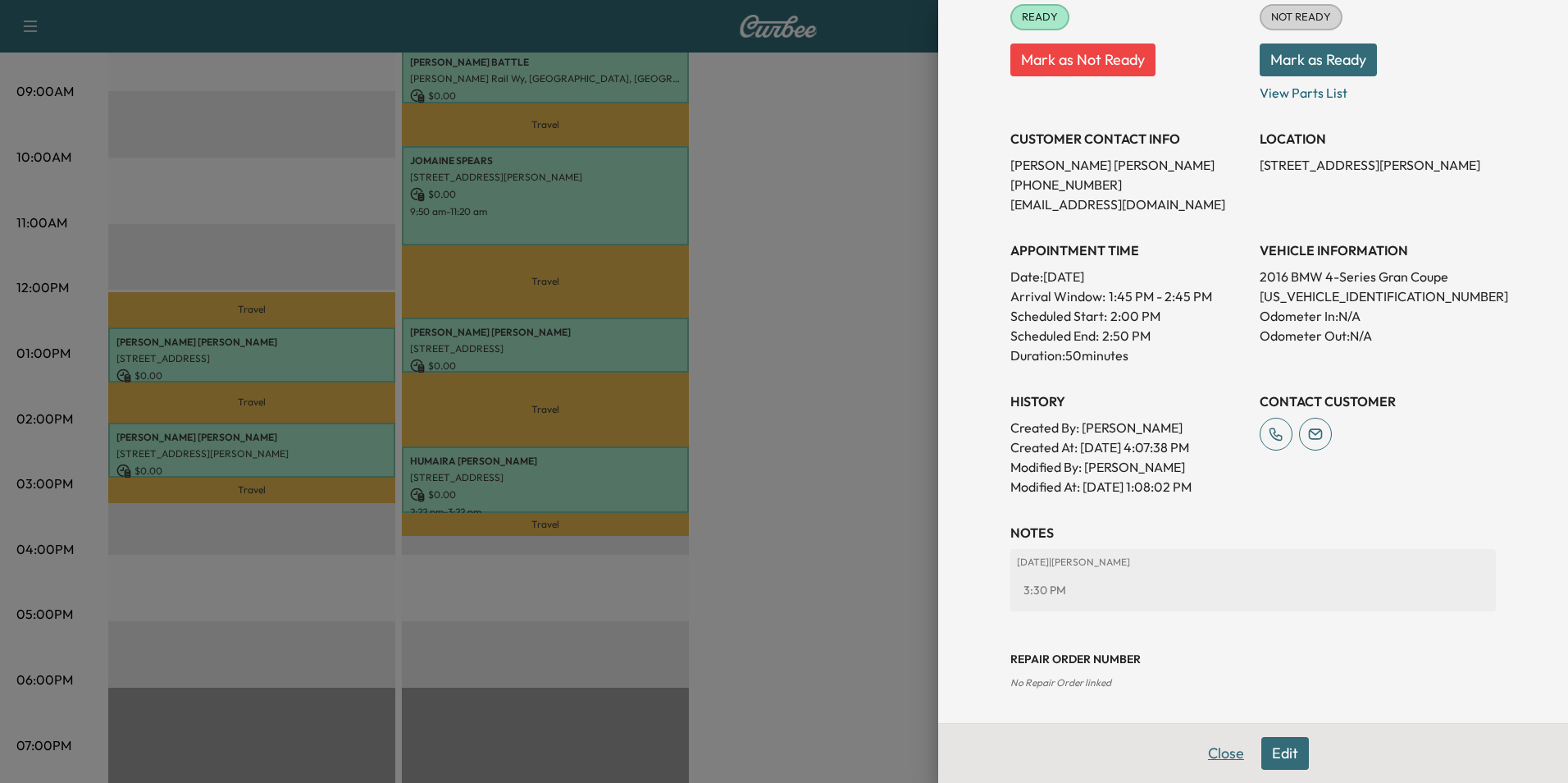
click at [1219, 746] on button "Close" at bounding box center [1226, 752] width 58 height 33
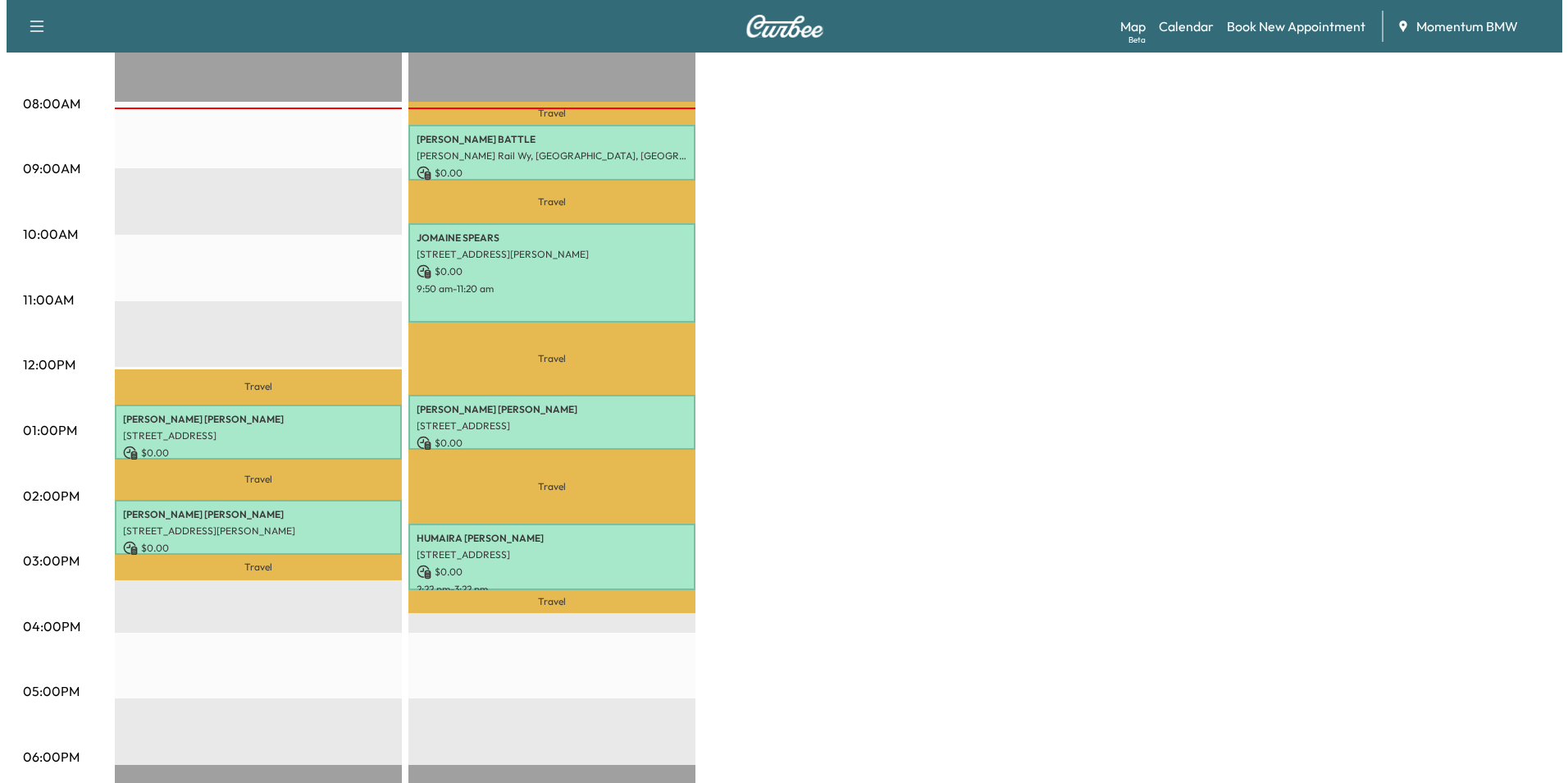
scroll to position [492, 0]
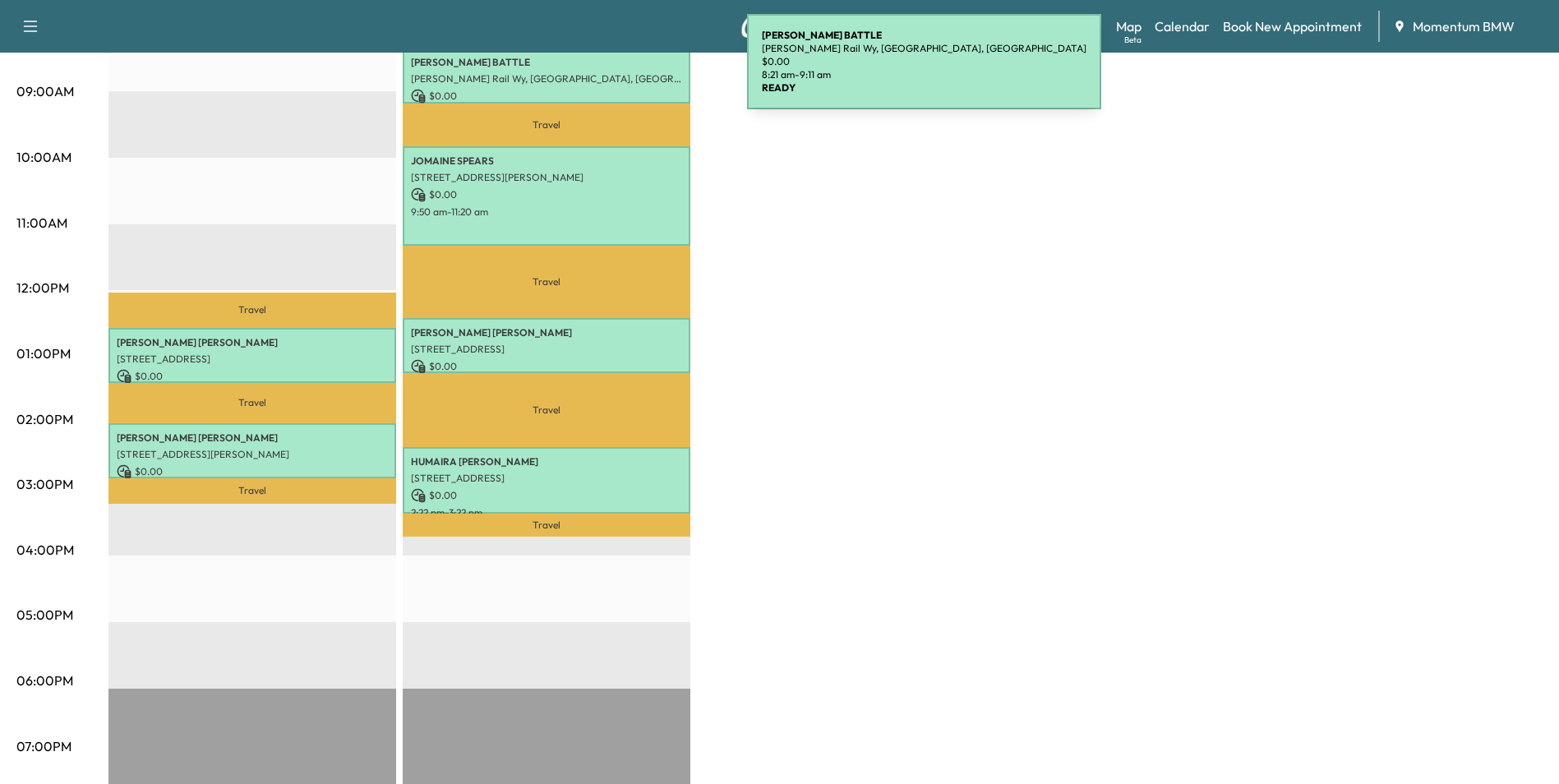
click at [625, 69] on div "SHANICE BATTLE Fannin Rail Wy, Houston, TX 77045, USA $ 0.00 8:21 am - 9:11 am" at bounding box center [546, 74] width 287 height 55
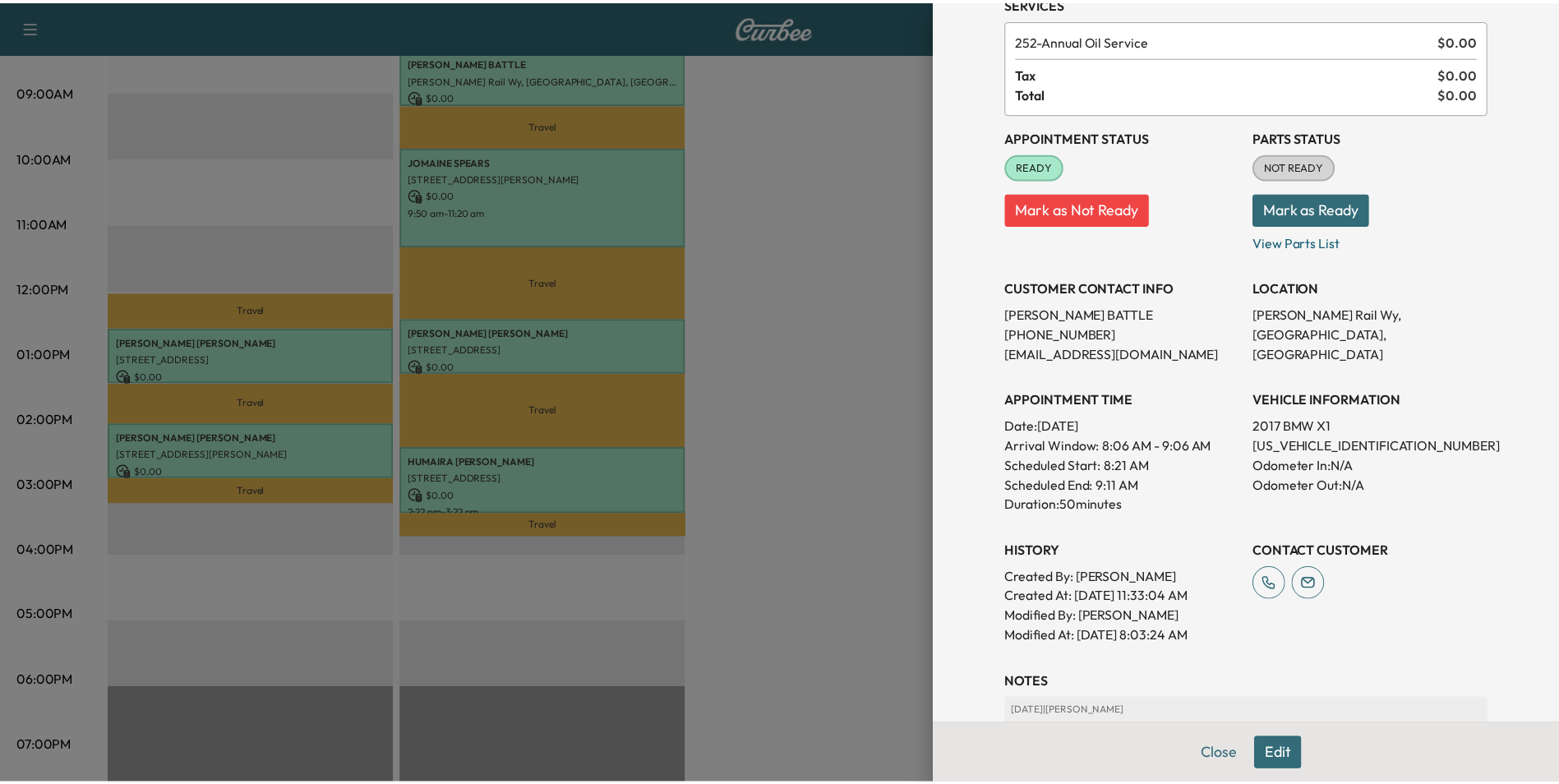
scroll to position [311, 0]
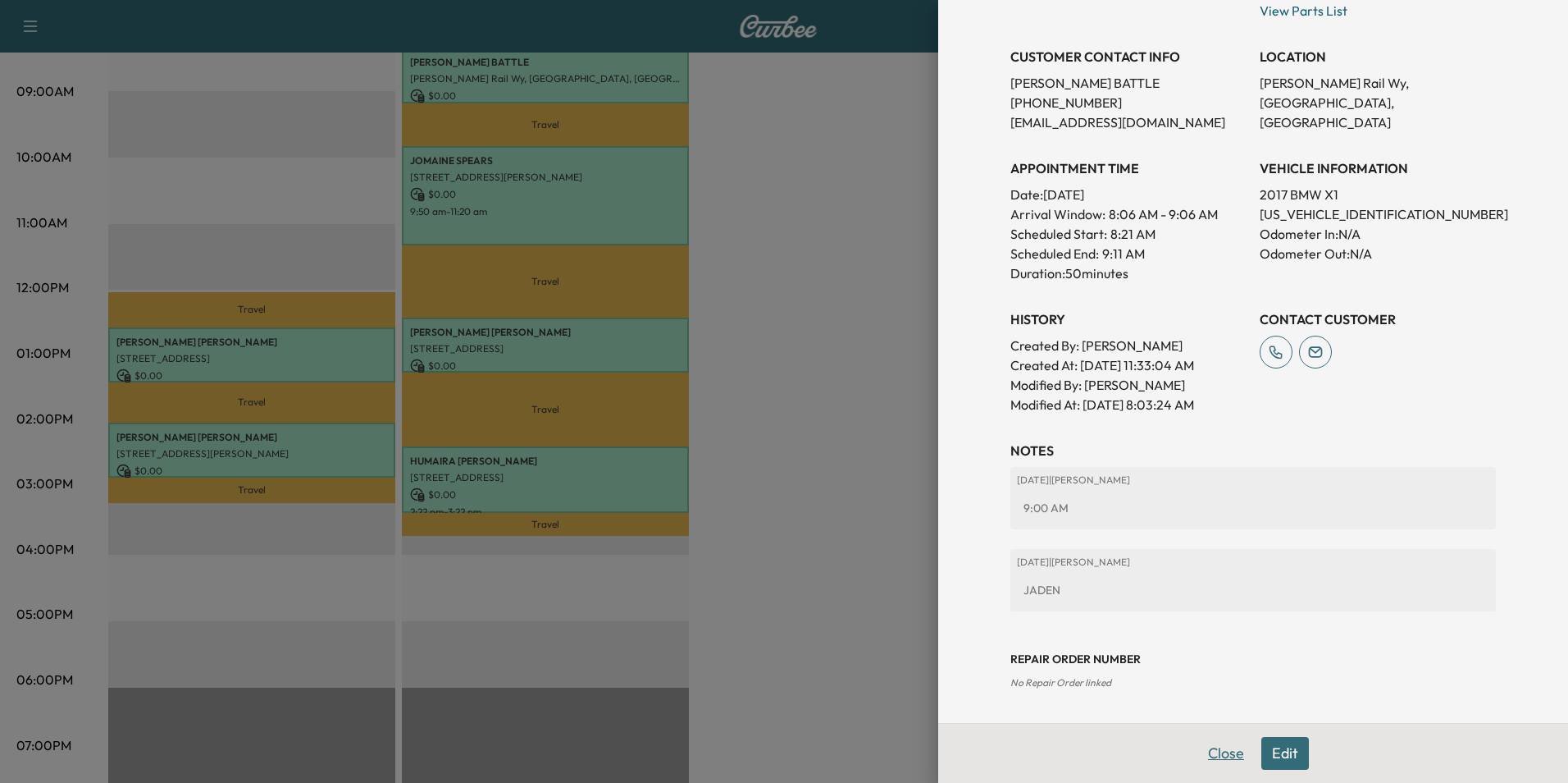
click at [1200, 750] on button "Close" at bounding box center [1226, 752] width 58 height 33
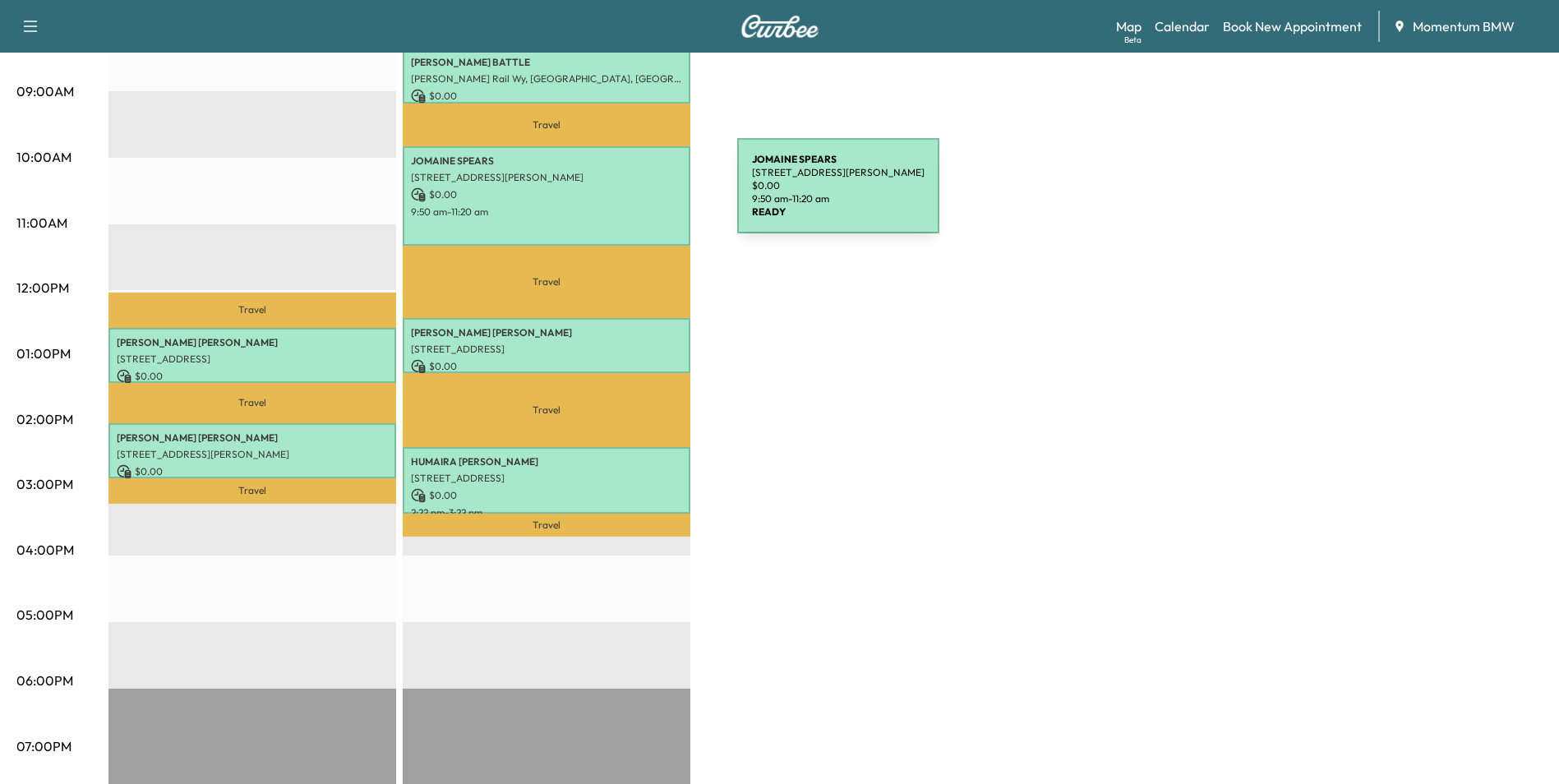
click at [614, 196] on p "$ 0.00" at bounding box center [547, 194] width 272 height 15
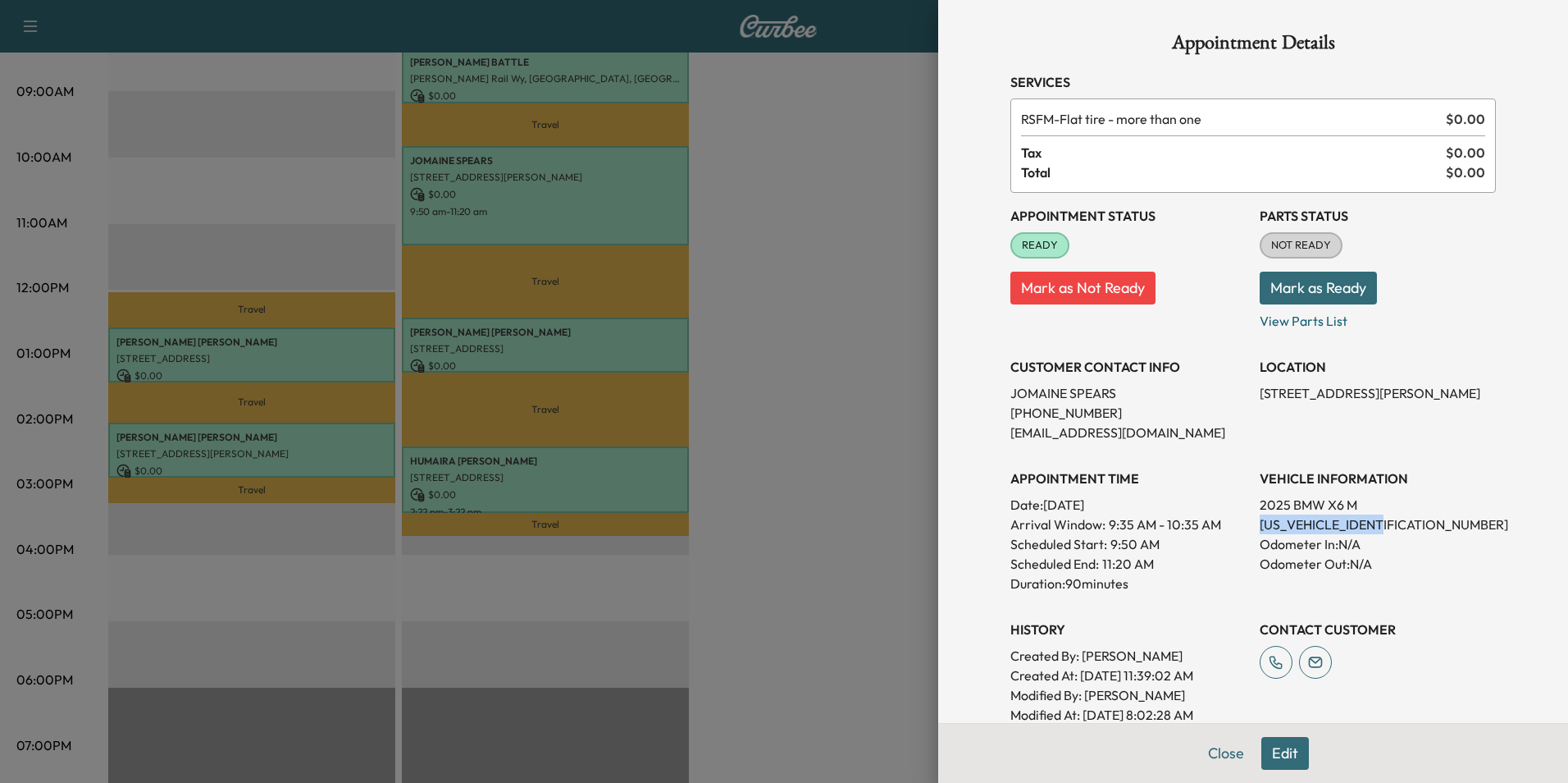
drag, startPoint x: 1394, startPoint y: 525, endPoint x: 1249, endPoint y: 533, distance: 145.2
click at [1260, 533] on p "[US_VEHICLE_IDENTIFICATION_NUMBER]" at bounding box center [1378, 524] width 236 height 20
drag, startPoint x: 1249, startPoint y: 533, endPoint x: 1358, endPoint y: 529, distance: 109.1
copy p "[US_VEHICLE_IDENTIFICATION_NUMBER]"
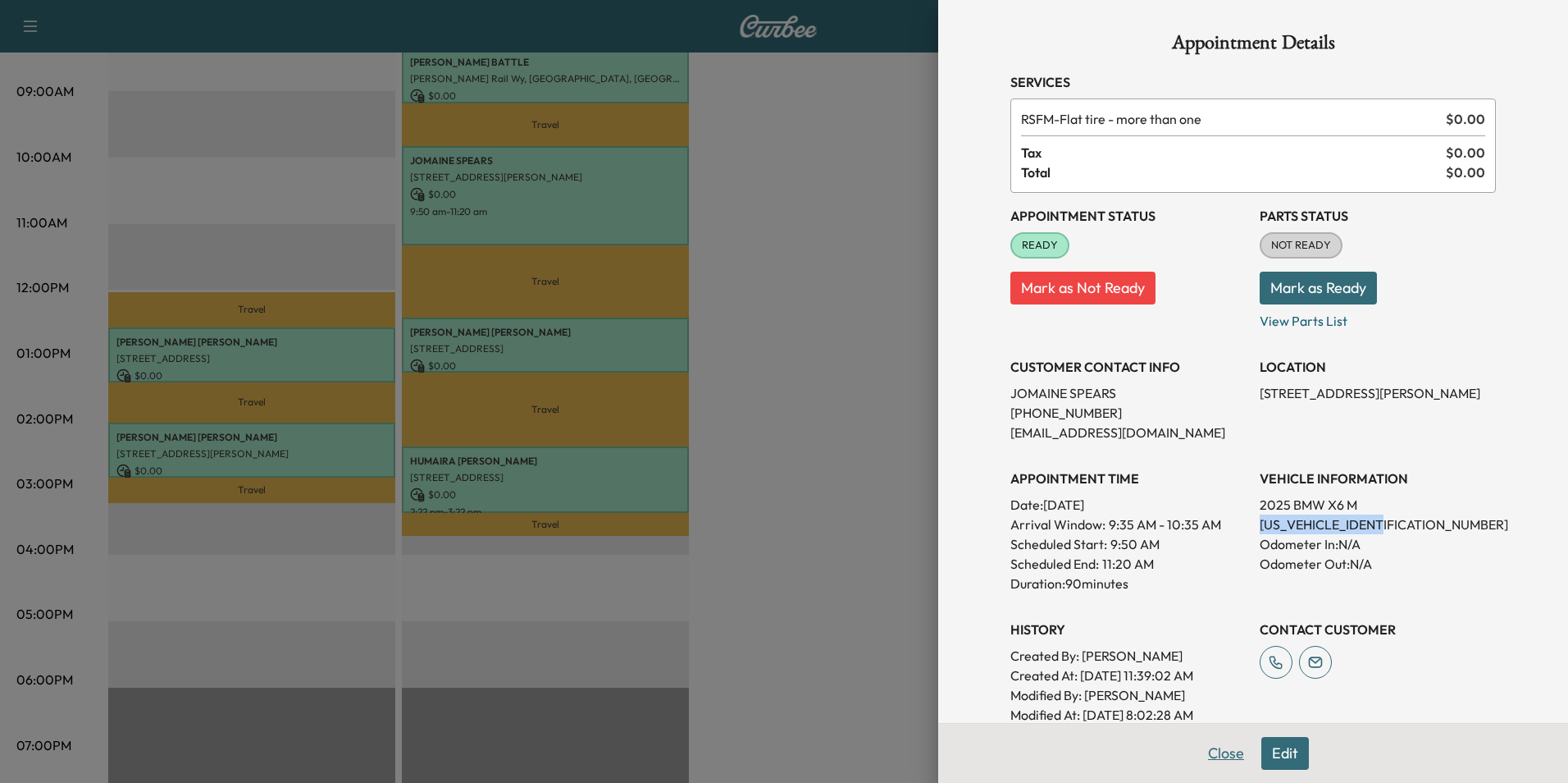
click at [1221, 756] on button "Close" at bounding box center [1226, 752] width 58 height 33
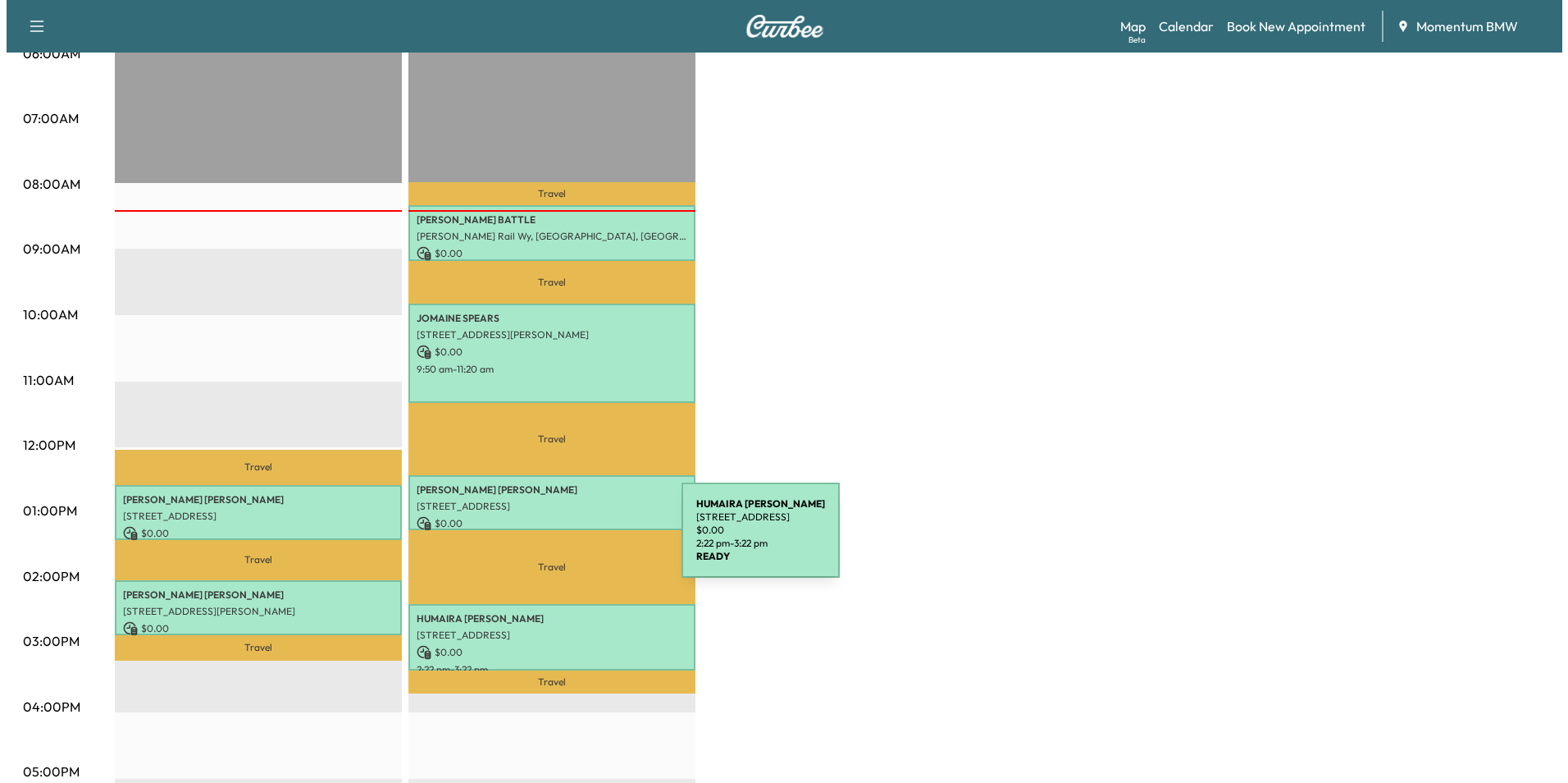
scroll to position [328, 0]
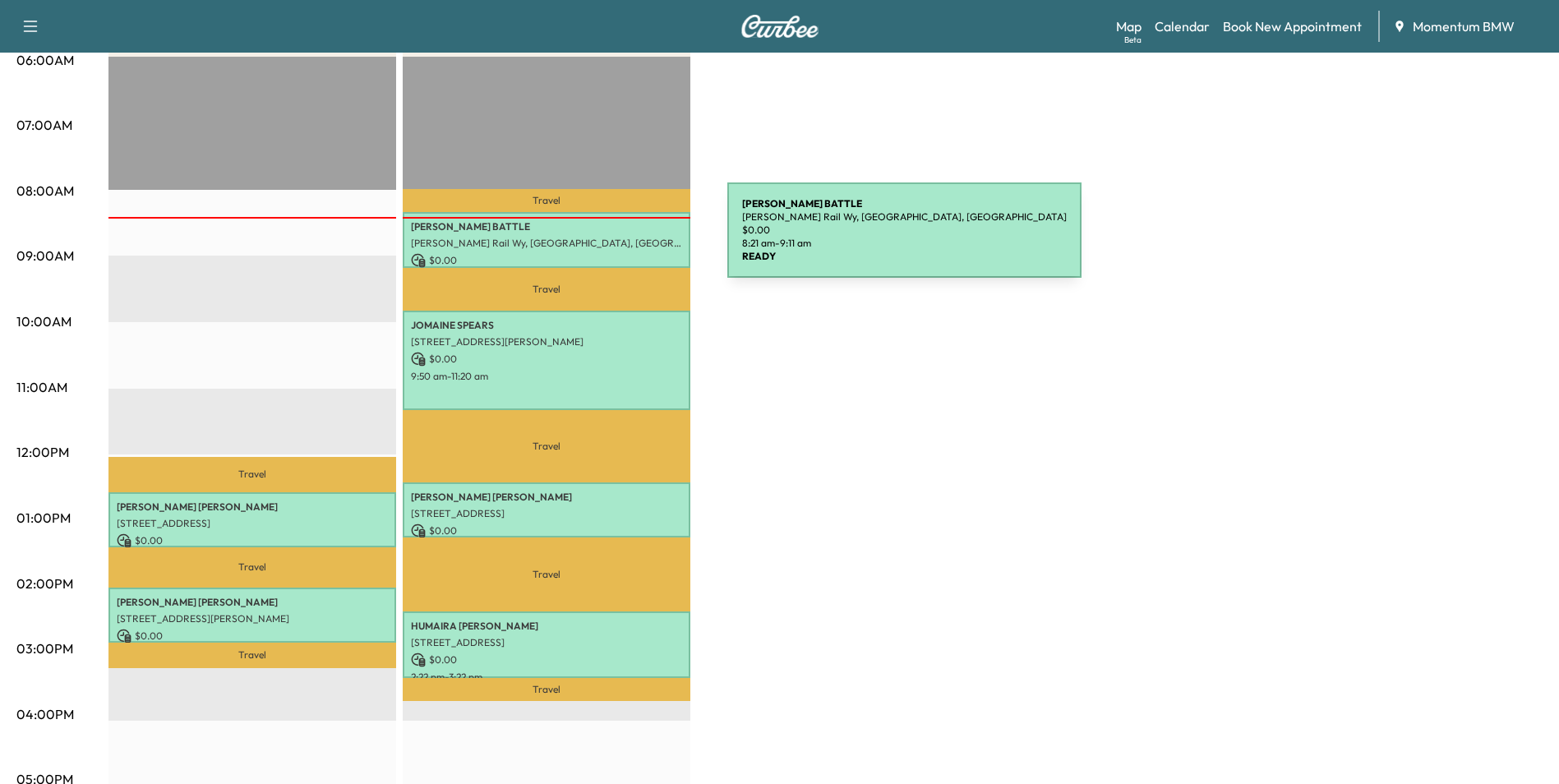
click at [604, 240] on p "[PERSON_NAME] Rail Wy, [GEOGRAPHIC_DATA], [GEOGRAPHIC_DATA]" at bounding box center [547, 243] width 272 height 13
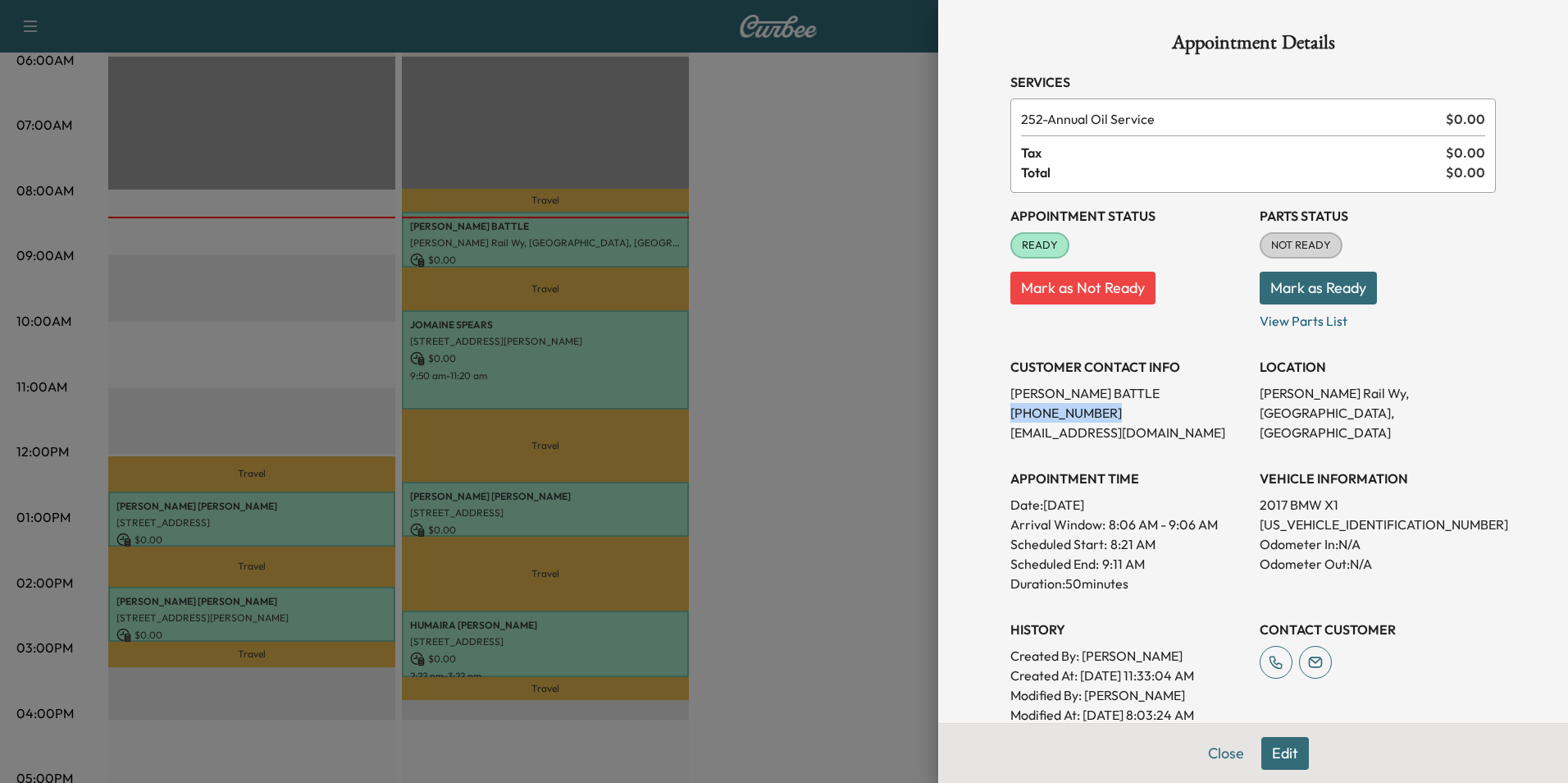
drag, startPoint x: 1087, startPoint y: 410, endPoint x: 1019, endPoint y: 431, distance: 71.2
click at [1010, 424] on div "CUSTOMER CONTACT INFO SHANICE BATTLE (314) 500-3818 SHANICEDBATTLE@GMAIL.COM" at bounding box center [1128, 393] width 236 height 98
click at [965, 530] on div "Appointment Details Services 252 - Annual Oil Service $ 0.00 Tax $ 0.00 Total $…" at bounding box center [1253, 391] width 629 height 783
click at [1212, 753] on button "Close" at bounding box center [1226, 752] width 58 height 33
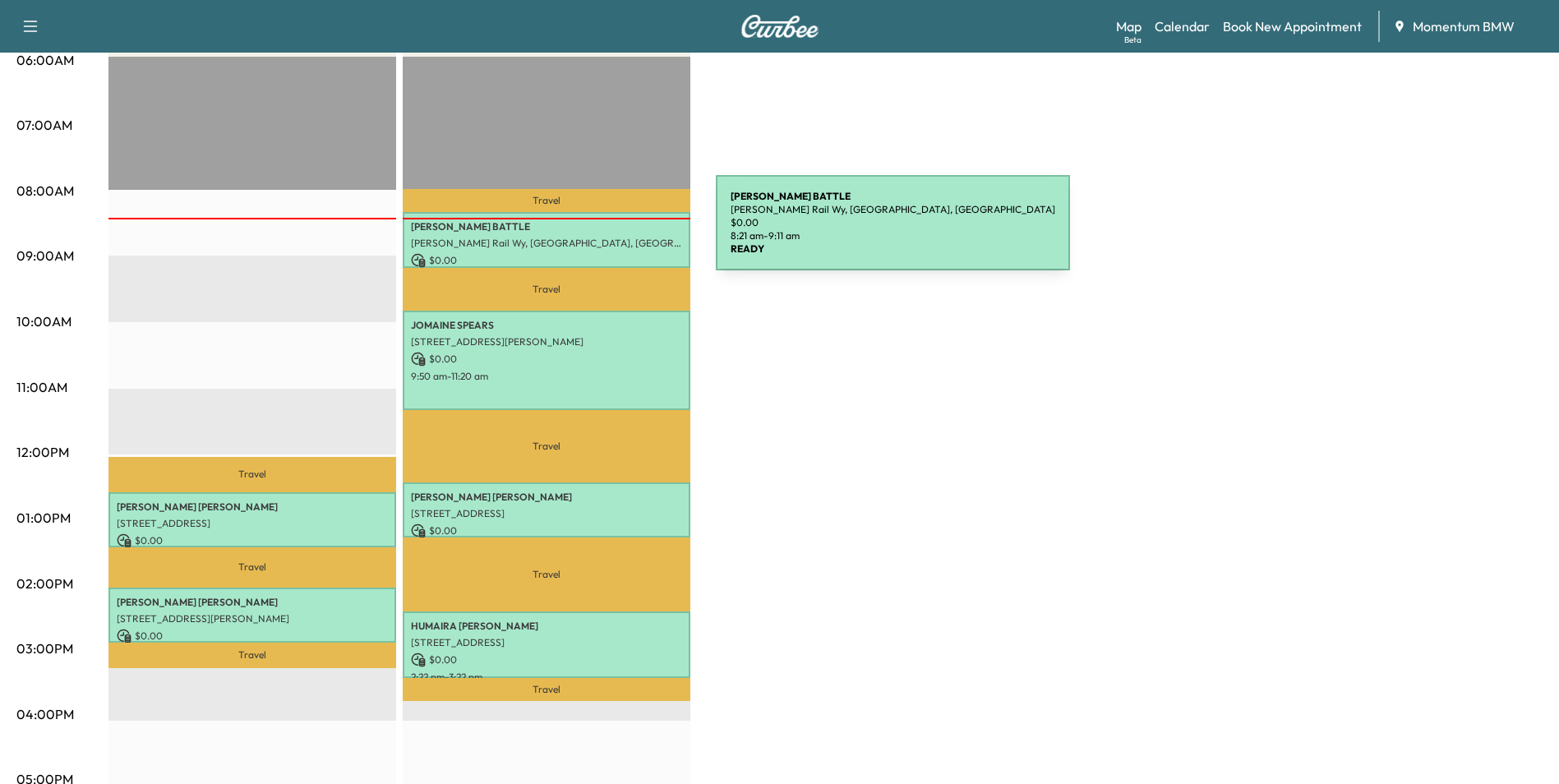
click at [593, 233] on div "SHANICE BATTLE Fannin Rail Wy, Houston, TX 77045, USA $ 0.00 8:21 am - 9:11 am" at bounding box center [546, 239] width 287 height 55
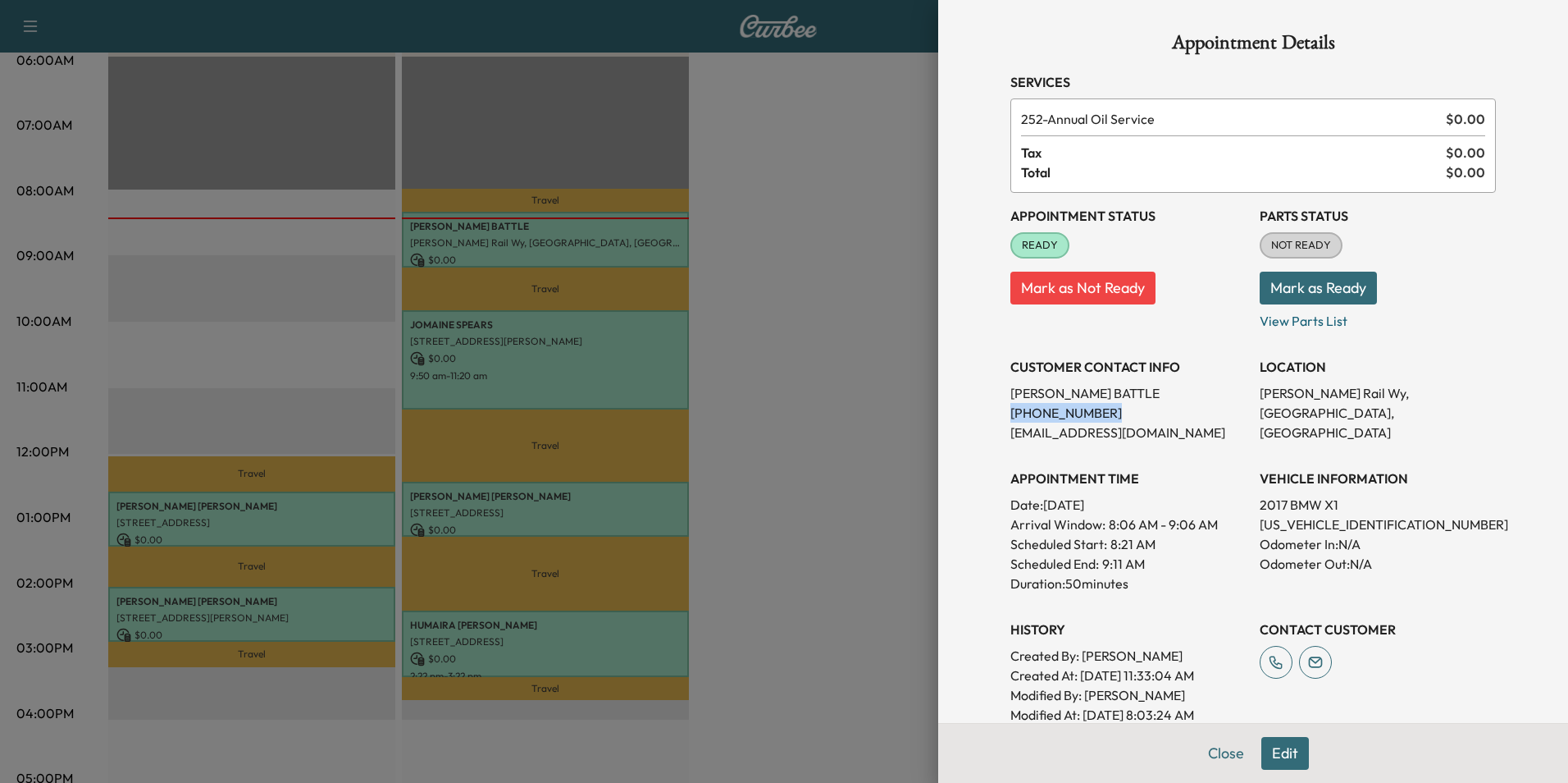
drag, startPoint x: 1095, startPoint y: 410, endPoint x: 996, endPoint y: 416, distance: 99.2
click at [996, 416] on div "Appointment Details Services 252 - Annual Oil Service $ 0.00 Tax $ 0.00 Total $…" at bounding box center [1252, 516] width 525 height 1033
drag, startPoint x: 996, startPoint y: 416, endPoint x: 1062, endPoint y: 417, distance: 66.0
copy p "[PHONE_NUMBER]"
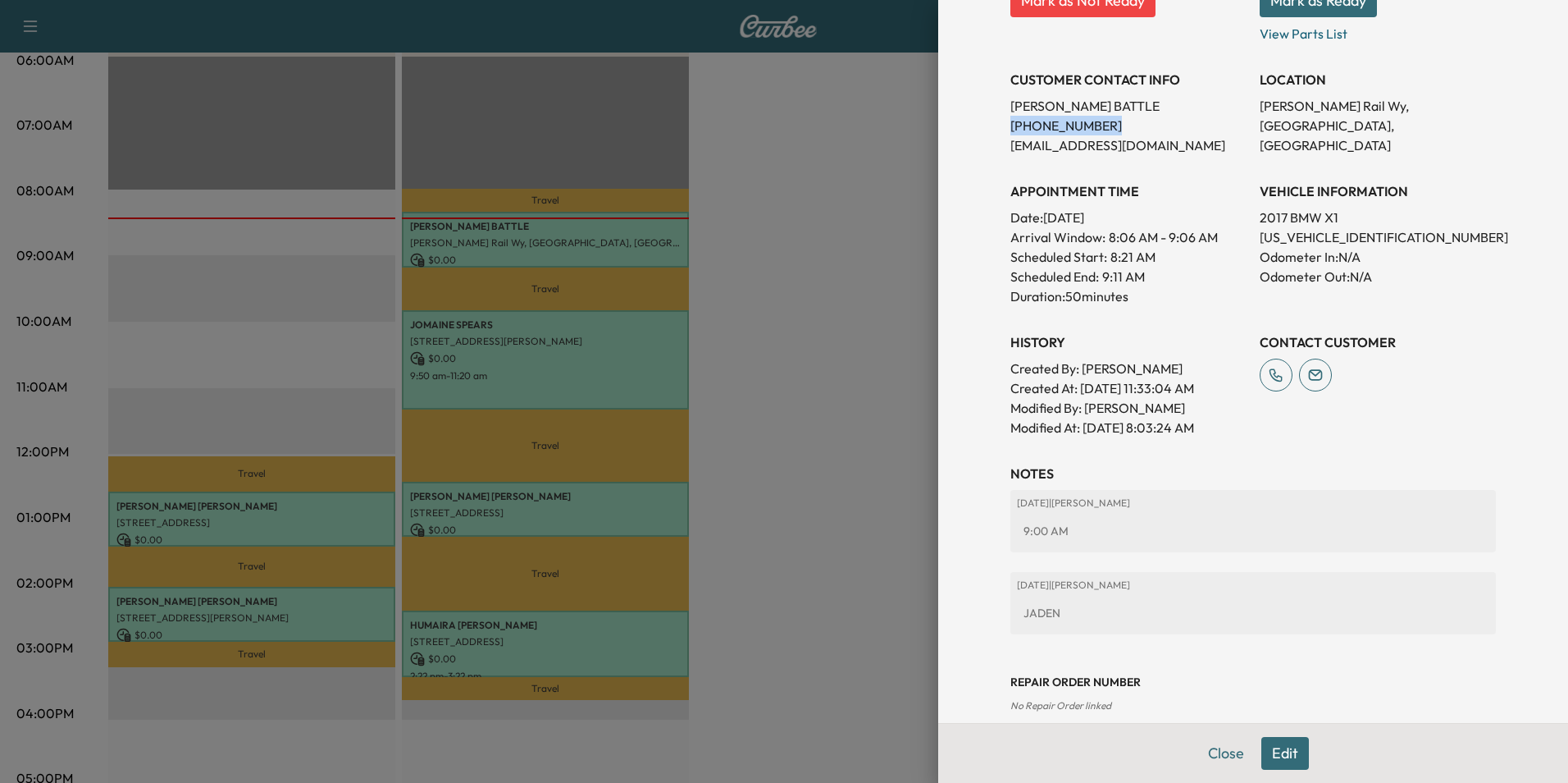
scroll to position [310, 0]
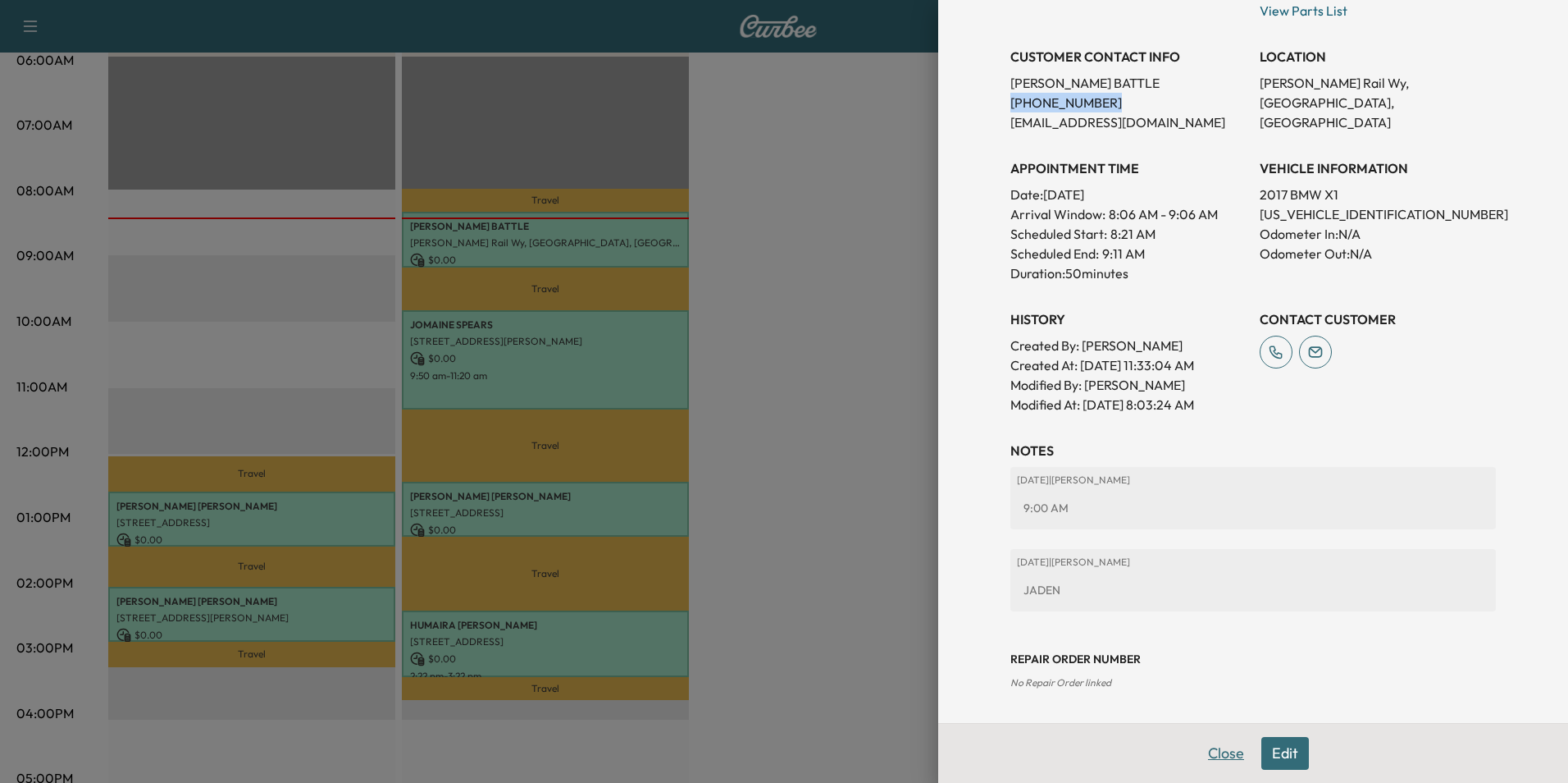
click at [1213, 755] on button "Close" at bounding box center [1226, 752] width 58 height 33
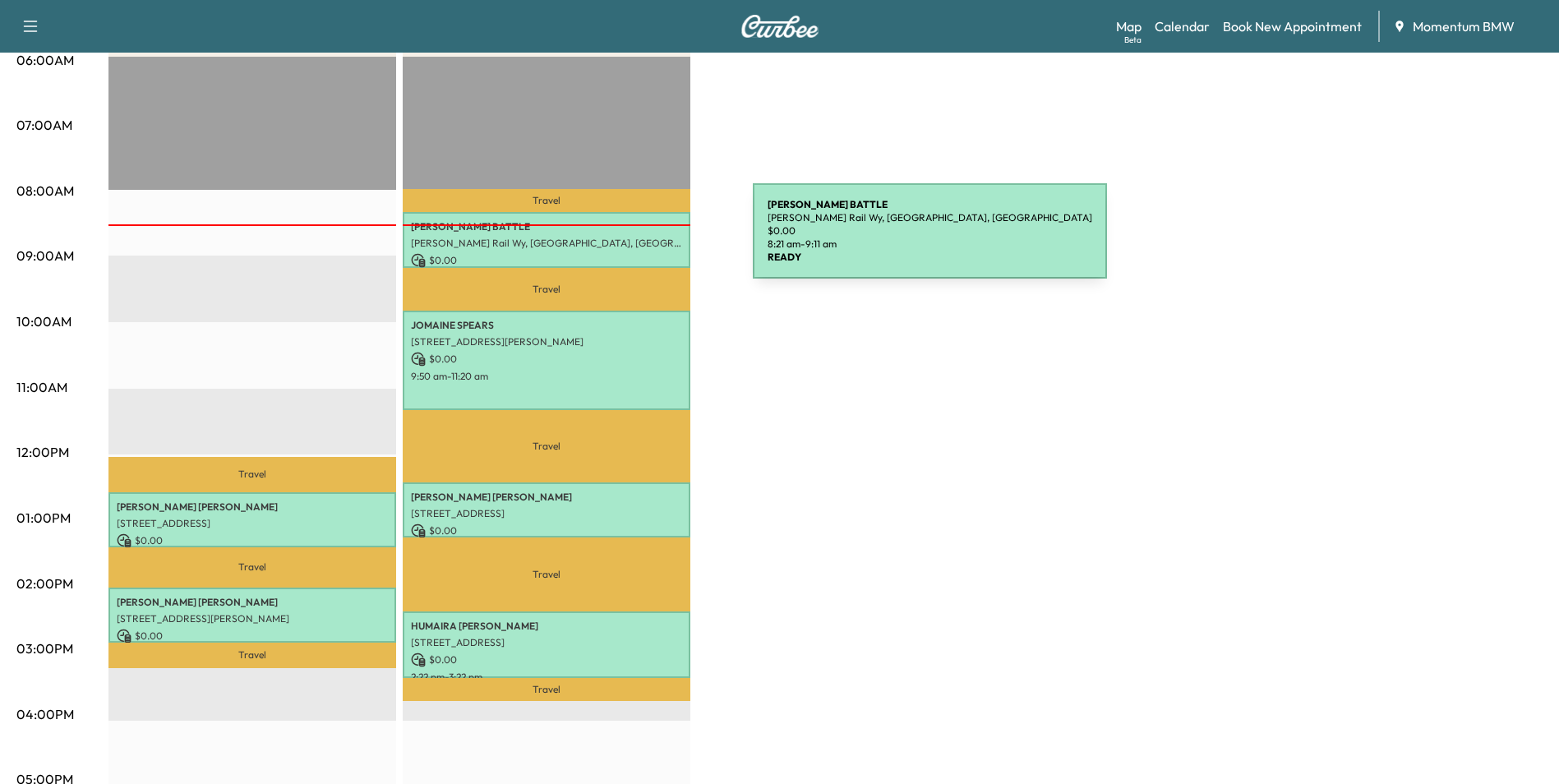
click at [630, 241] on p "[PERSON_NAME] Rail Wy, [GEOGRAPHIC_DATA], [GEOGRAPHIC_DATA]" at bounding box center [547, 243] width 272 height 13
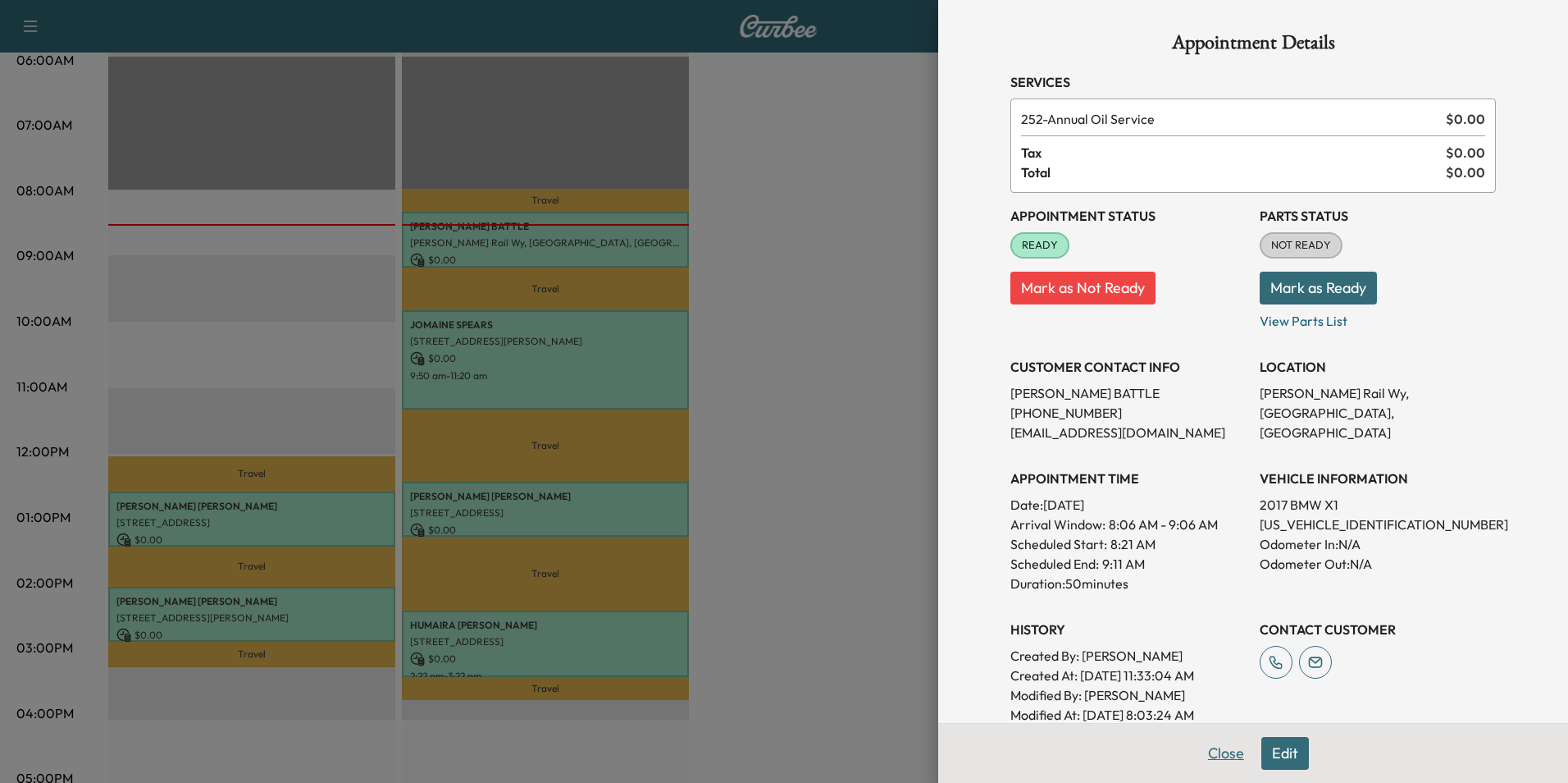
click at [1224, 756] on button "Close" at bounding box center [1226, 752] width 58 height 33
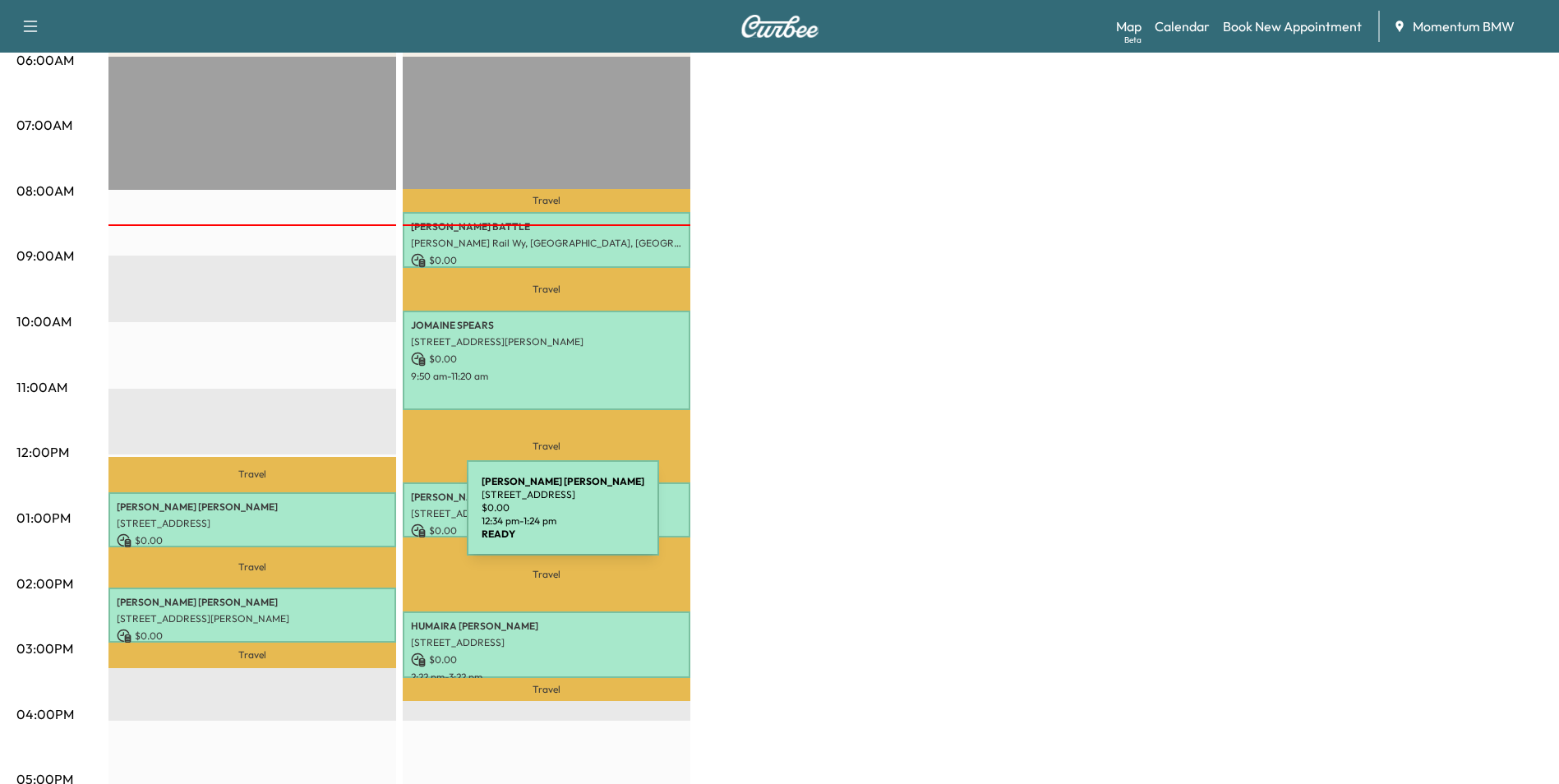
click at [344, 518] on p "[STREET_ADDRESS]" at bounding box center [252, 524] width 272 height 13
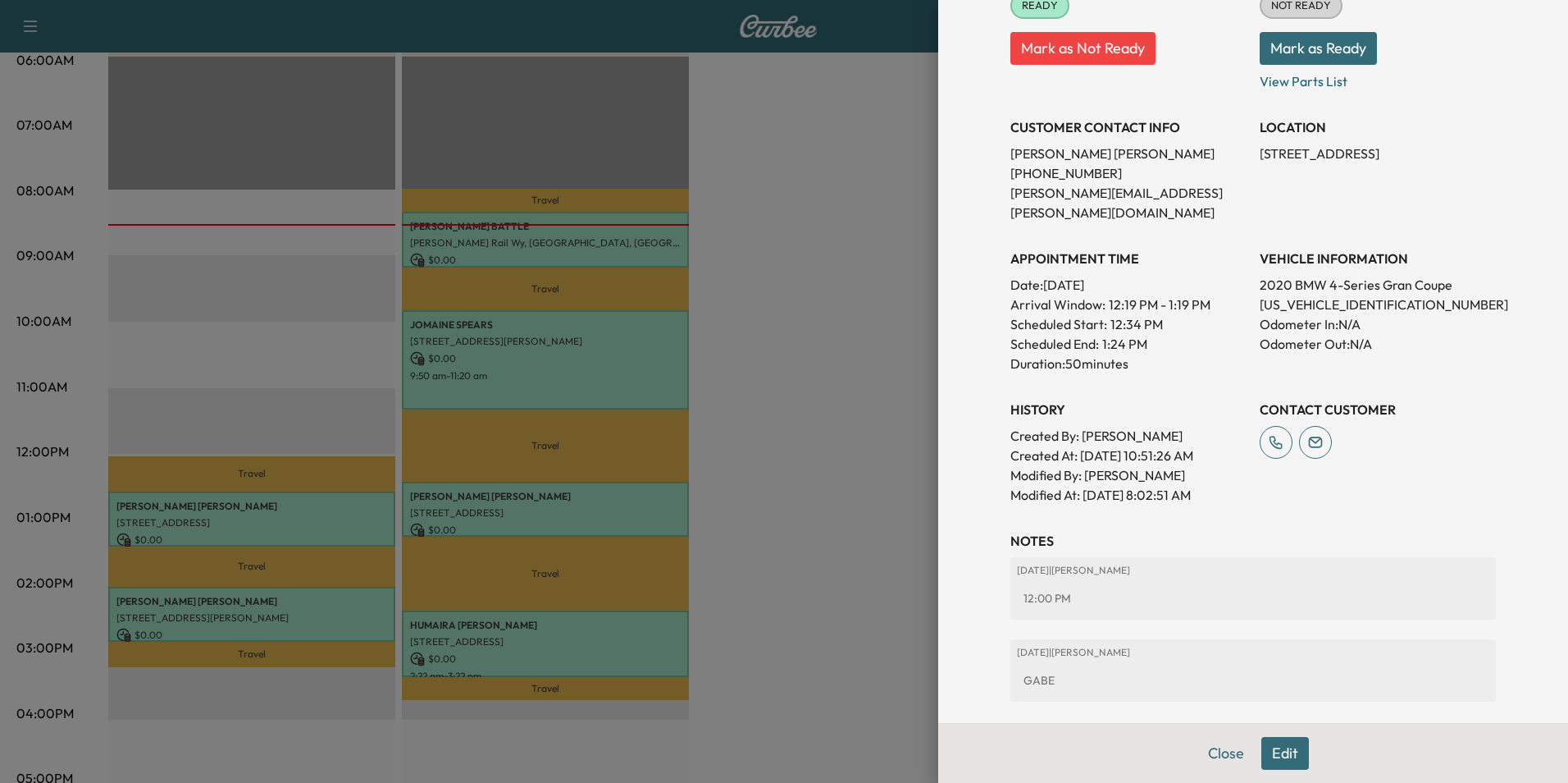
scroll to position [246, 0]
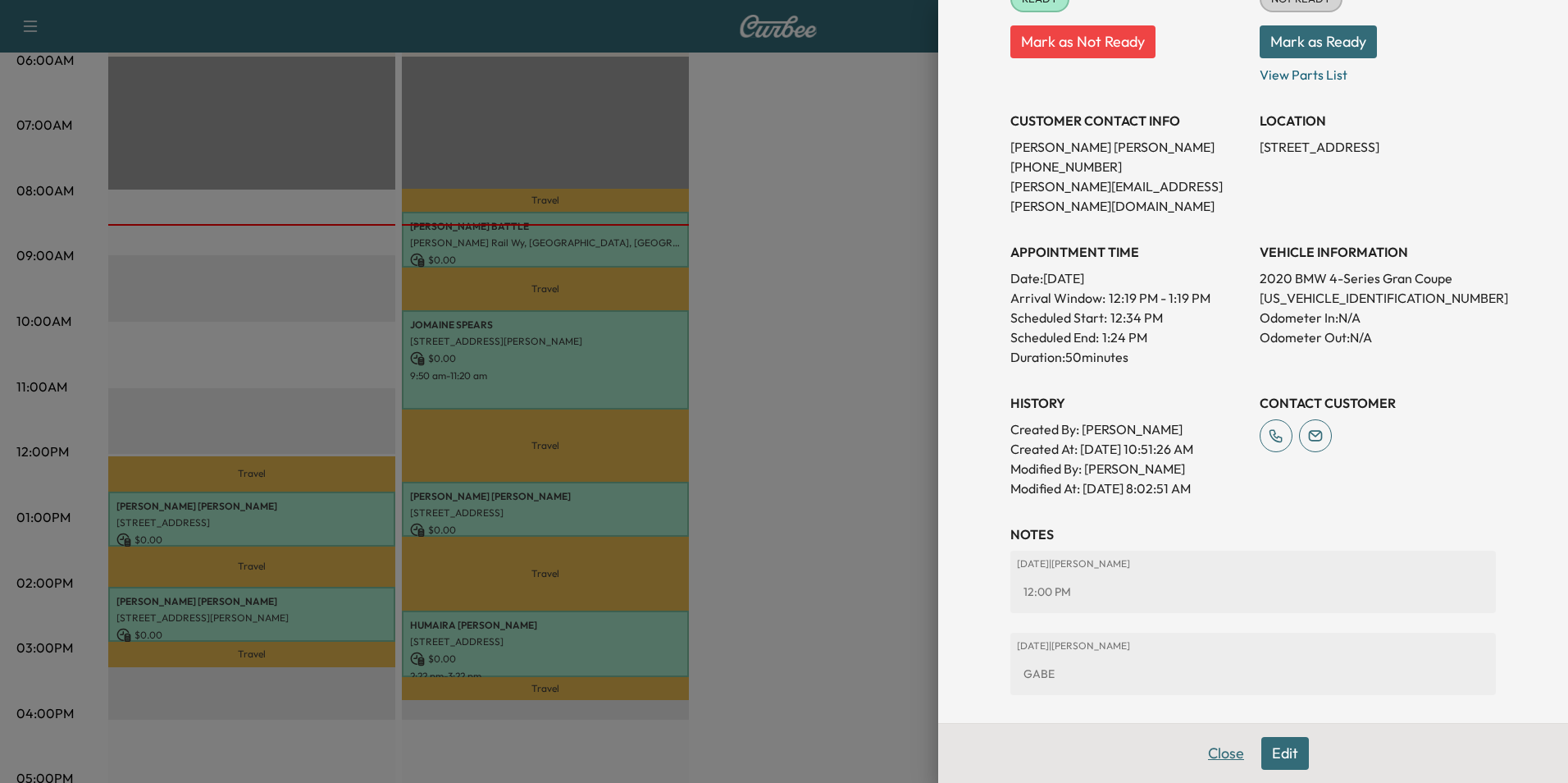
click at [1226, 752] on button "Close" at bounding box center [1226, 752] width 58 height 33
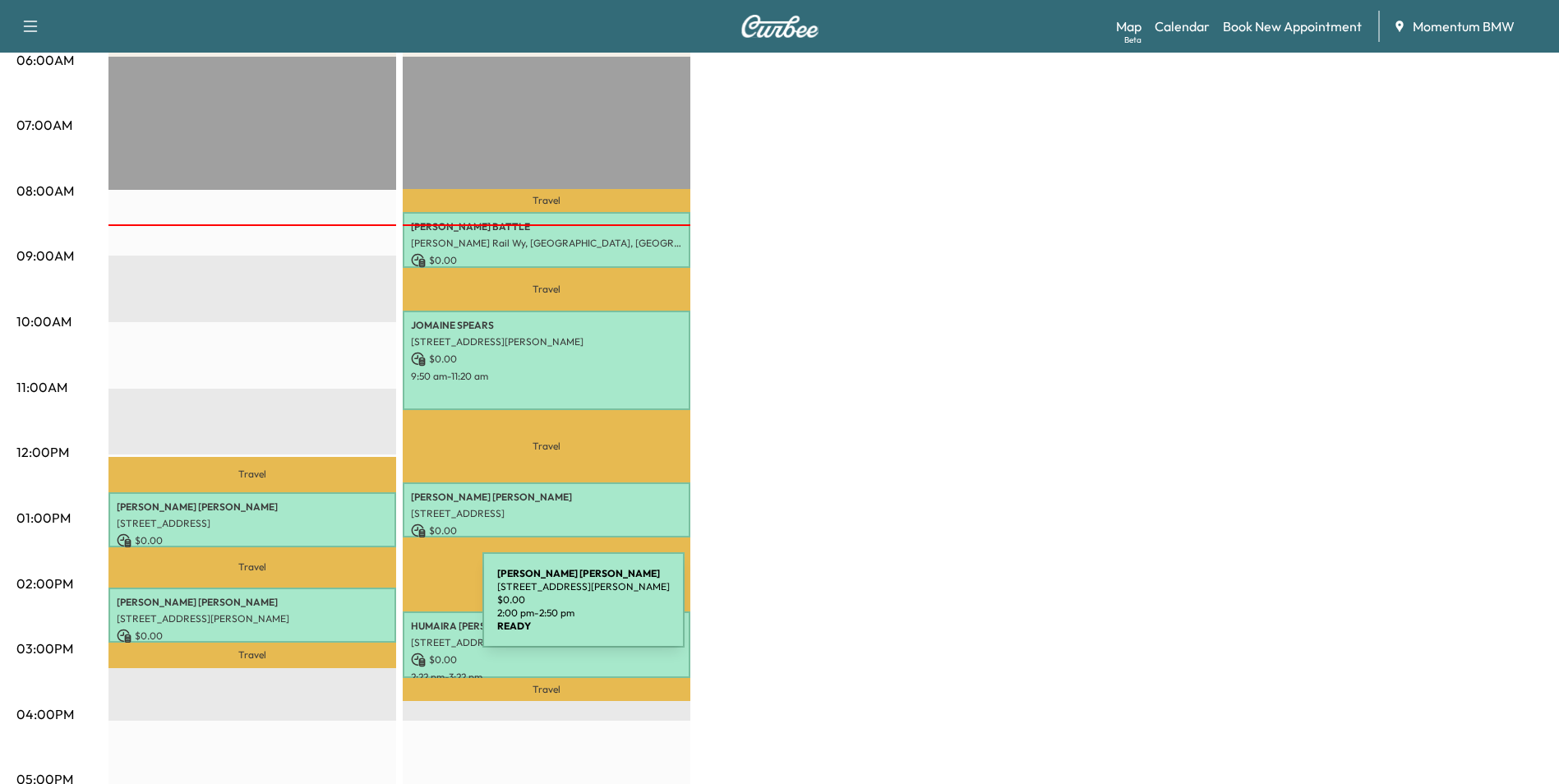
click at [359, 612] on p "[STREET_ADDRESS][PERSON_NAME]" at bounding box center [252, 618] width 272 height 13
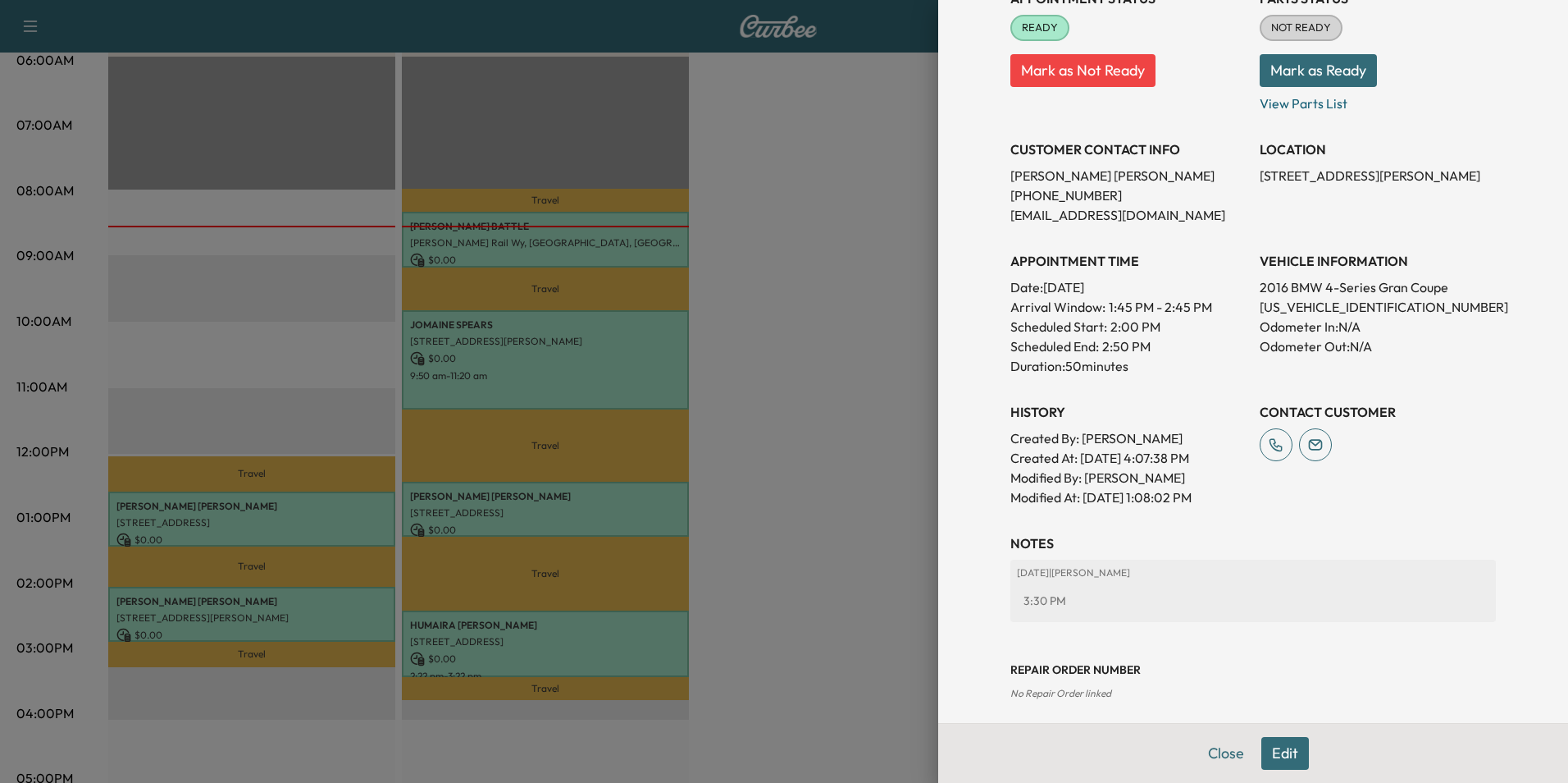
scroll to position [228, 0]
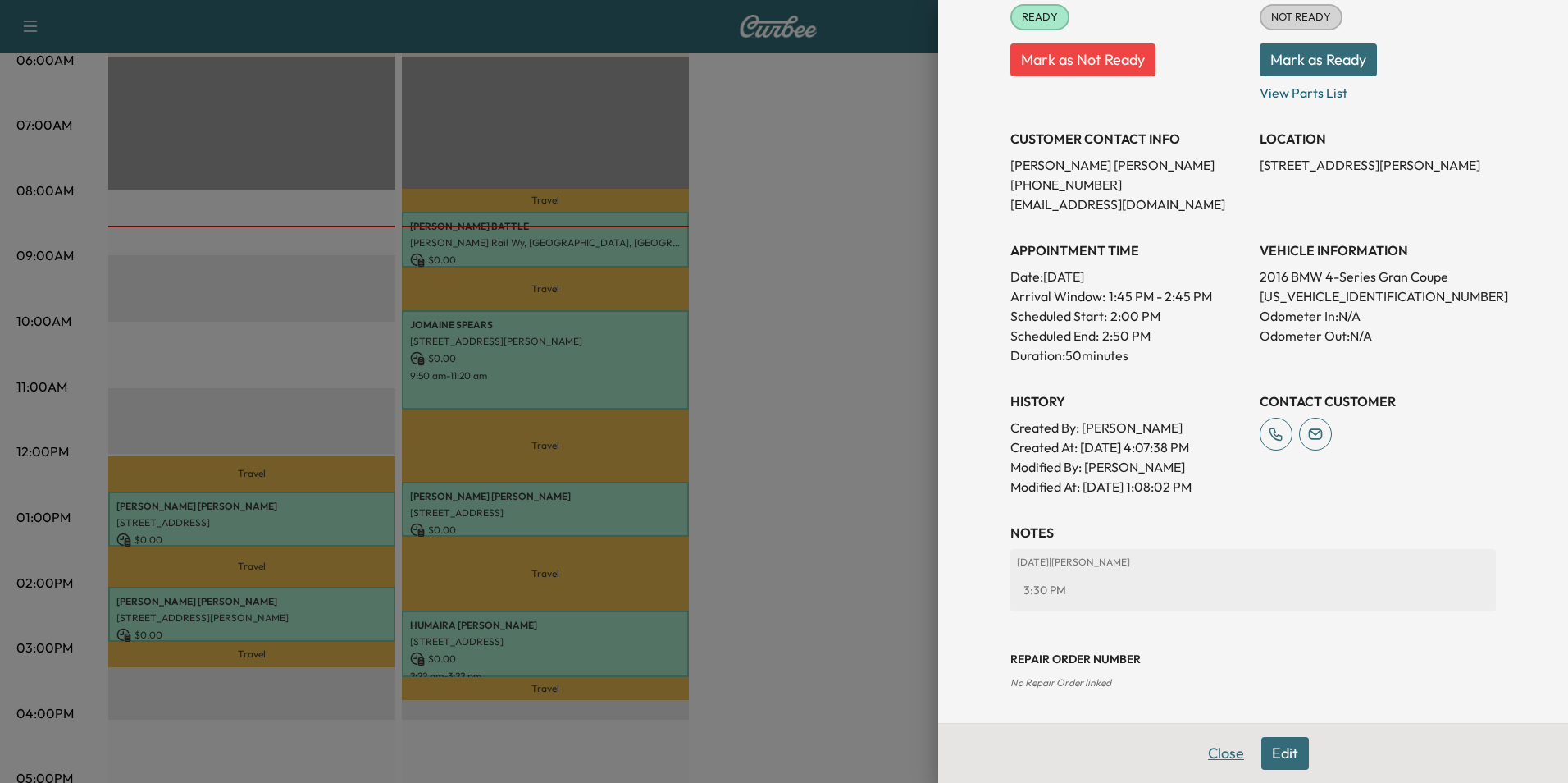
click at [1211, 747] on button "Close" at bounding box center [1226, 752] width 58 height 33
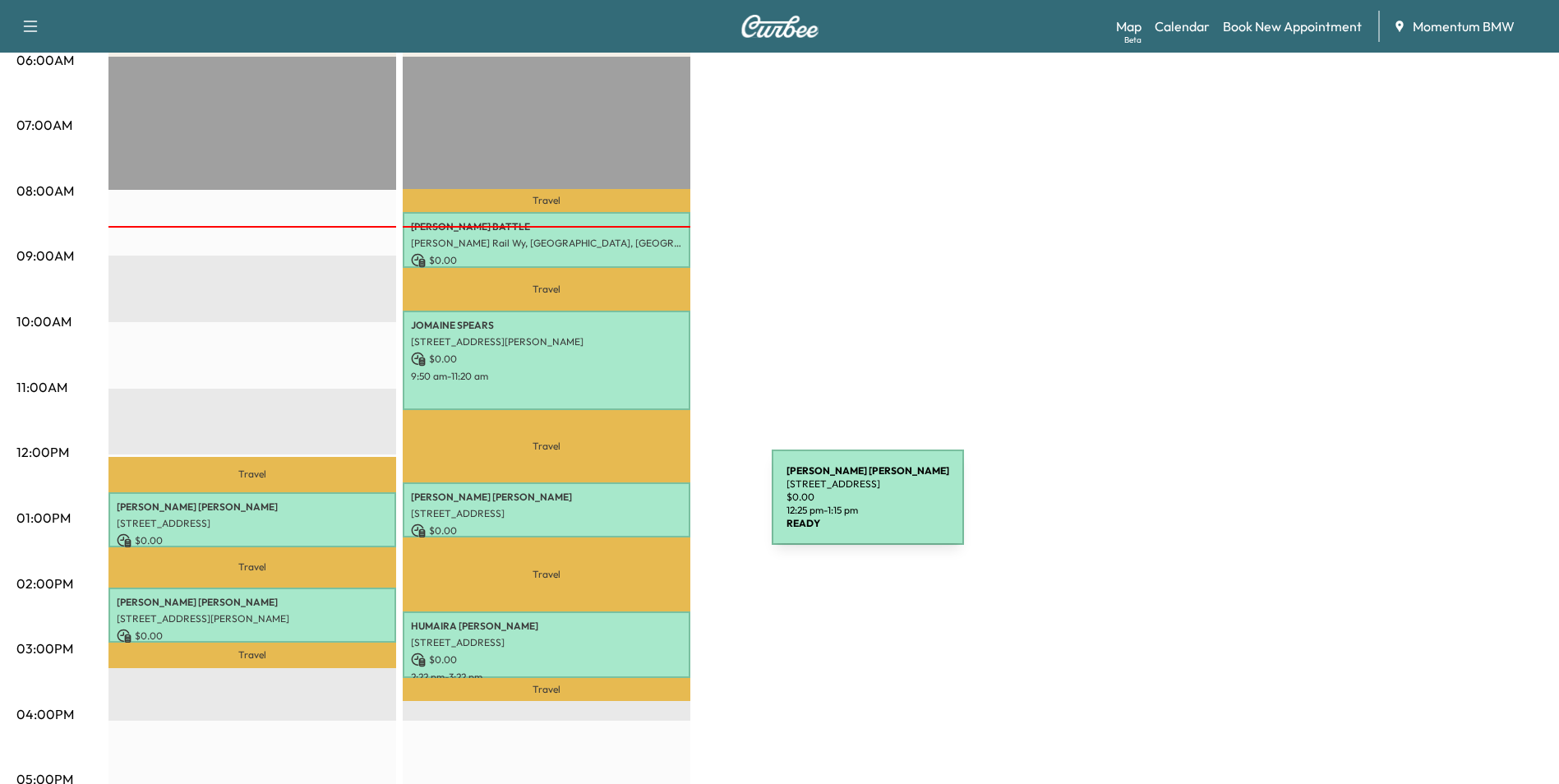
click at [648, 507] on p "[STREET_ADDRESS]" at bounding box center [547, 513] width 272 height 13
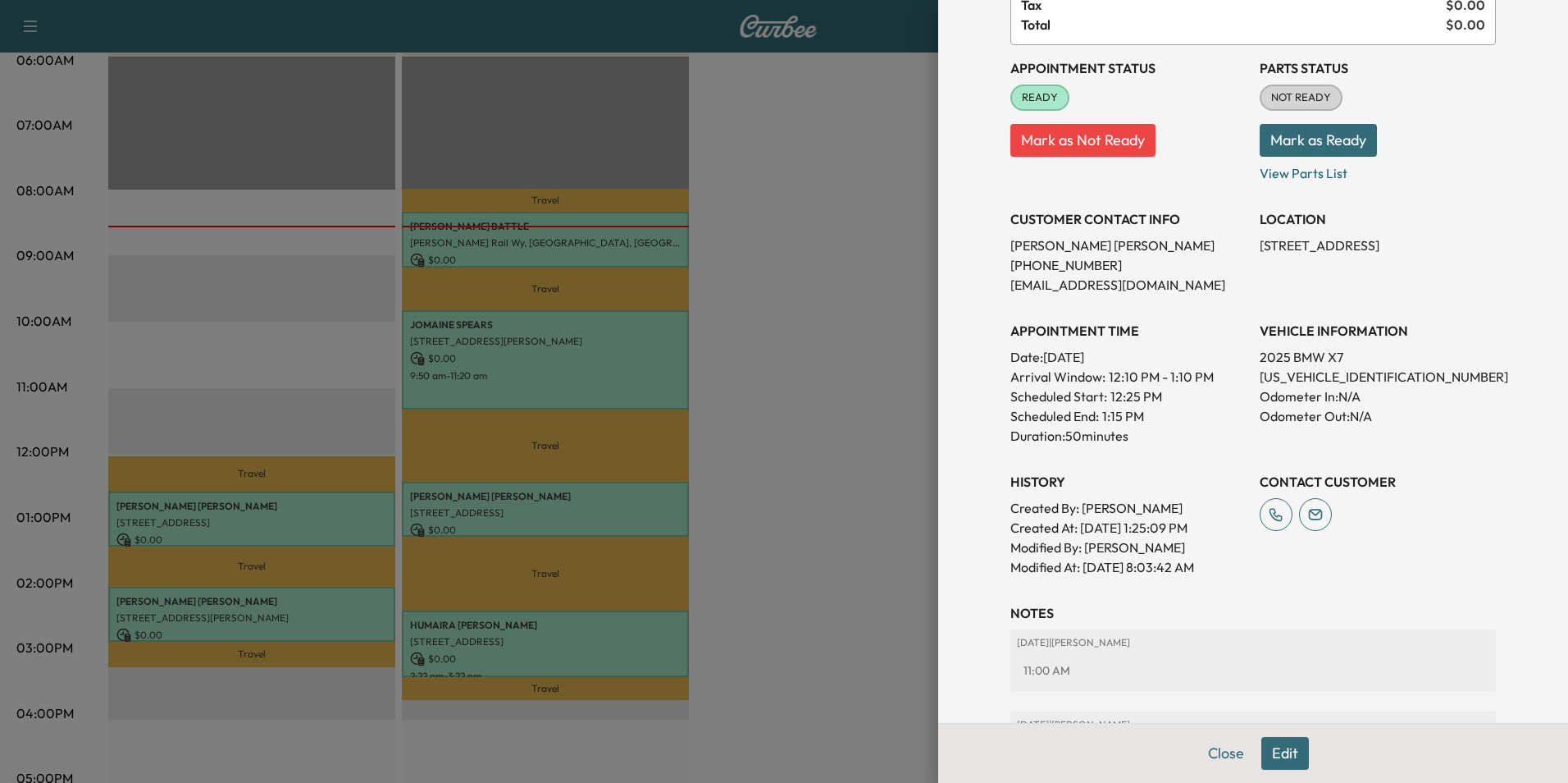
scroll to position [146, 0]
drag, startPoint x: 1380, startPoint y: 377, endPoint x: 1249, endPoint y: 381, distance: 131.1
click at [1260, 381] on p "[US_VEHICLE_IDENTIFICATION_NUMBER]" at bounding box center [1378, 378] width 236 height 20
click at [1220, 759] on button "Close" at bounding box center [1226, 752] width 58 height 33
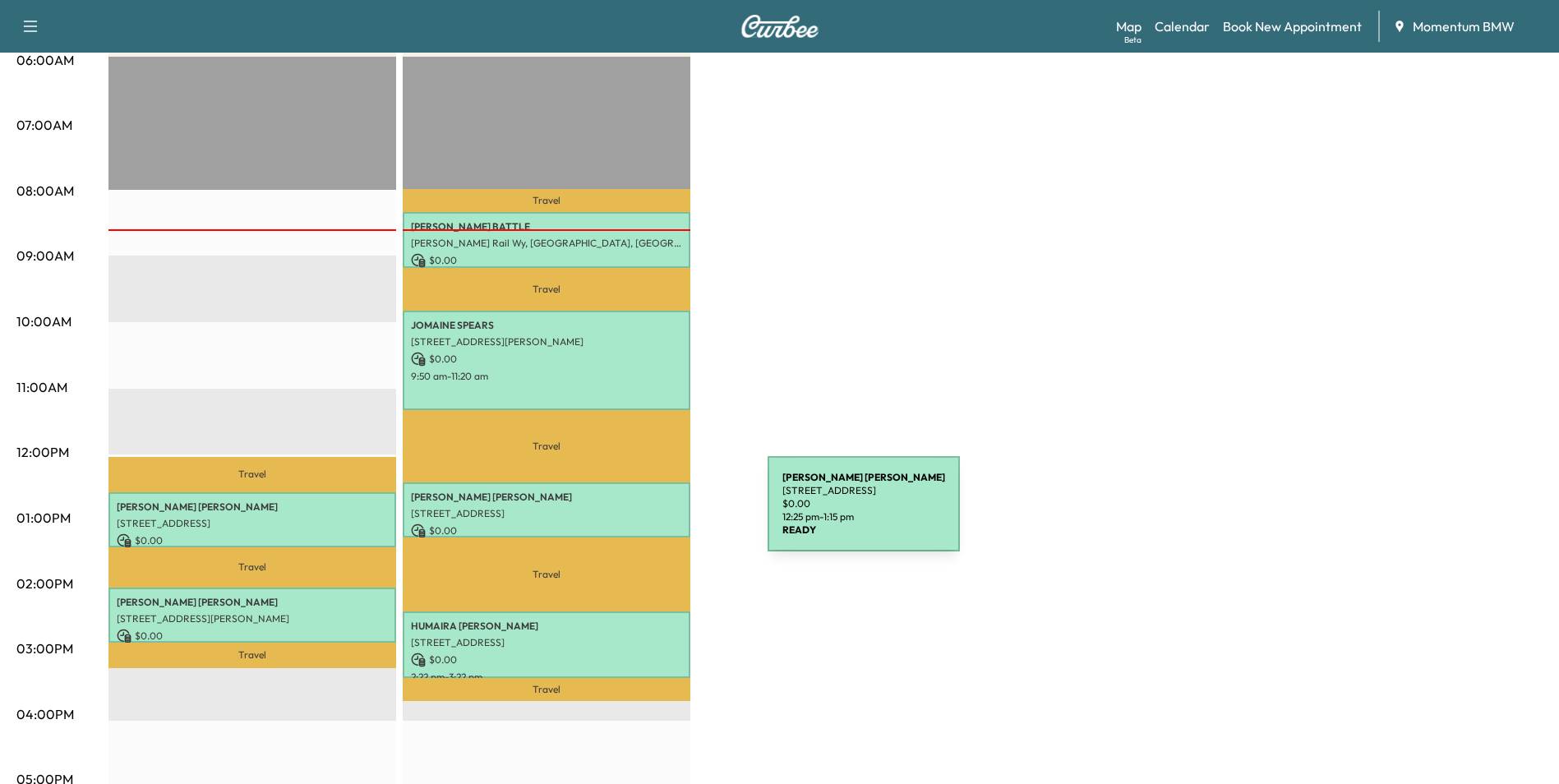
click at [645, 513] on p "[STREET_ADDRESS]" at bounding box center [547, 513] width 272 height 13
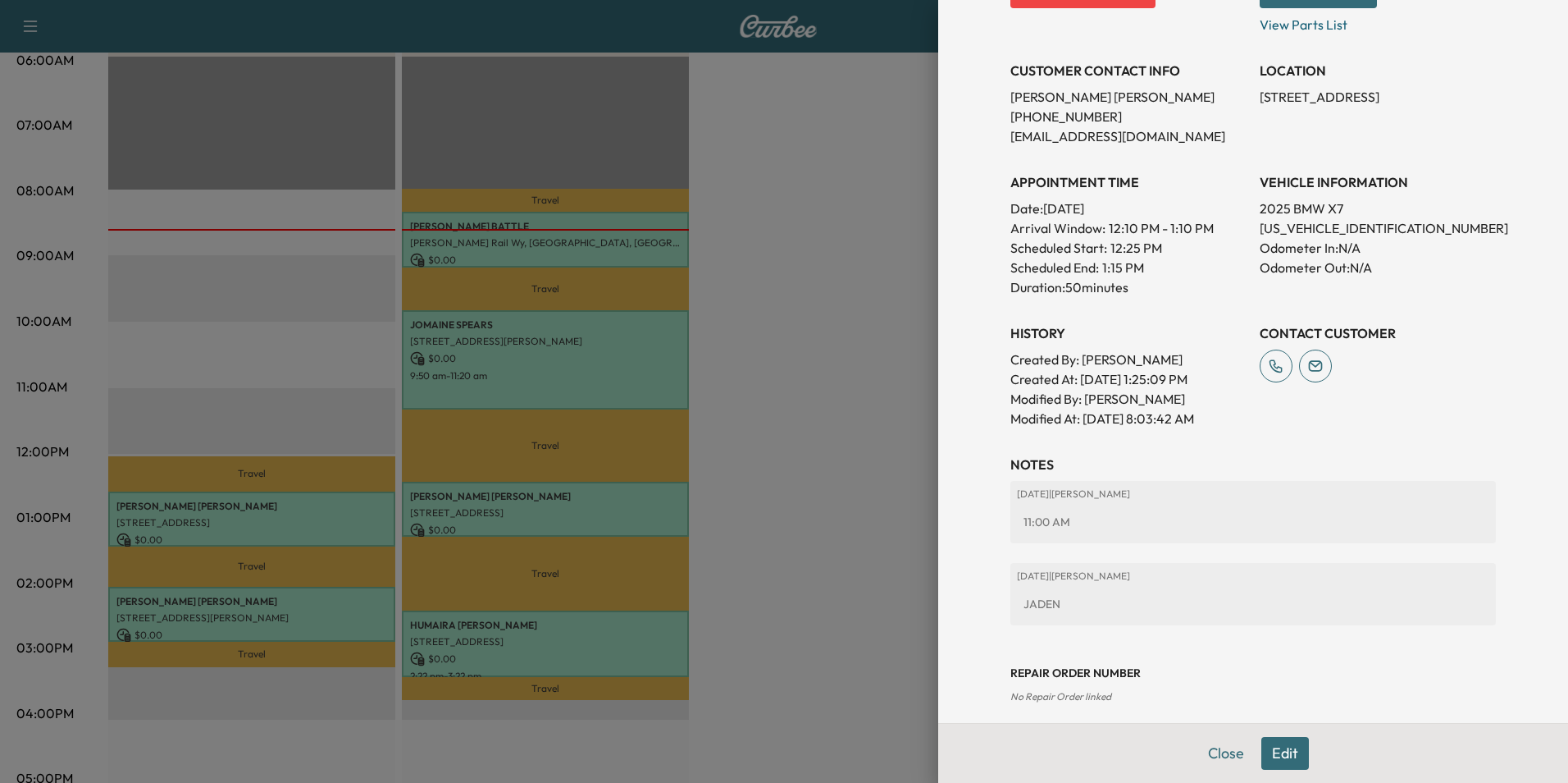
scroll to position [310, 0]
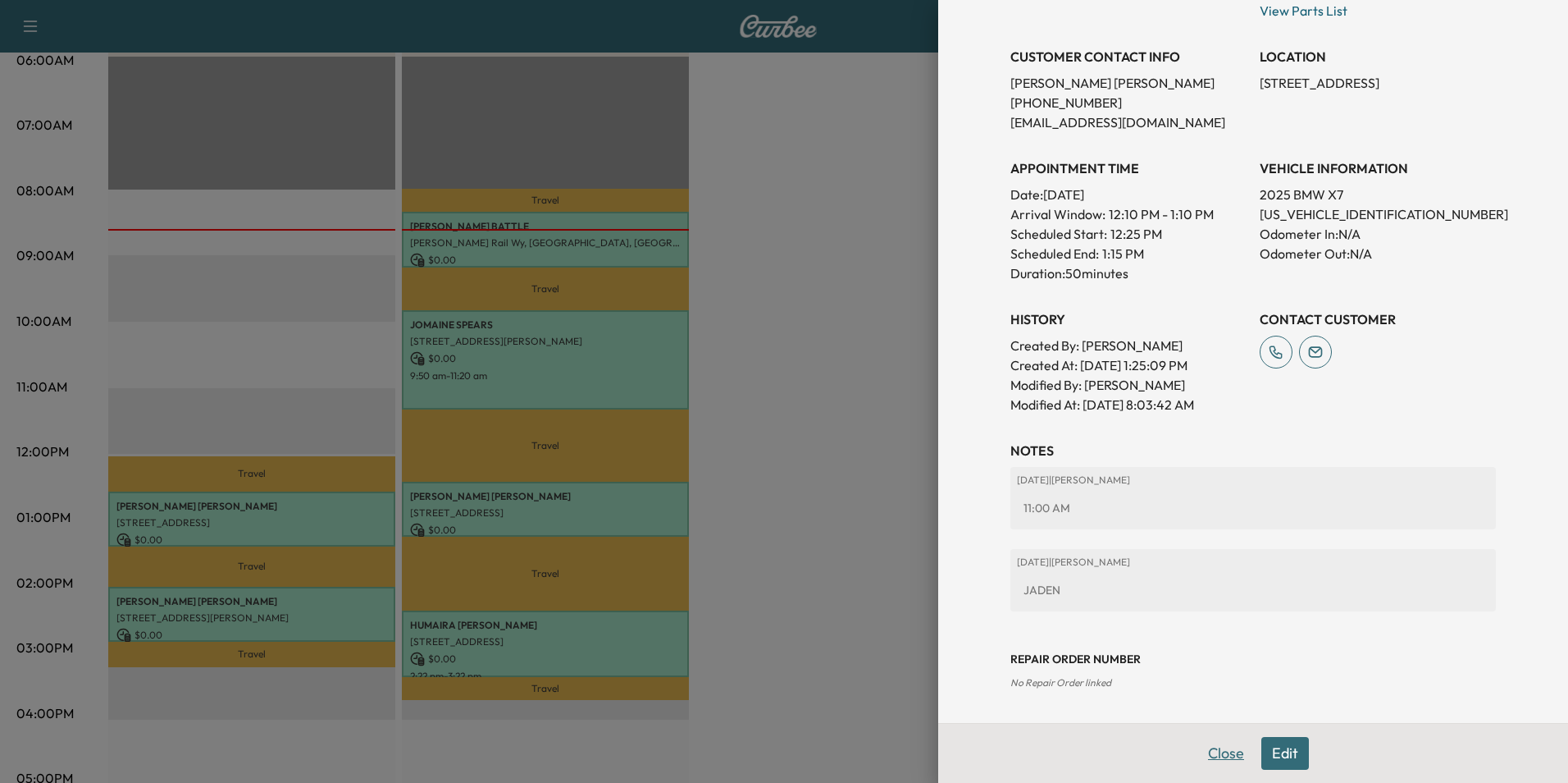
click at [1204, 750] on button "Close" at bounding box center [1226, 752] width 58 height 33
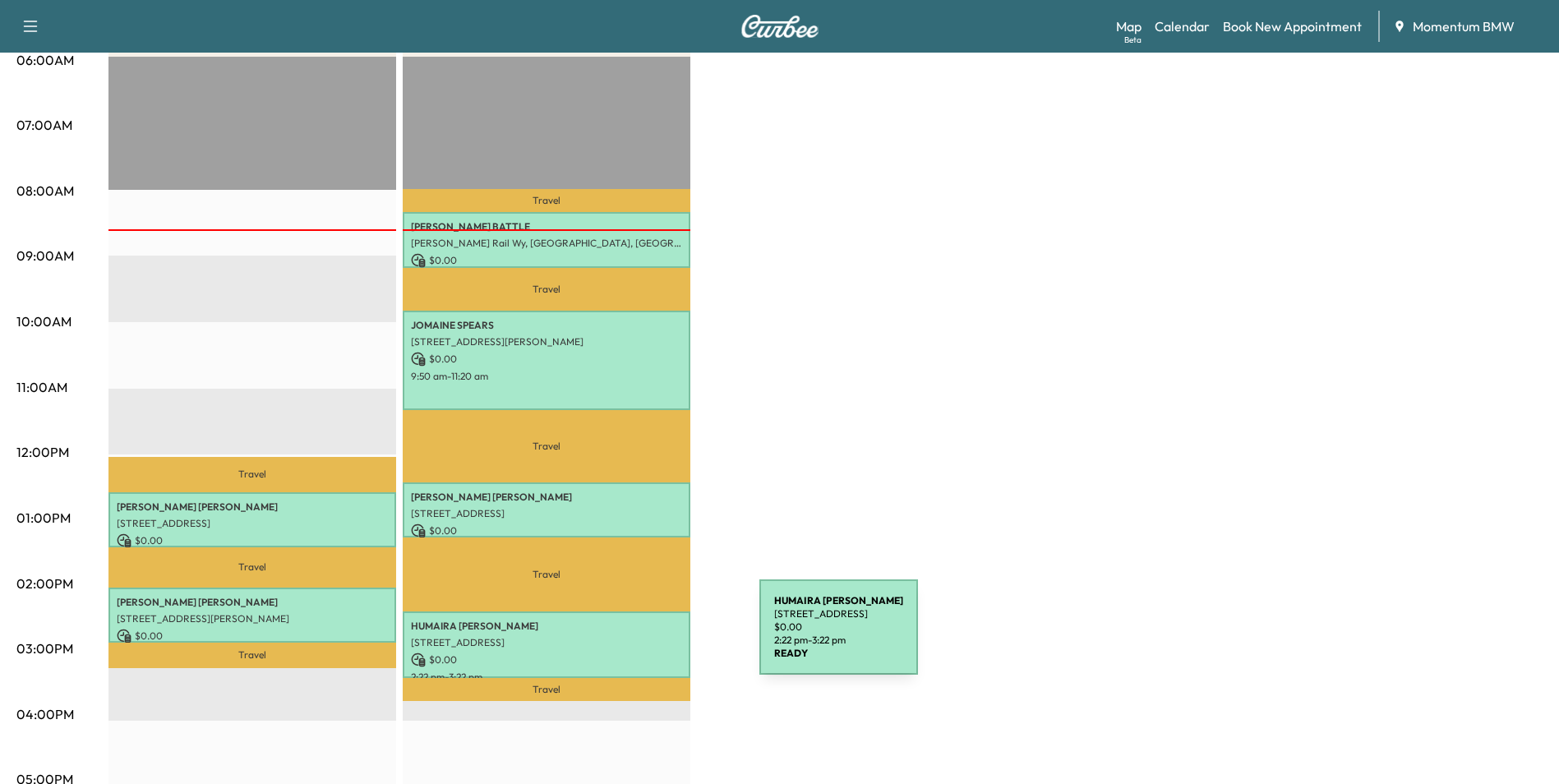
click at [636, 637] on p "[STREET_ADDRESS]" at bounding box center [547, 643] width 272 height 13
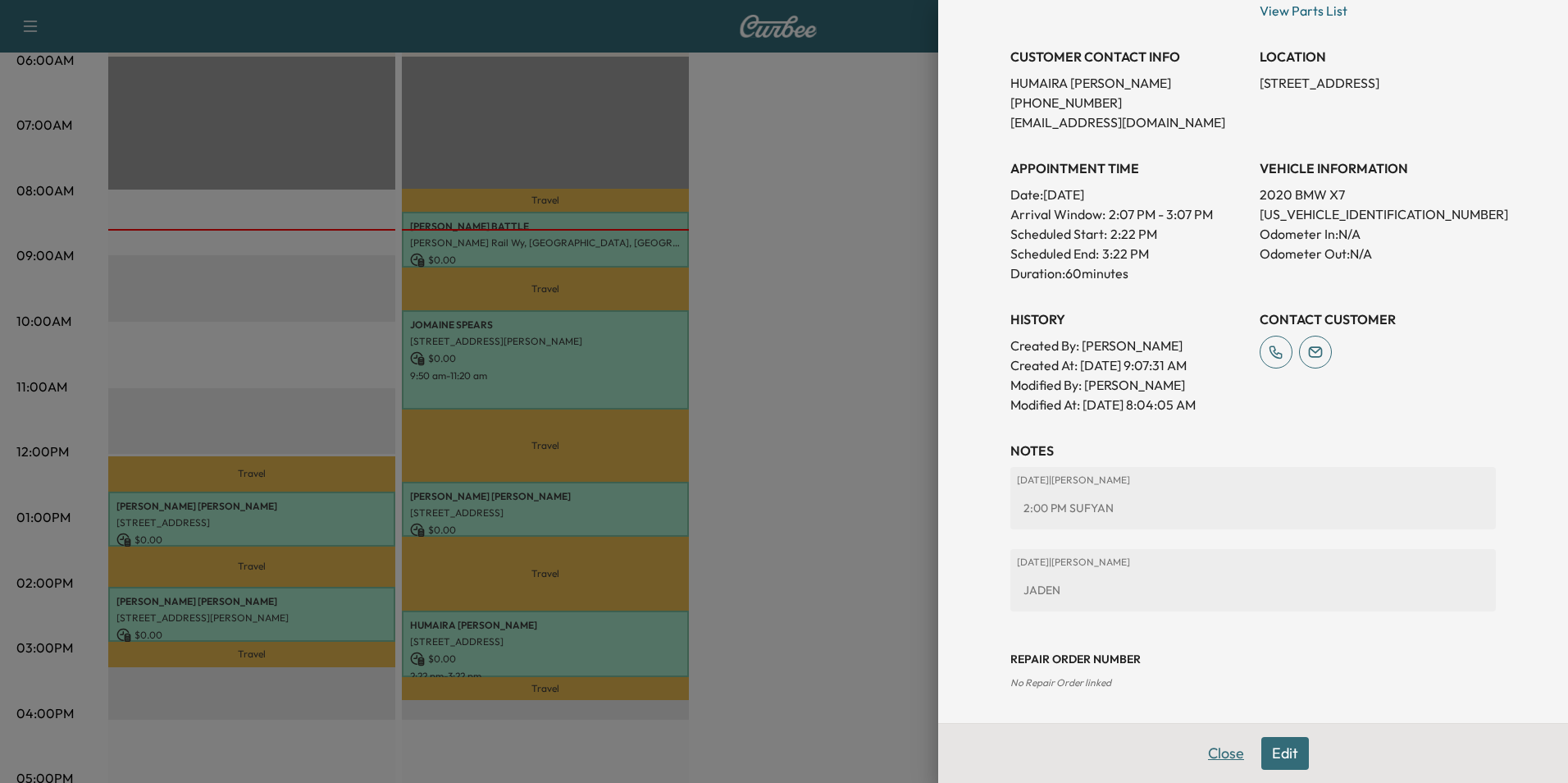
click at [1218, 756] on button "Close" at bounding box center [1226, 752] width 58 height 33
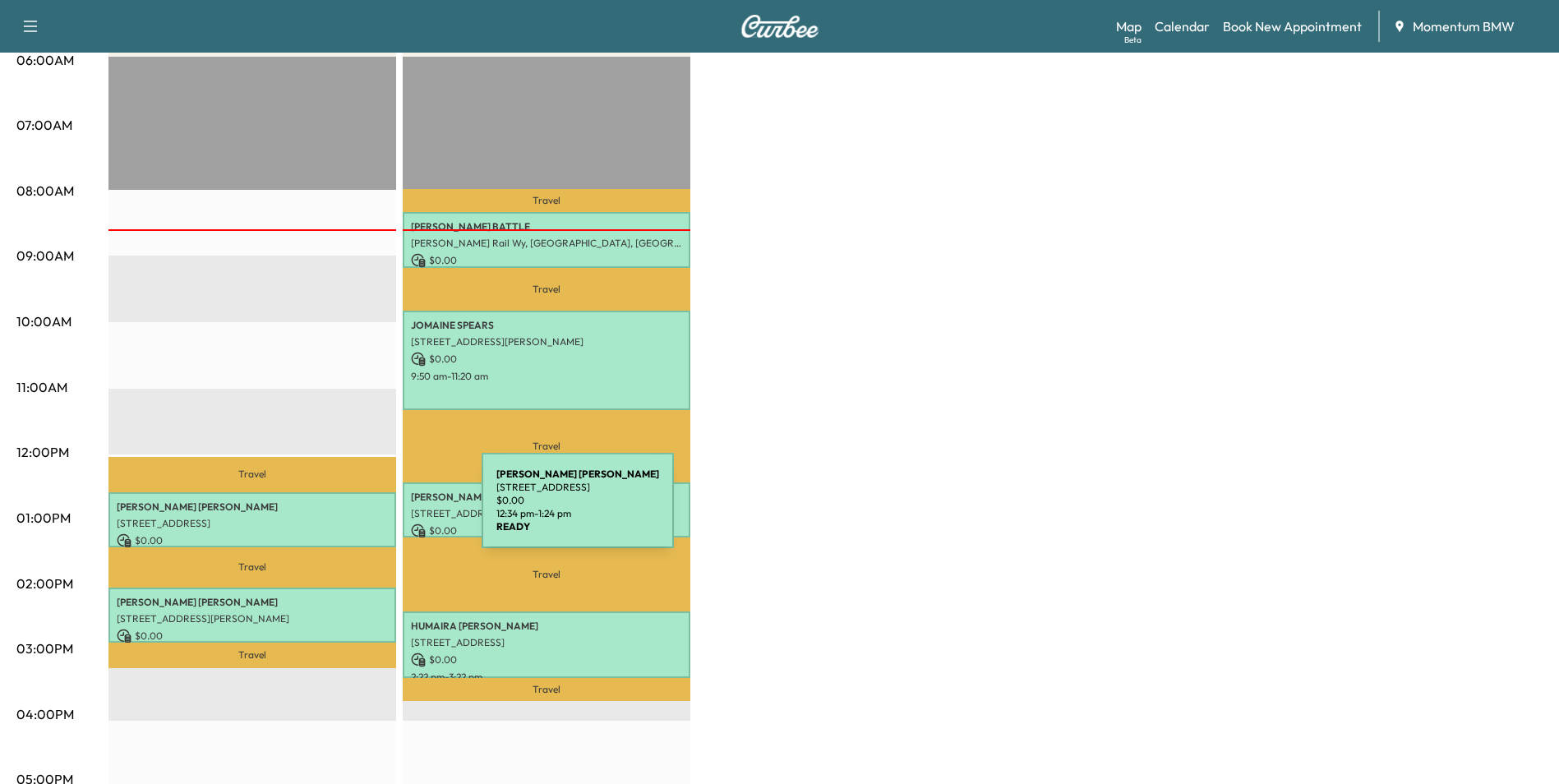
click at [358, 511] on div "[PERSON_NAME] [STREET_ADDRESS][PERSON_NAME] $ 0.00 12:34 pm - 1:24 pm" at bounding box center [252, 519] width 287 height 55
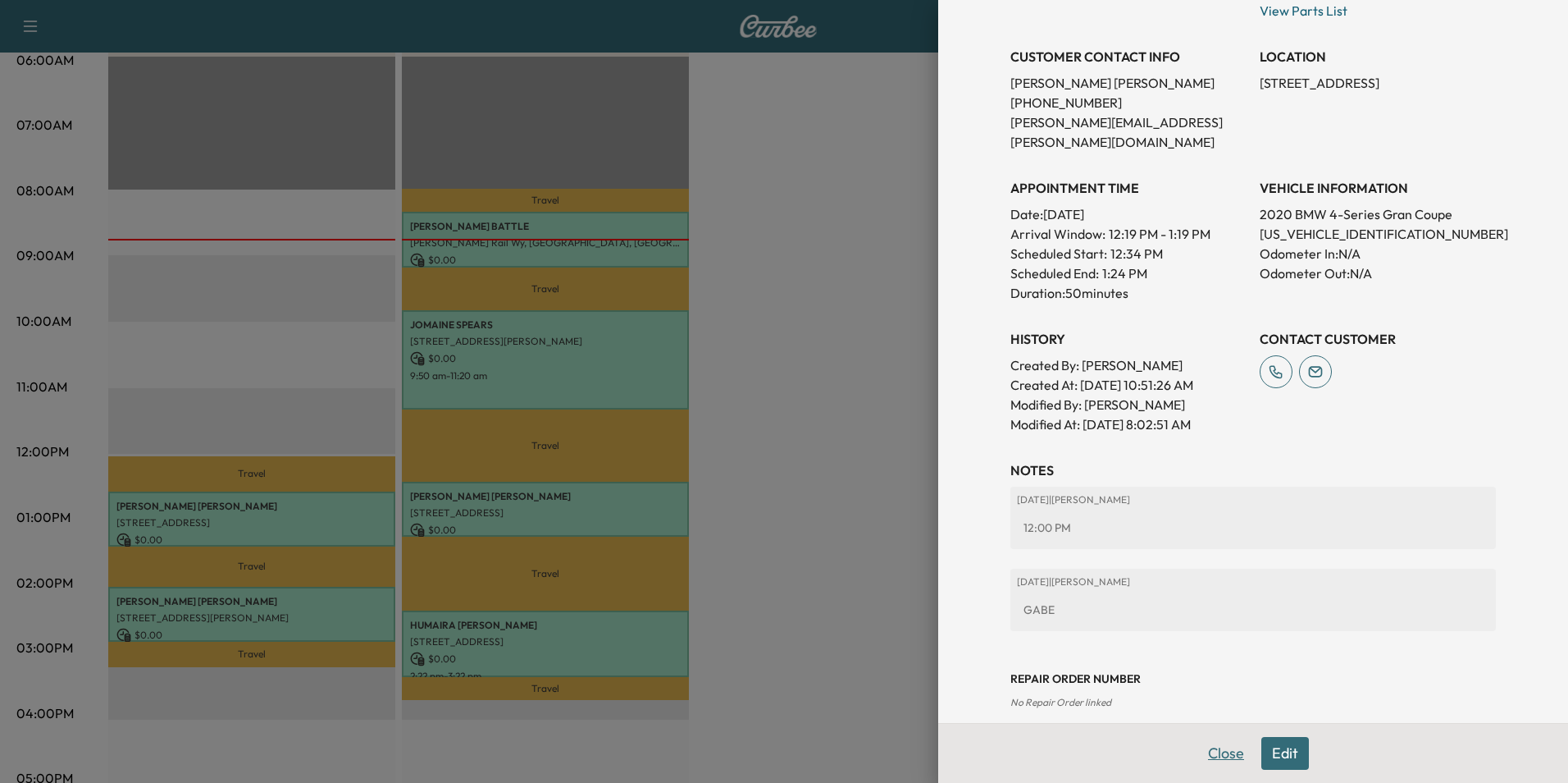
click at [1220, 750] on button "Close" at bounding box center [1226, 752] width 58 height 33
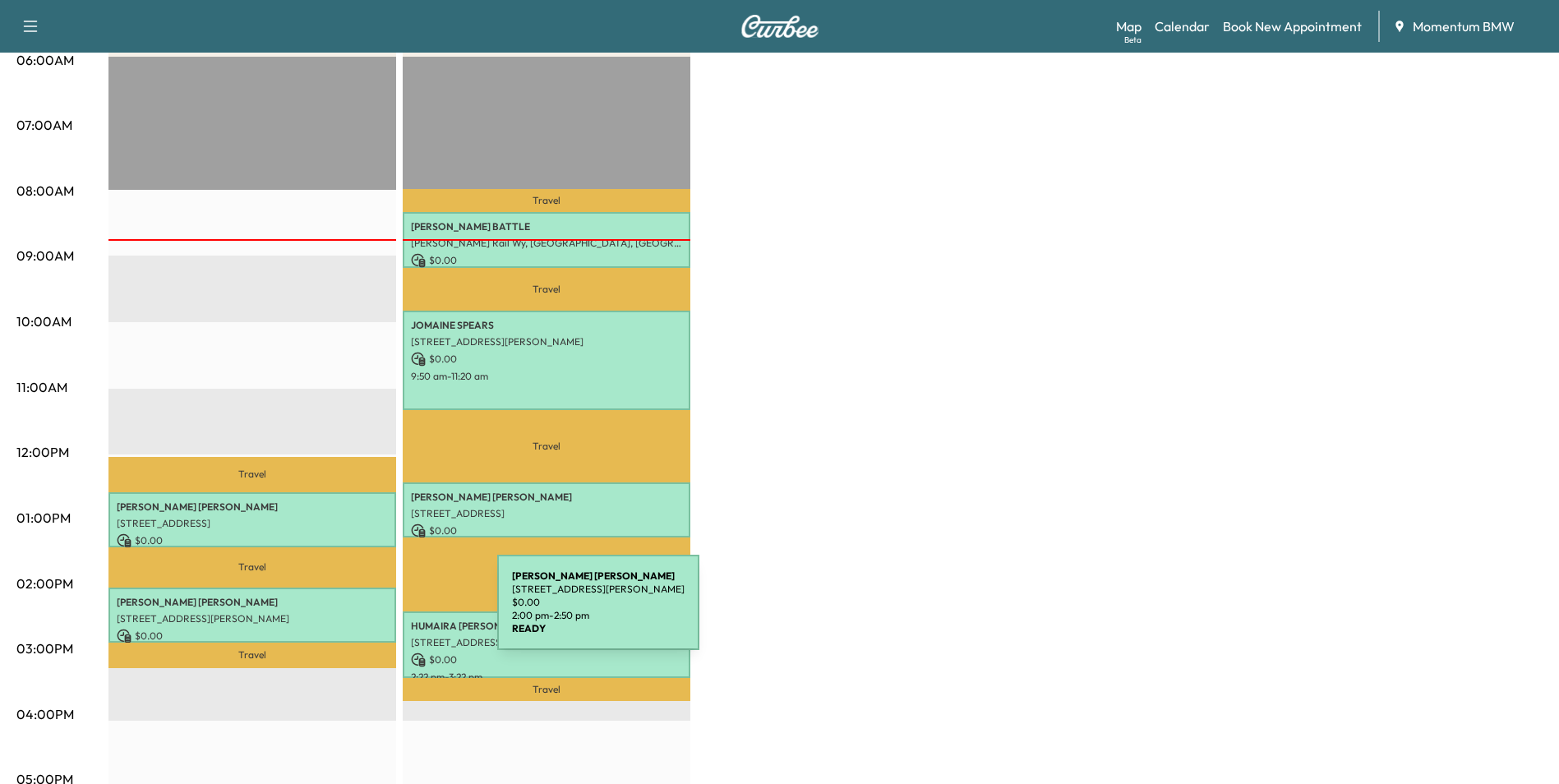
click at [374, 612] on p "[STREET_ADDRESS][PERSON_NAME]" at bounding box center [252, 618] width 272 height 13
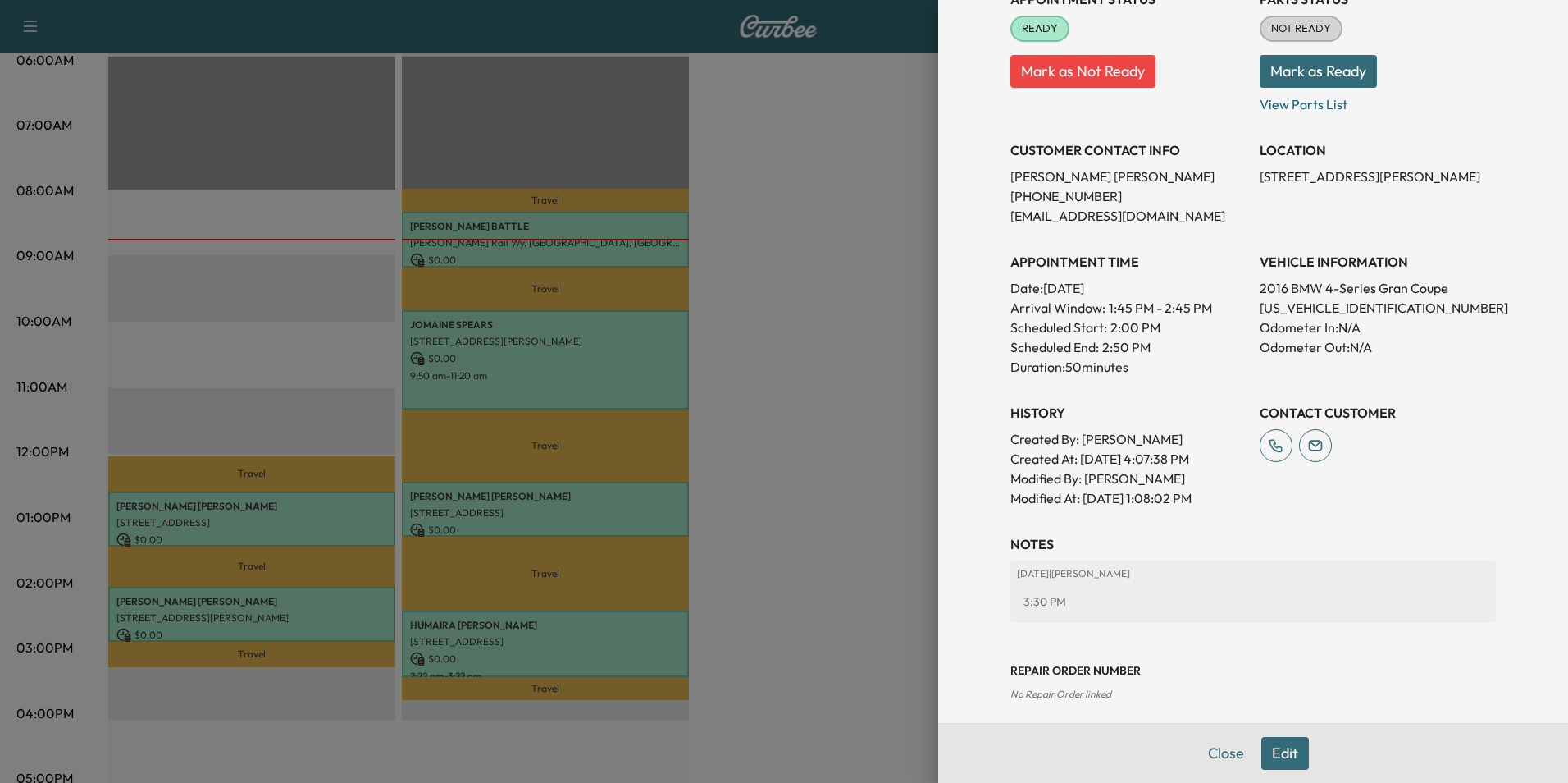
scroll to position [228, 0]
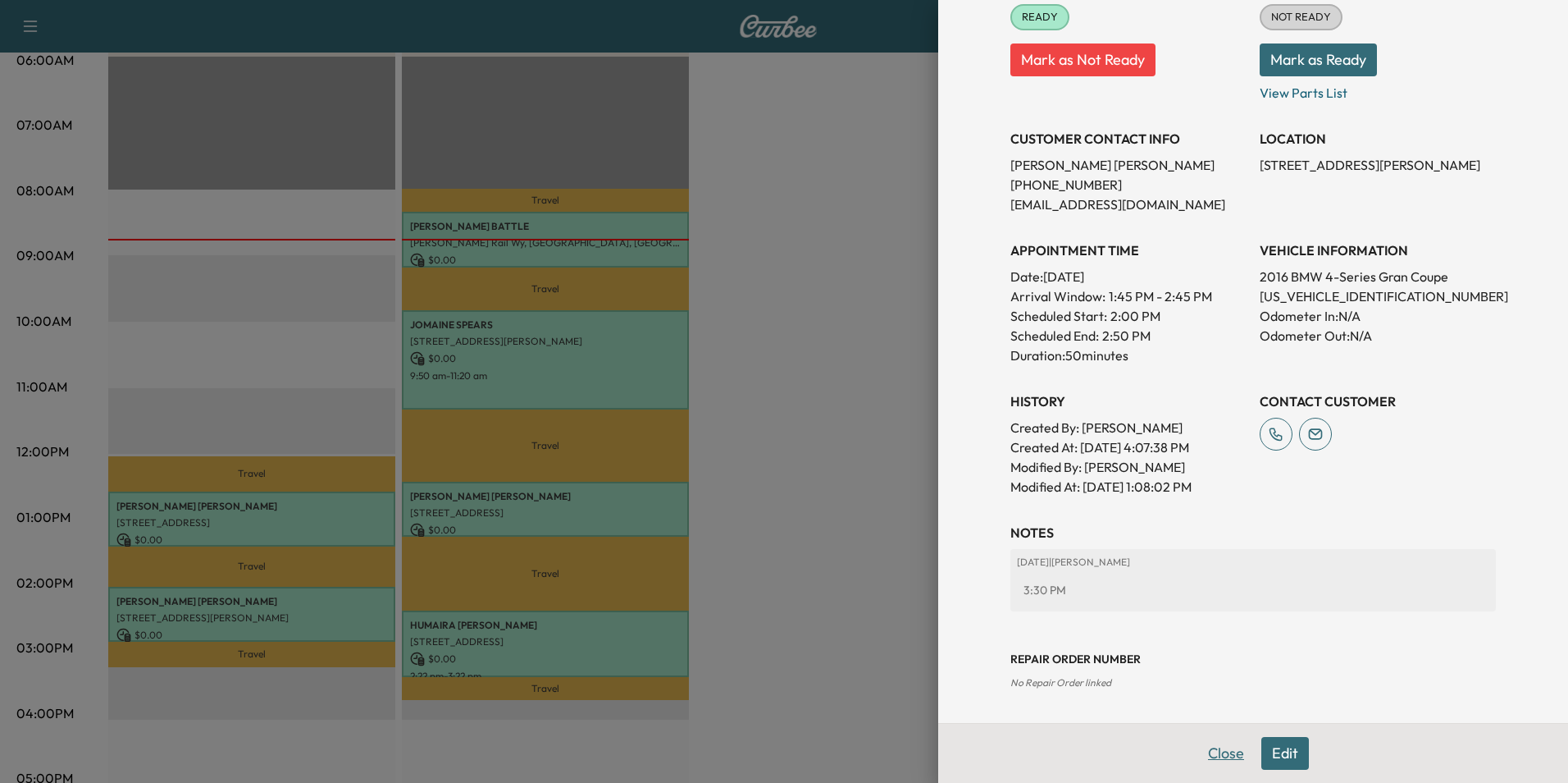
click at [1199, 750] on button "Close" at bounding box center [1226, 752] width 58 height 33
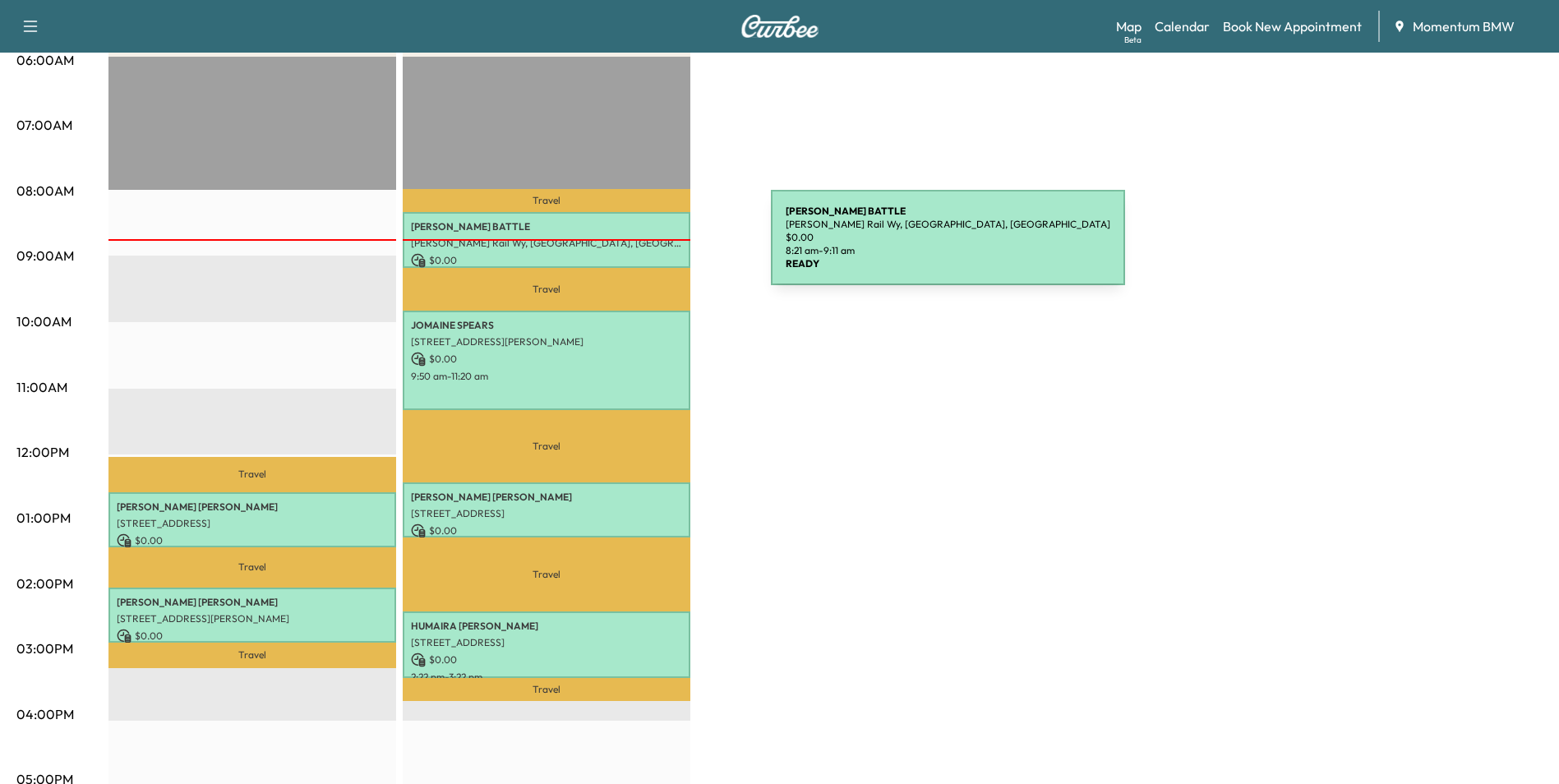
click at [647, 248] on p "[PERSON_NAME] Rail Wy, [GEOGRAPHIC_DATA], [GEOGRAPHIC_DATA]" at bounding box center [547, 243] width 272 height 13
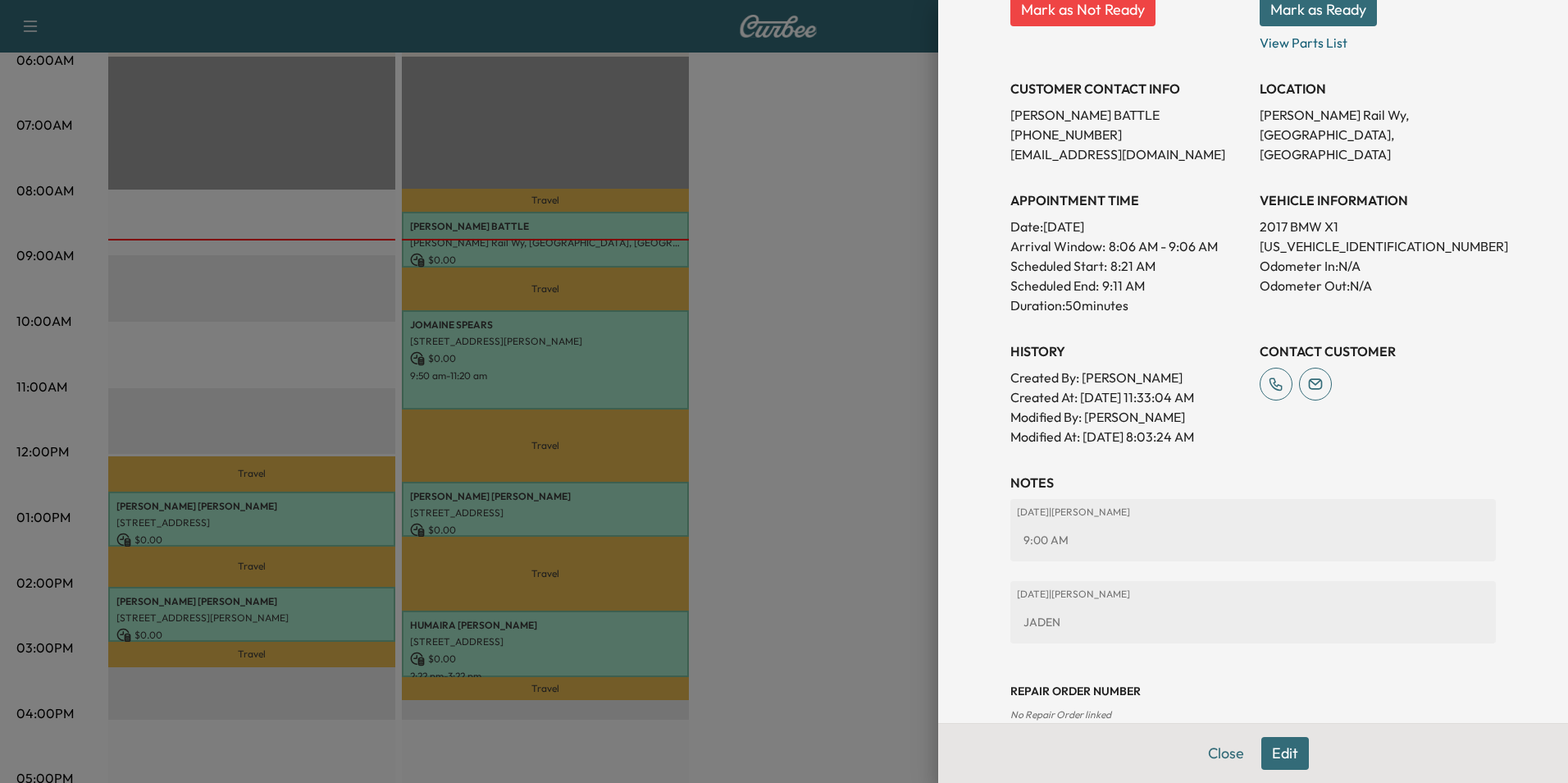
scroll to position [310, 0]
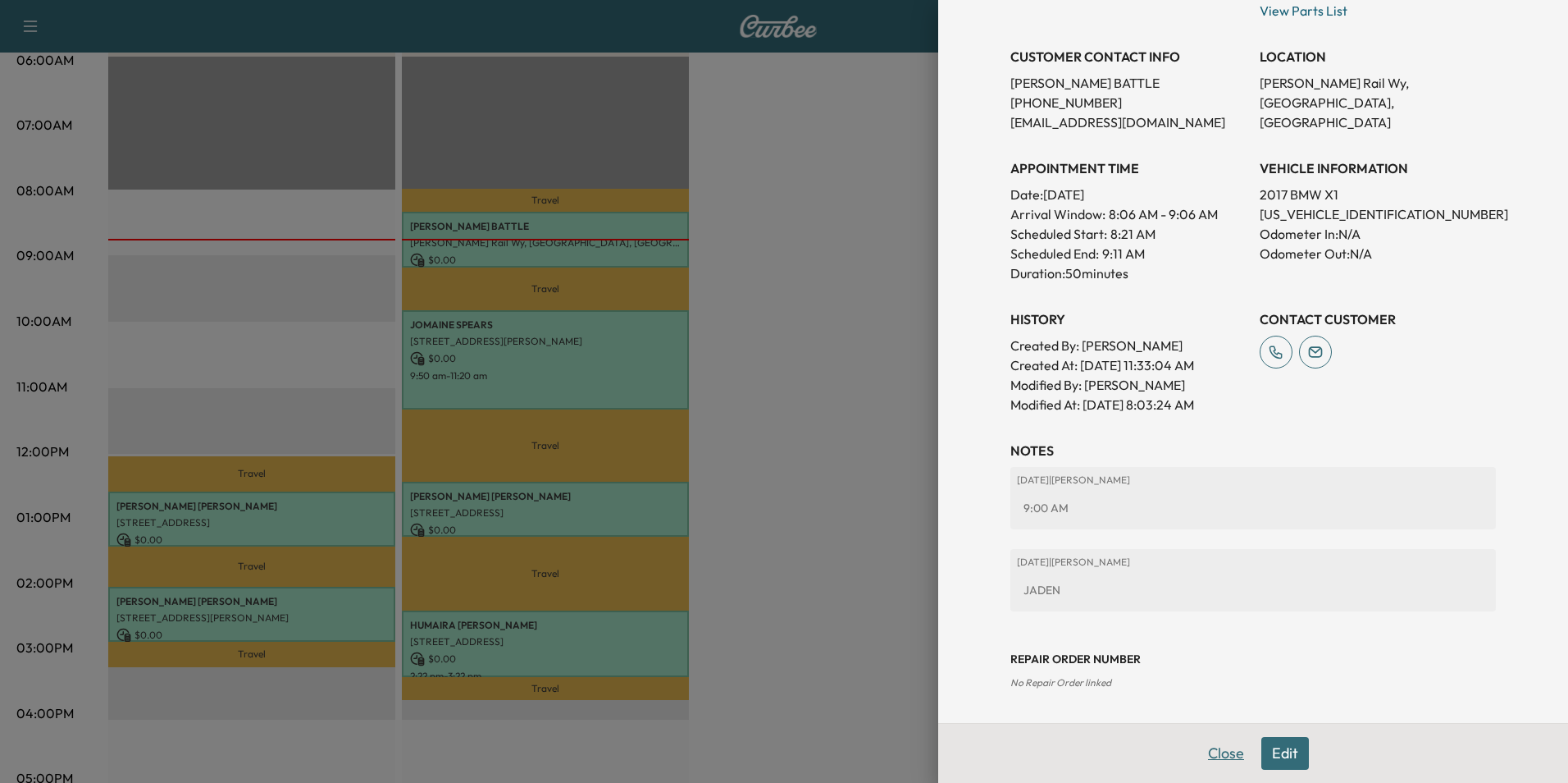
click at [1225, 753] on button "Close" at bounding box center [1226, 752] width 58 height 33
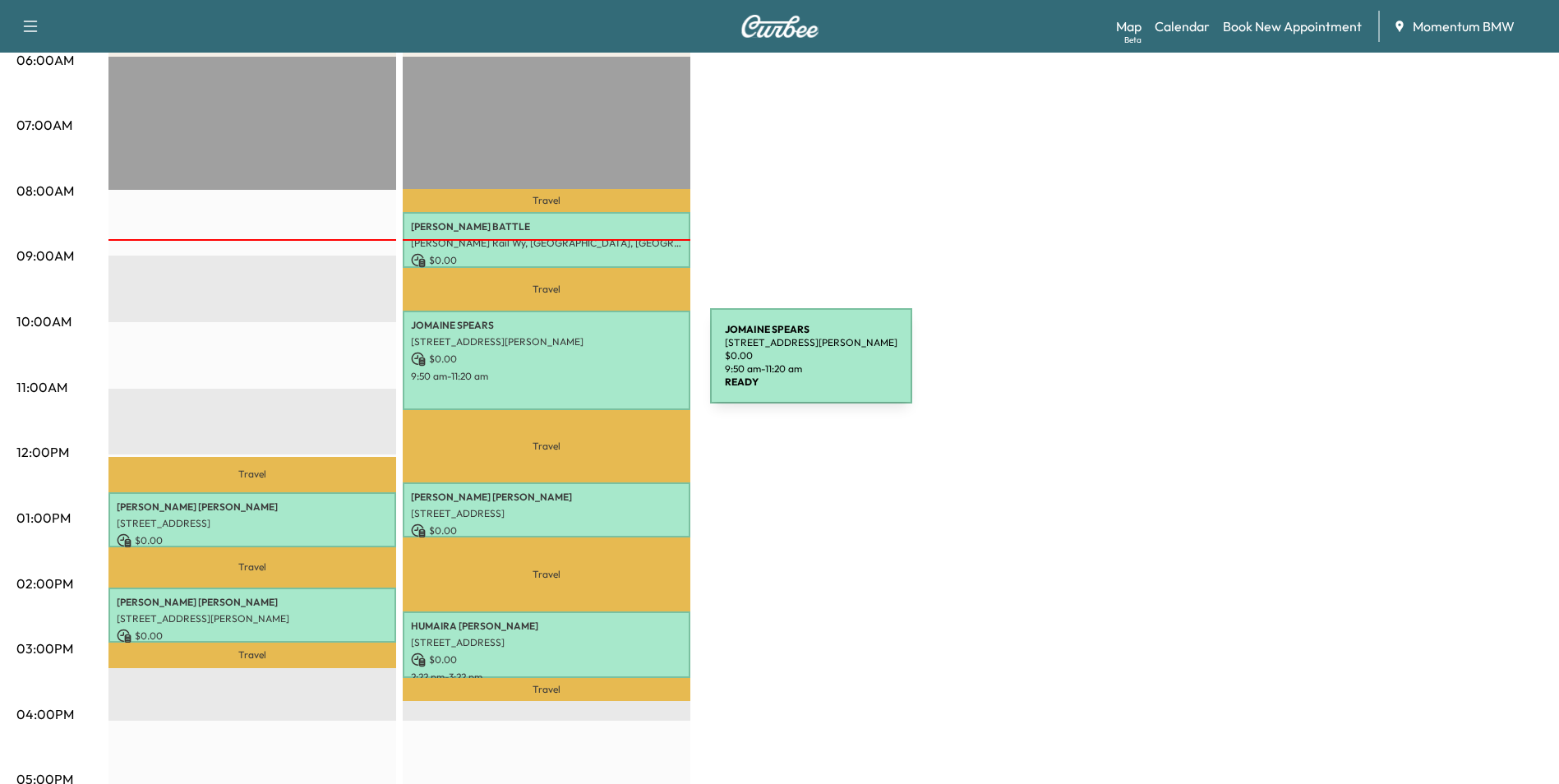
click at [587, 365] on div "JOMAINE SPEARS 1103 Foster Crossing Dr, Richmond, TX 77406, USA $ 0.00 9:50 am …" at bounding box center [546, 360] width 287 height 100
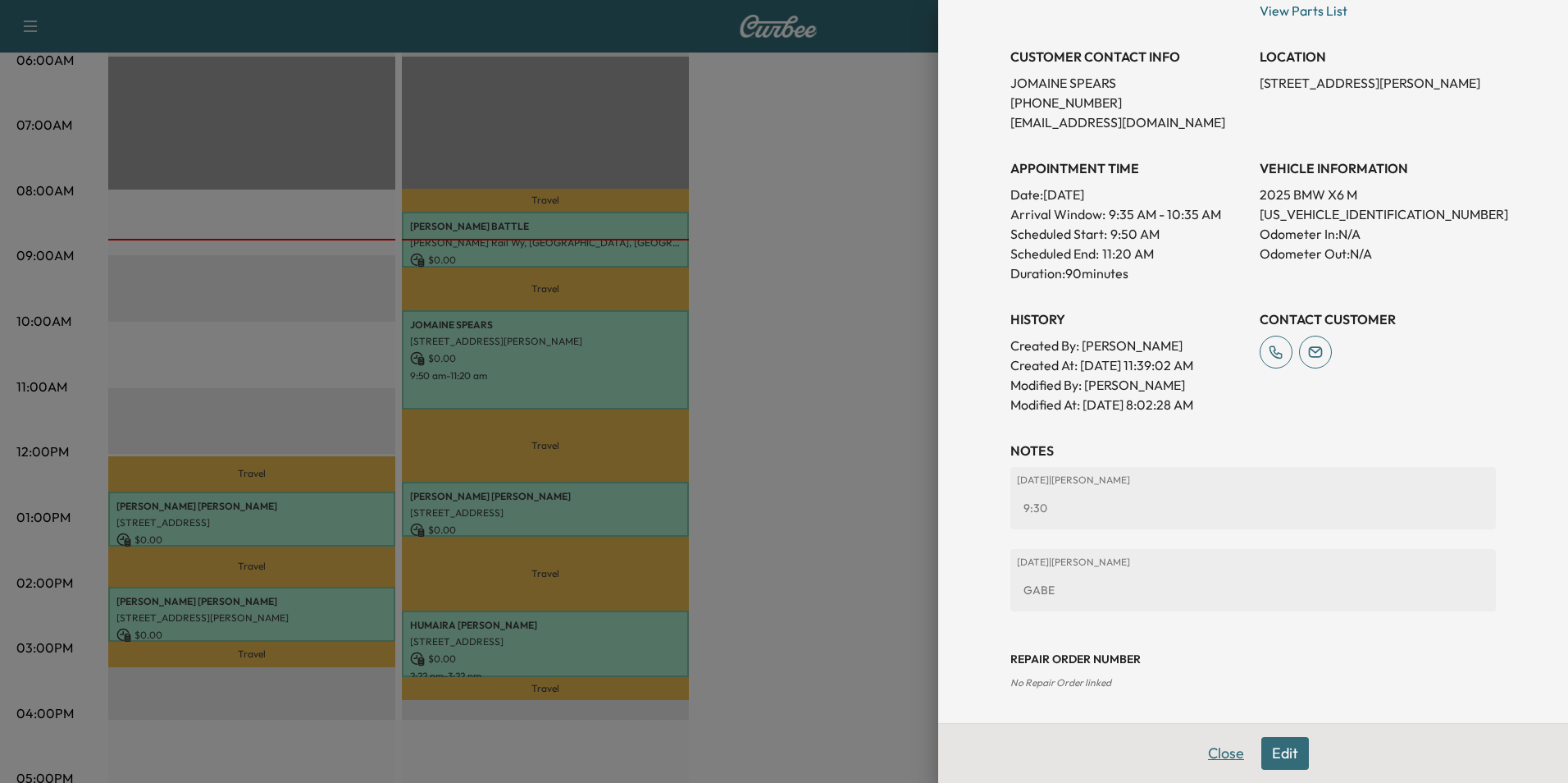
click at [1214, 756] on button "Close" at bounding box center [1226, 752] width 58 height 33
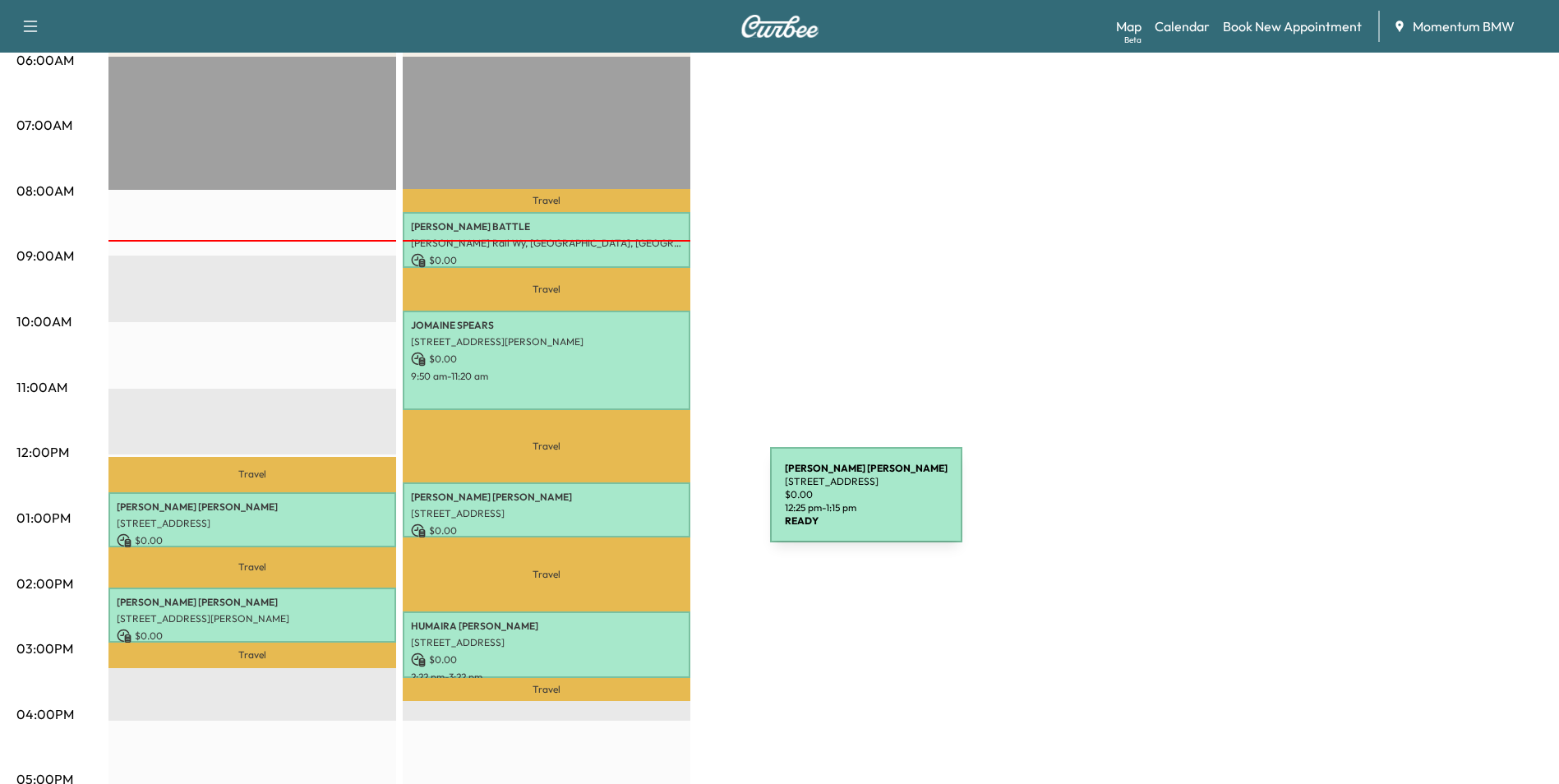
click at [646, 507] on p "[STREET_ADDRESS]" at bounding box center [547, 513] width 272 height 13
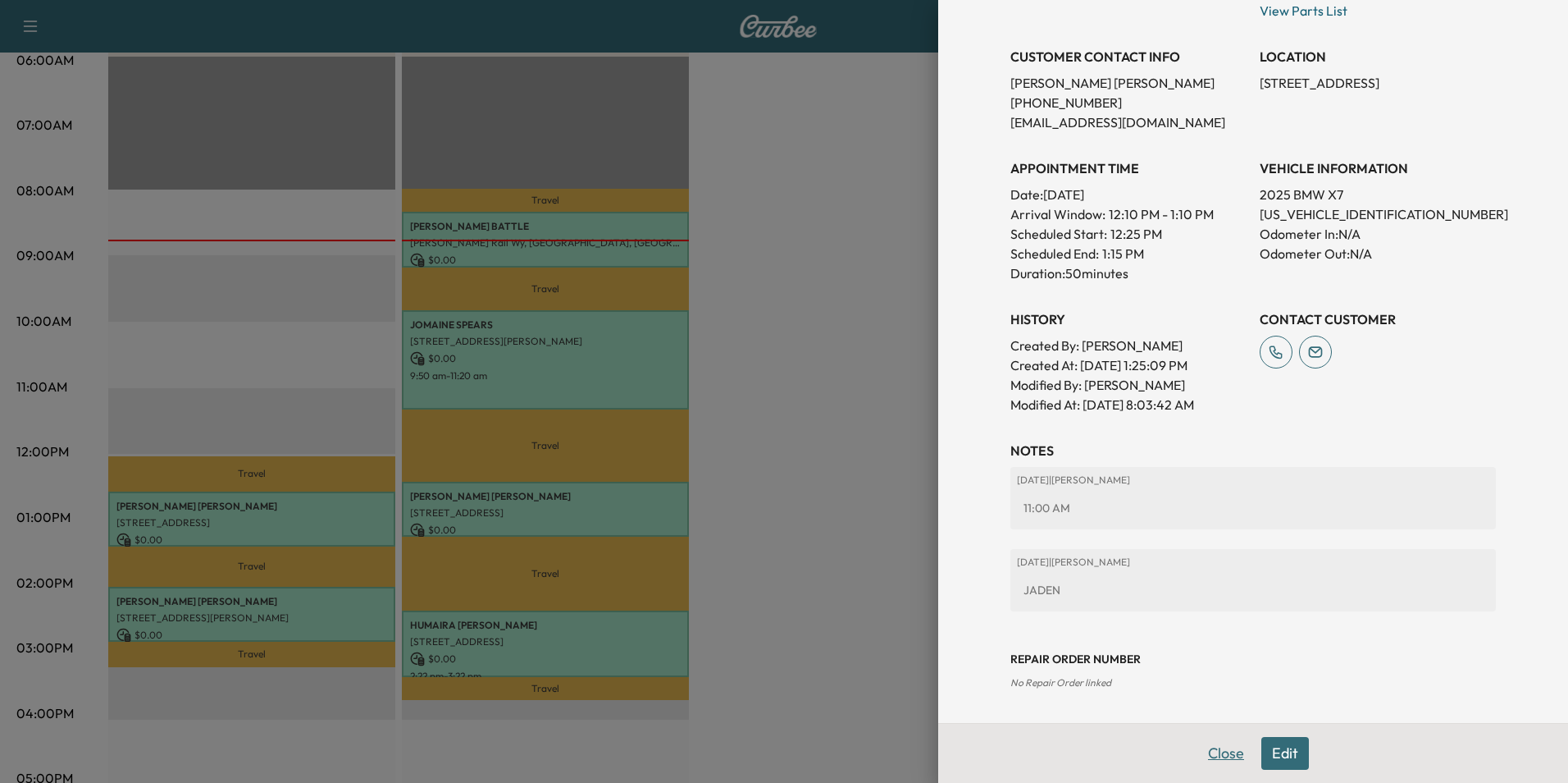
click at [1213, 763] on button "Close" at bounding box center [1226, 752] width 58 height 33
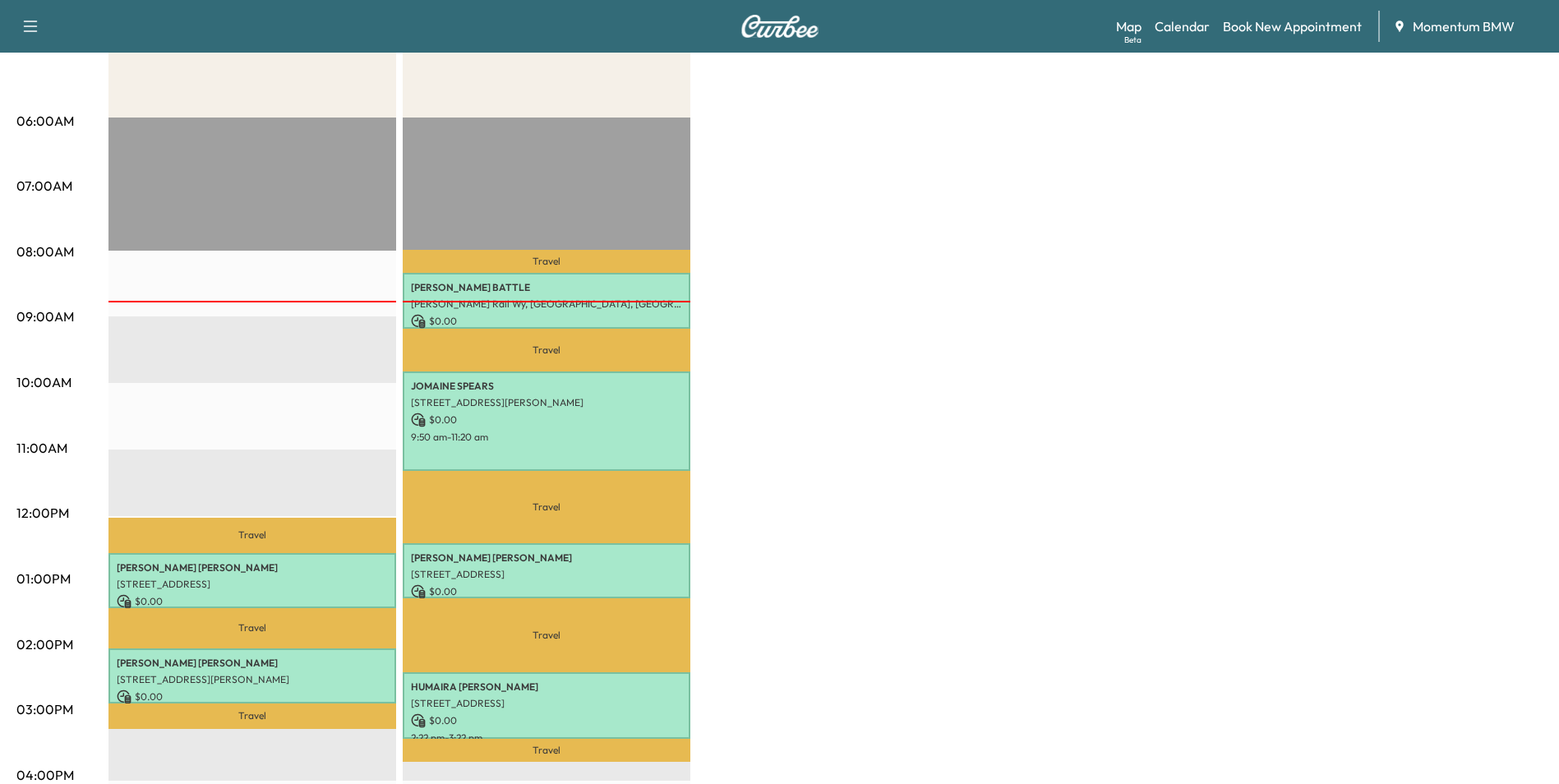
scroll to position [0, 0]
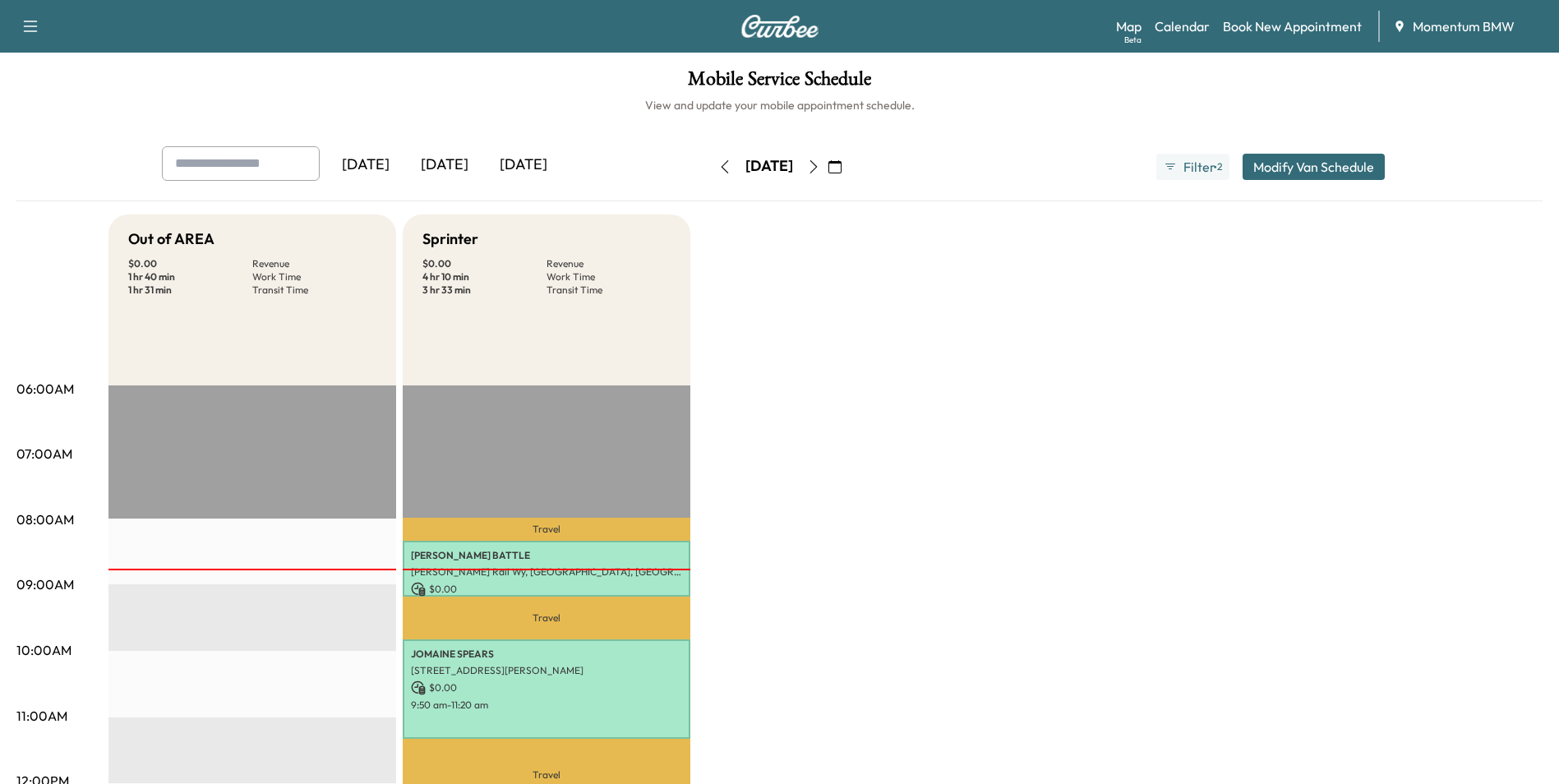
click at [820, 160] on icon "button" at bounding box center [813, 166] width 13 height 13
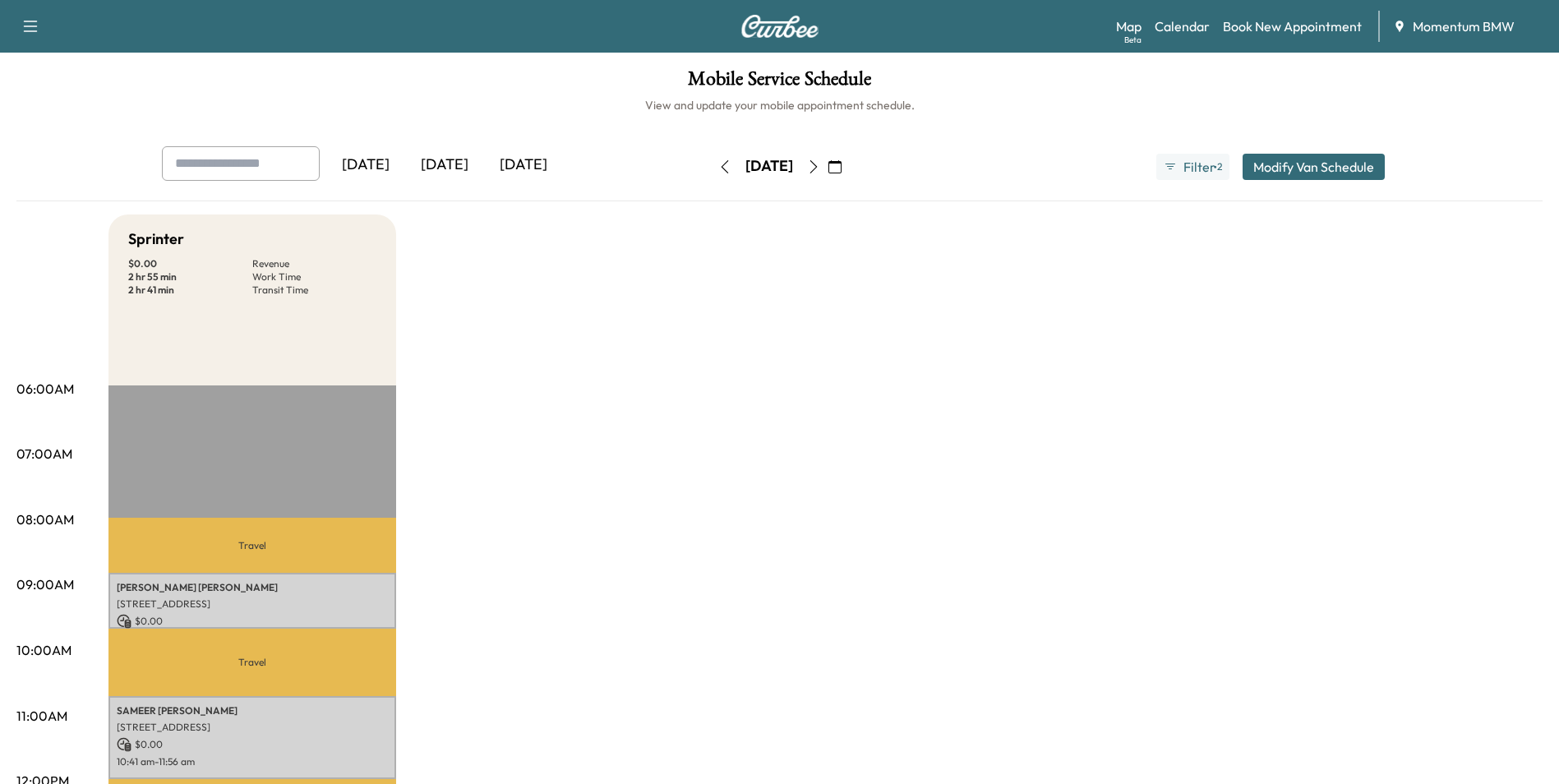
click at [718, 168] on icon "button" at bounding box center [725, 166] width 13 height 13
